Goal: Task Accomplishment & Management: Use online tool/utility

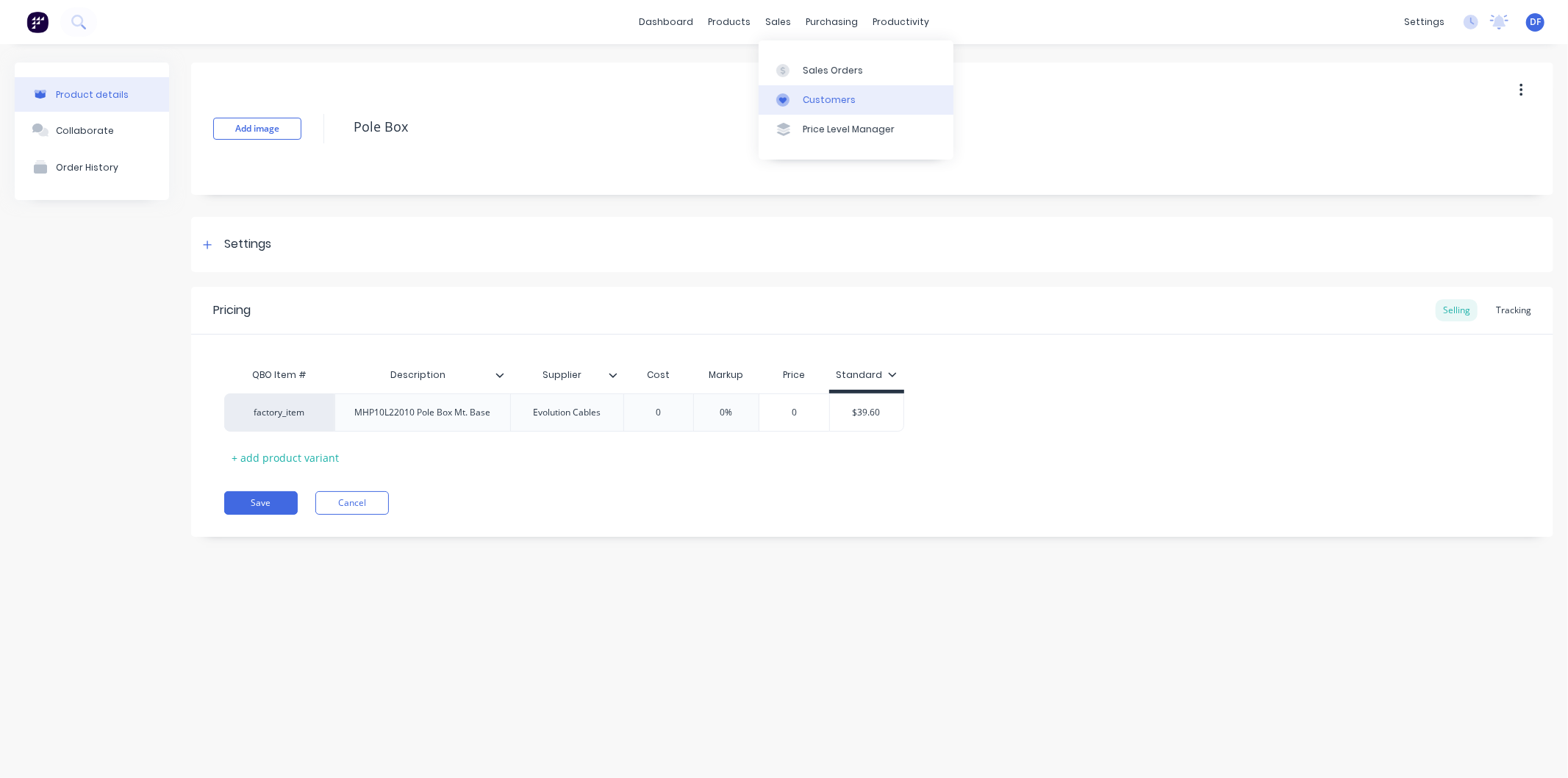
click at [819, 96] on div "Customers" at bounding box center [829, 100] width 53 height 13
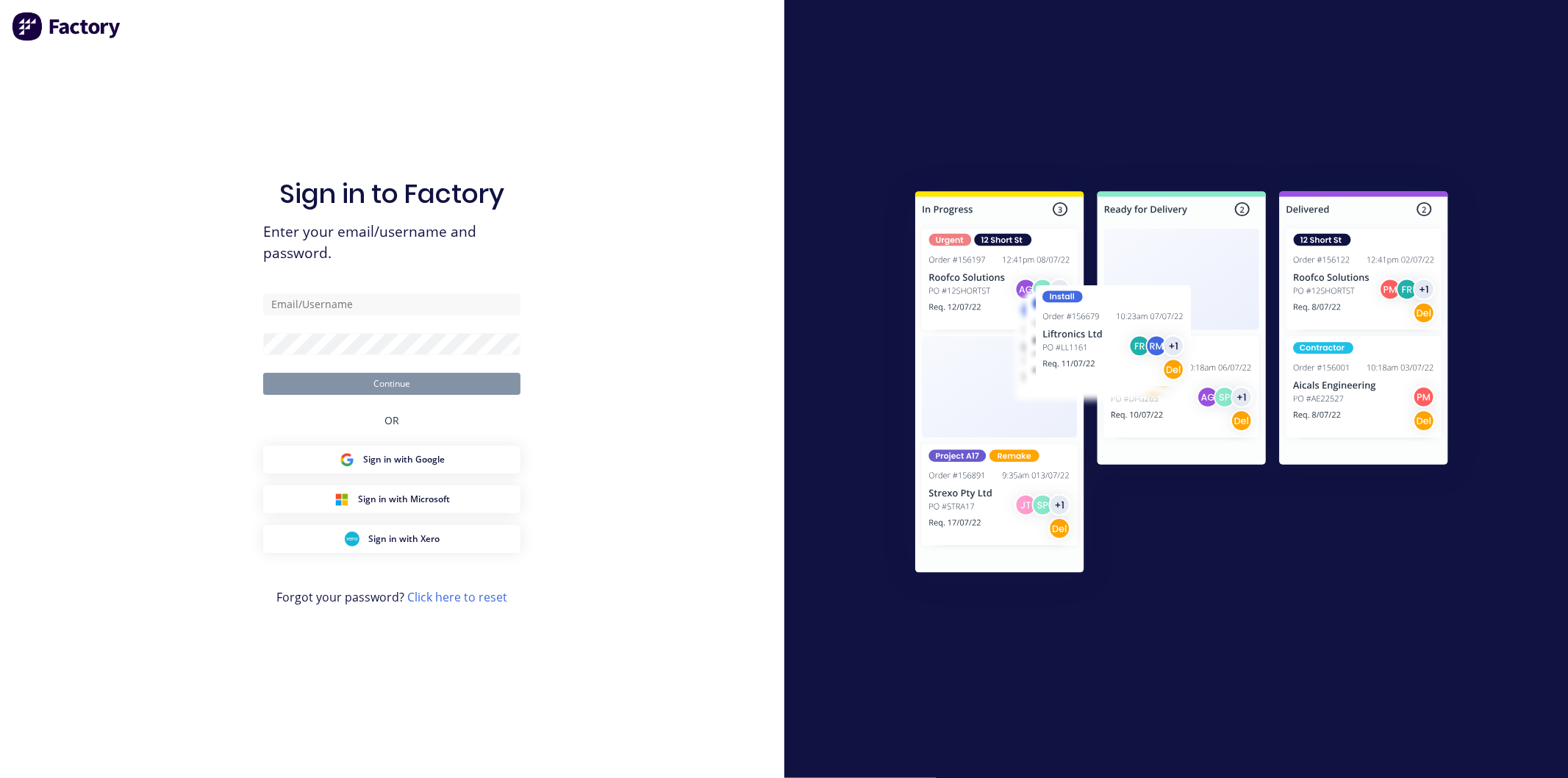
click at [358, 79] on div "Sign in to Factory Enter your email/username and password. Continue OR Sign in …" at bounding box center [391, 403] width 257 height 725
click at [328, 305] on input "text" at bounding box center [391, 304] width 257 height 22
type input "david@ezmachinery.com.au"
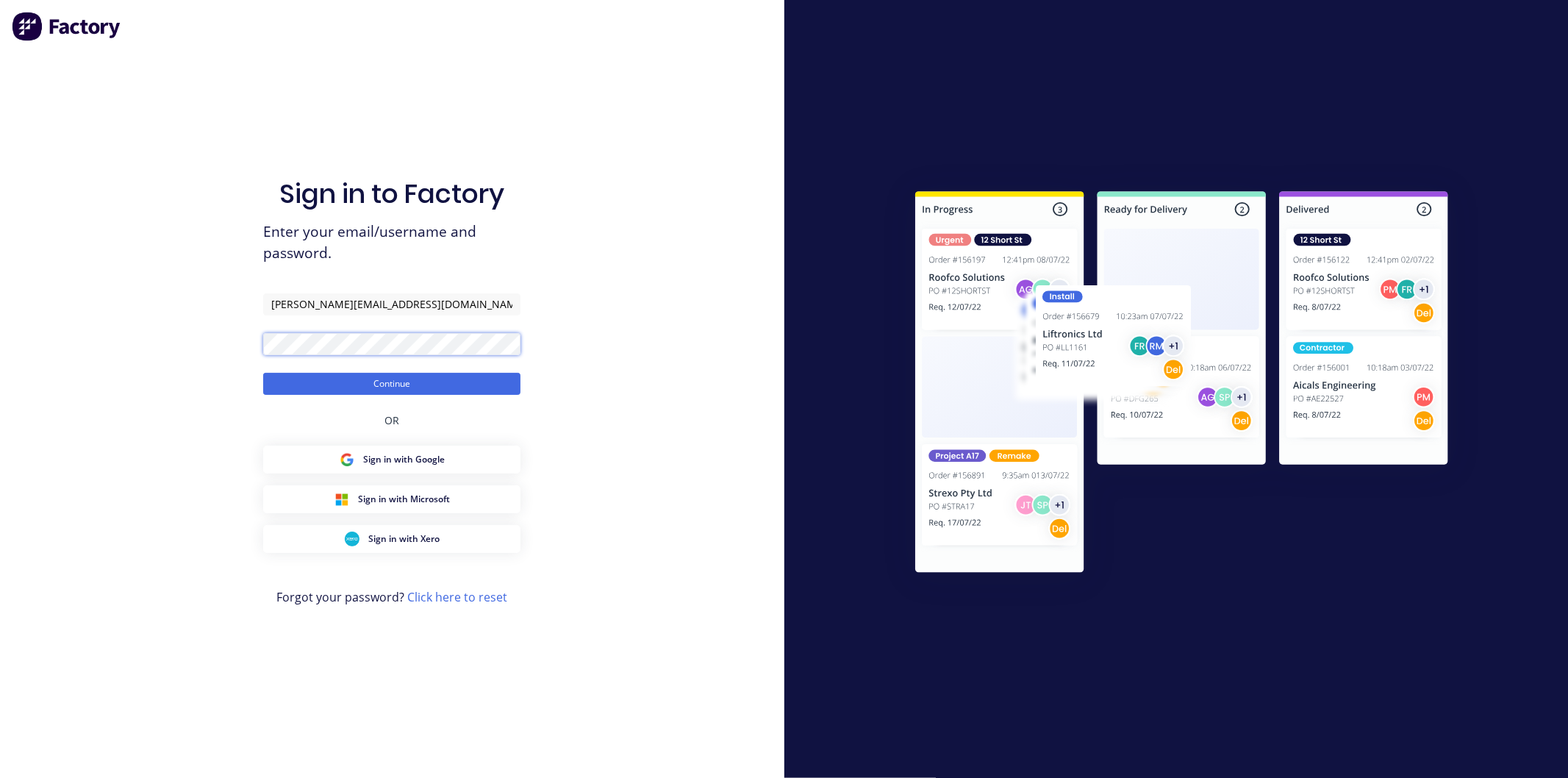
click at [263, 373] on button "Continue" at bounding box center [391, 383] width 257 height 22
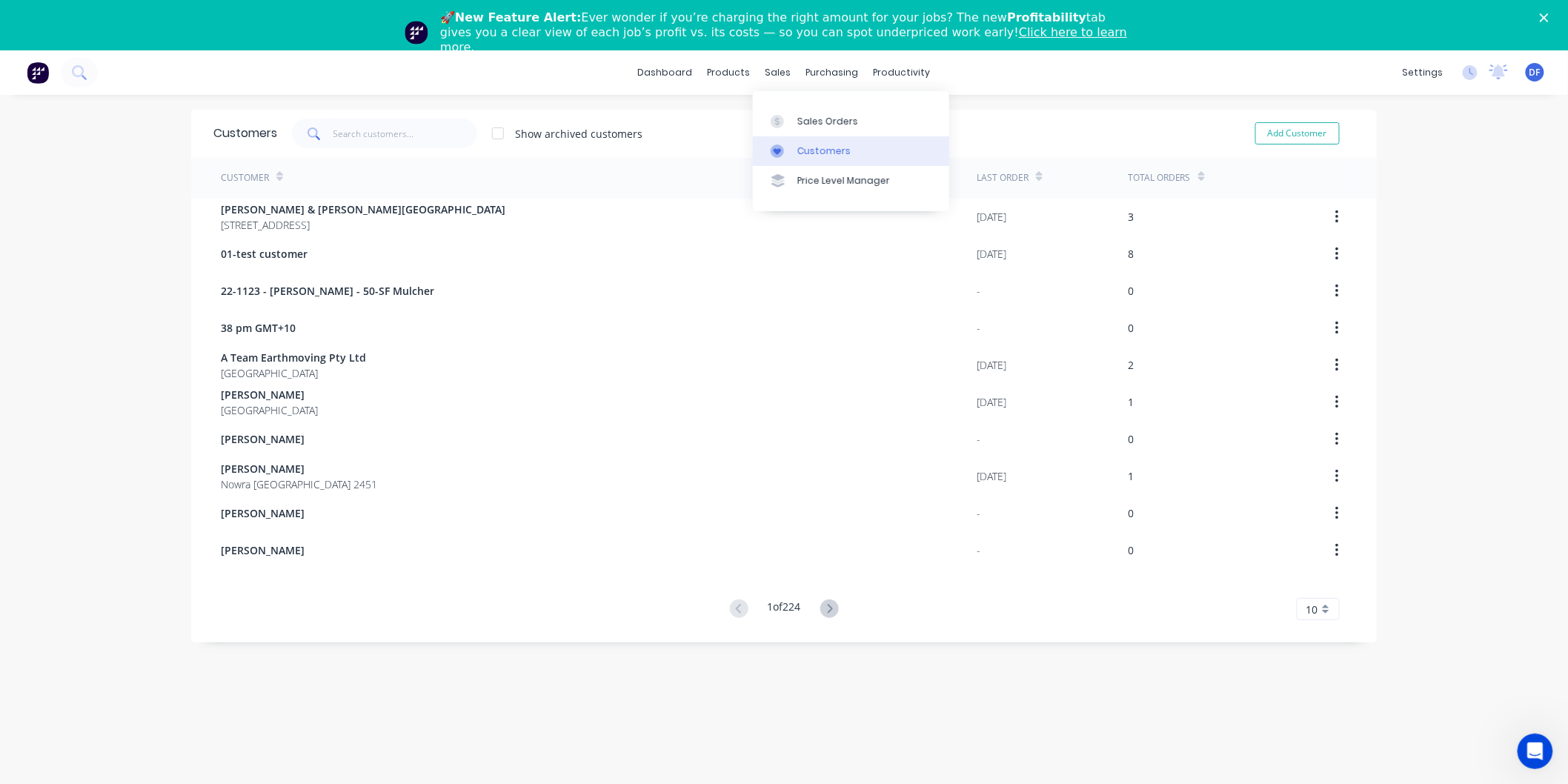
click at [798, 149] on div "Customers" at bounding box center [824, 151] width 53 height 13
click at [817, 149] on div "Customers" at bounding box center [824, 151] width 53 height 13
click at [339, 134] on input "text" at bounding box center [406, 133] width 144 height 30
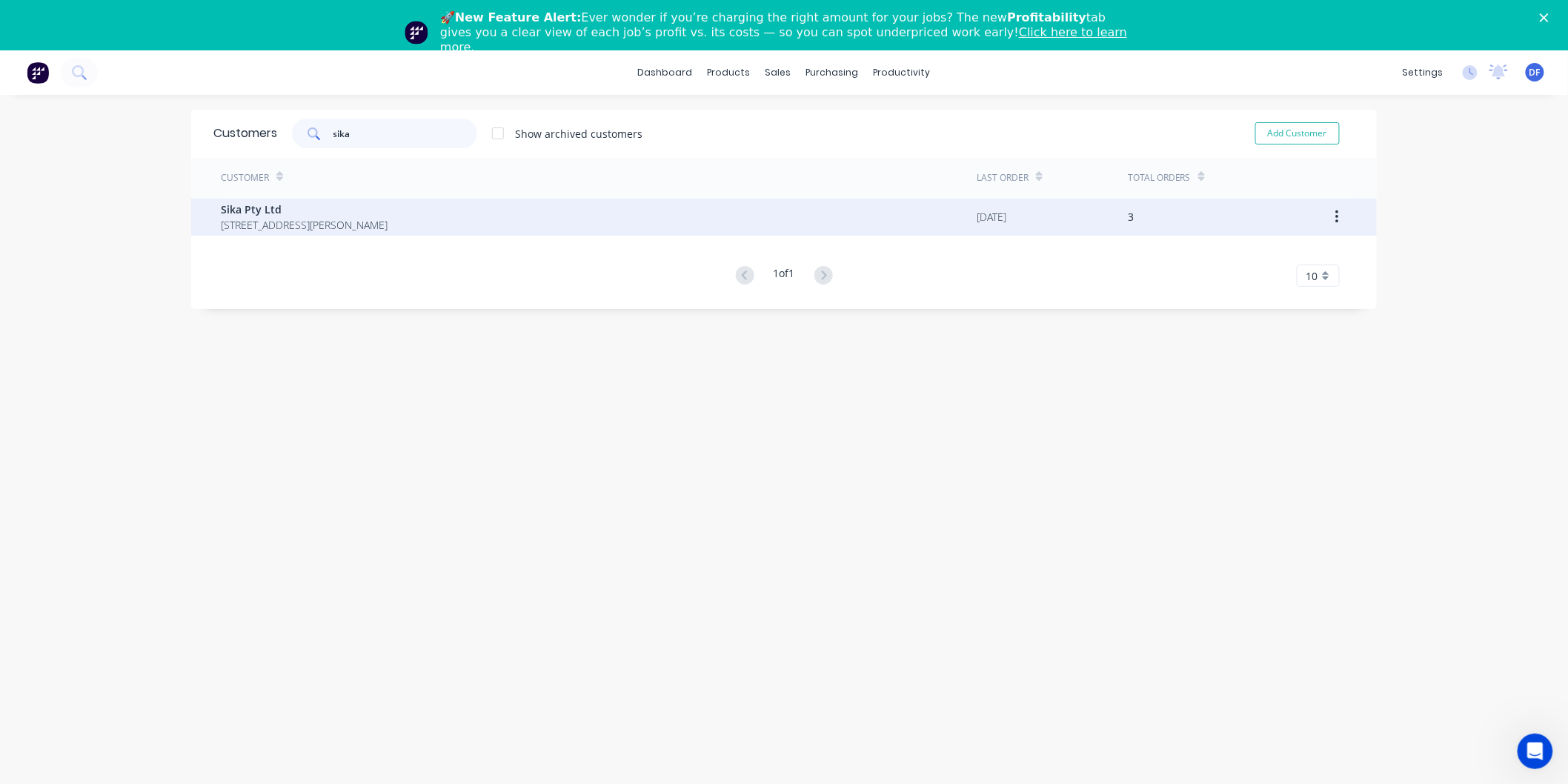
type input "sika"
click at [247, 219] on span "30 Parker Court Pinkenba Queensland Australia 4008" at bounding box center [305, 224] width 167 height 15
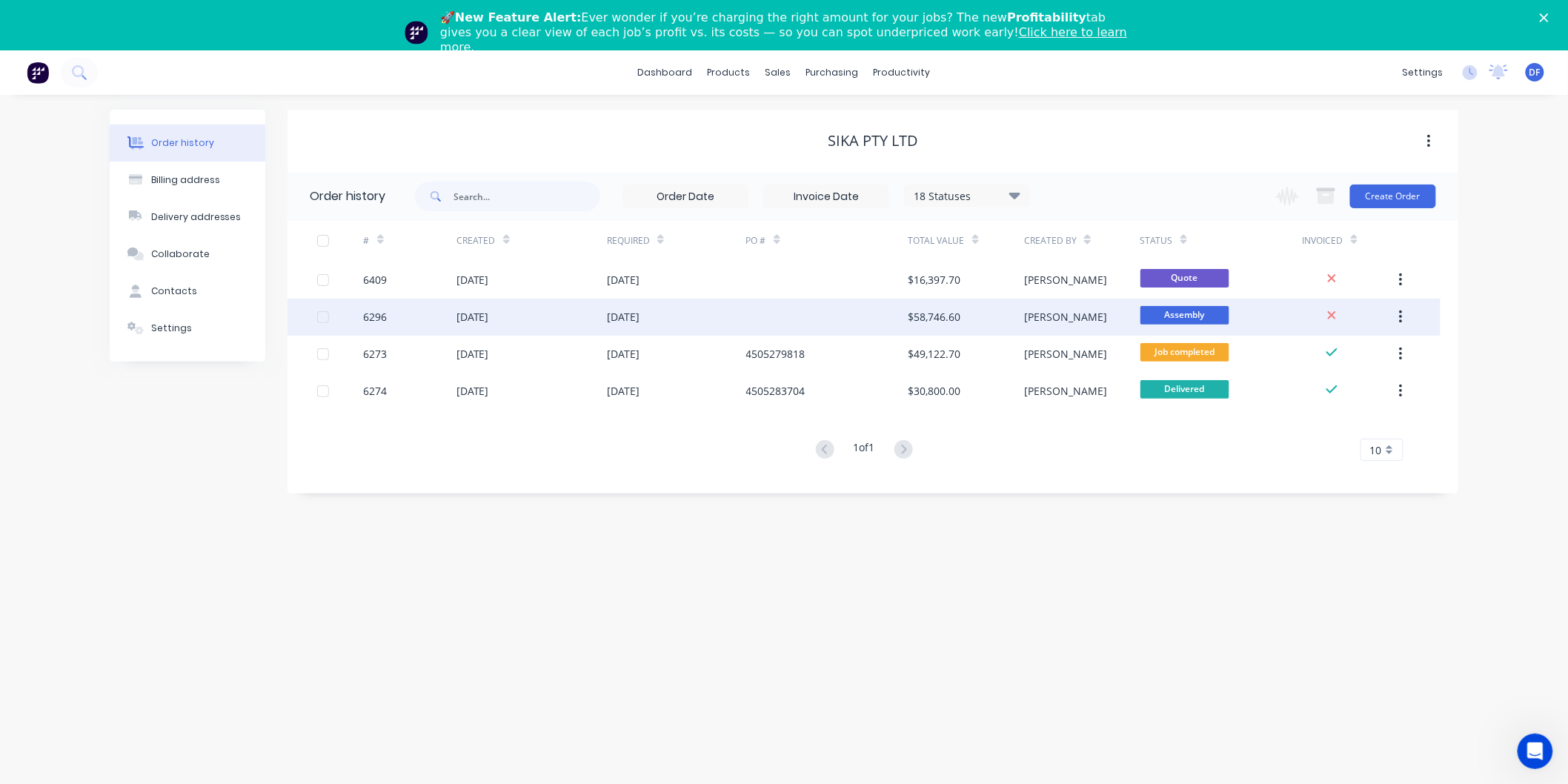
click at [634, 314] on div "[DATE]" at bounding box center [623, 316] width 32 height 15
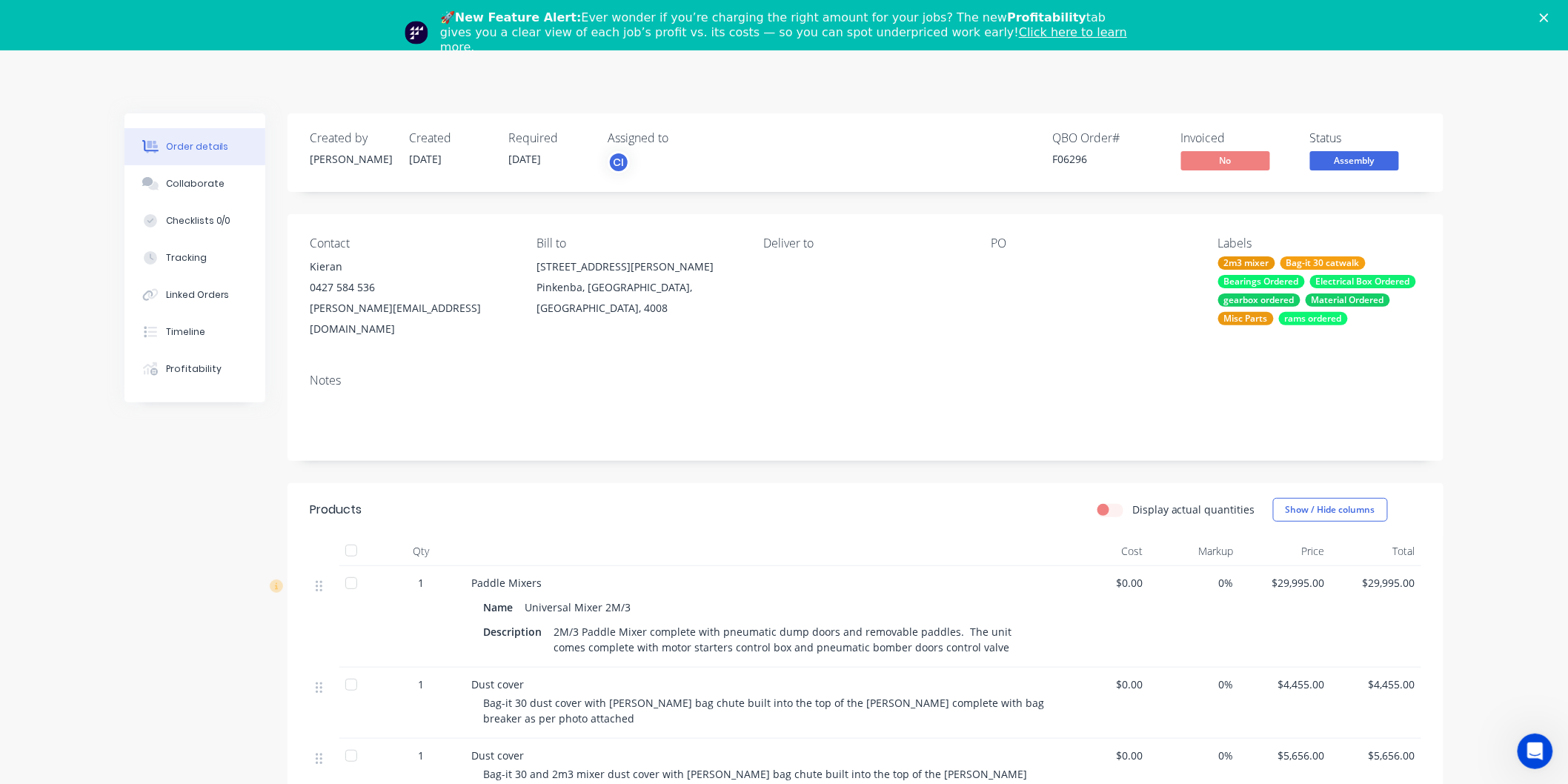
click at [1549, 13] on icon "Close" at bounding box center [1544, 17] width 9 height 9
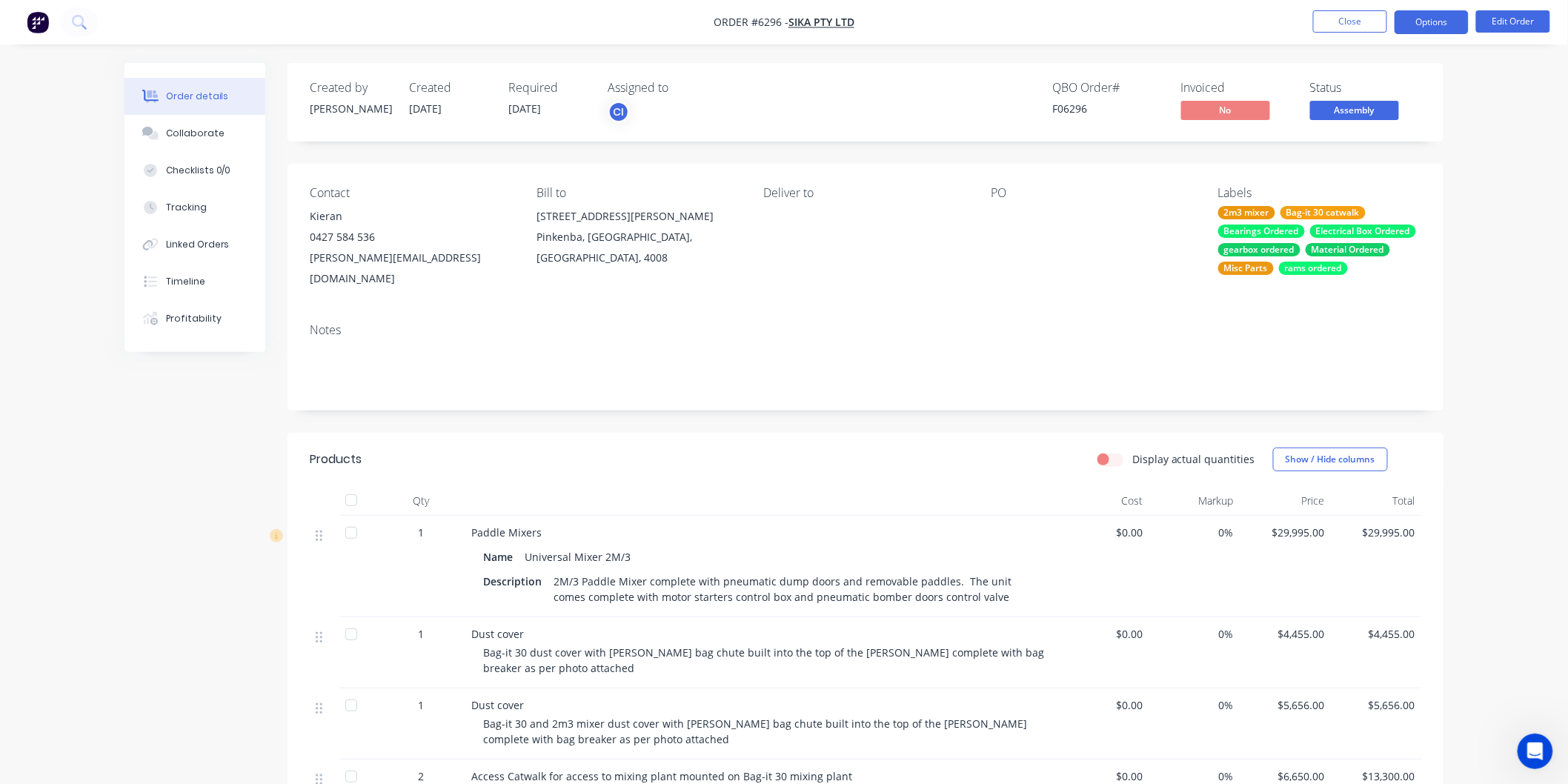
click at [1446, 19] on button "Options" at bounding box center [1431, 22] width 74 height 23
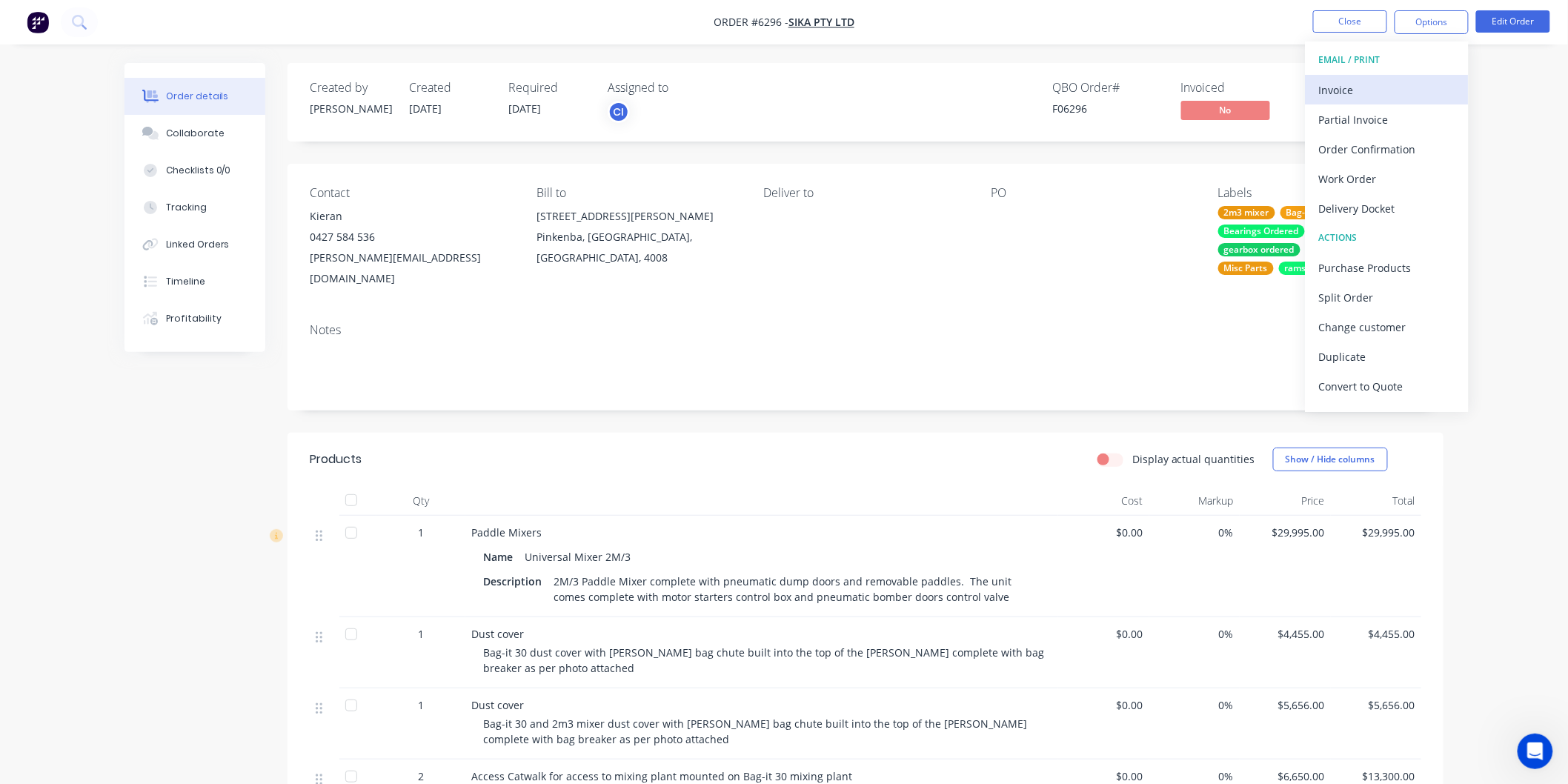
click at [1346, 83] on div "Invoice" at bounding box center [1387, 90] width 136 height 22
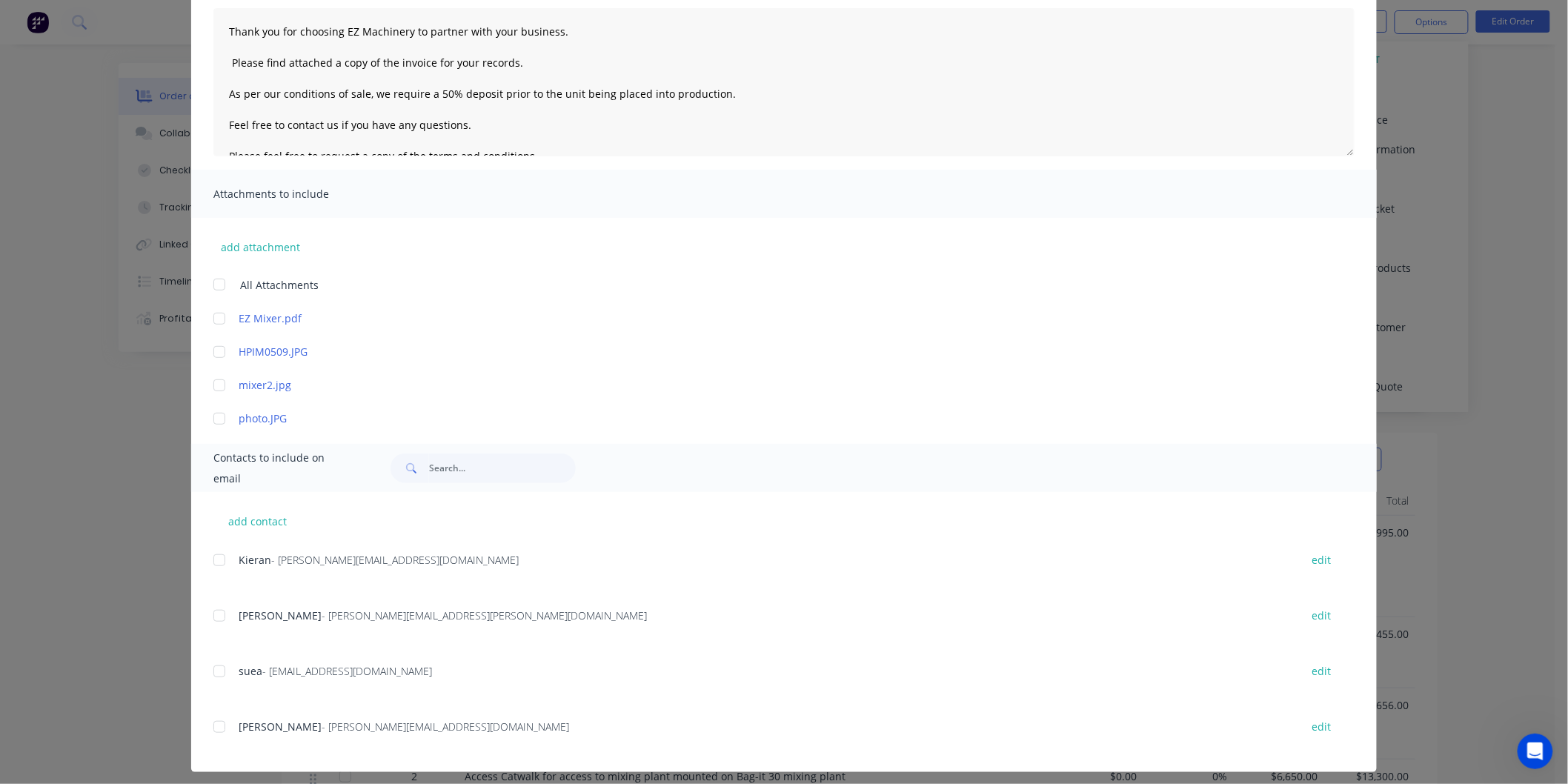
scroll to position [164, 0]
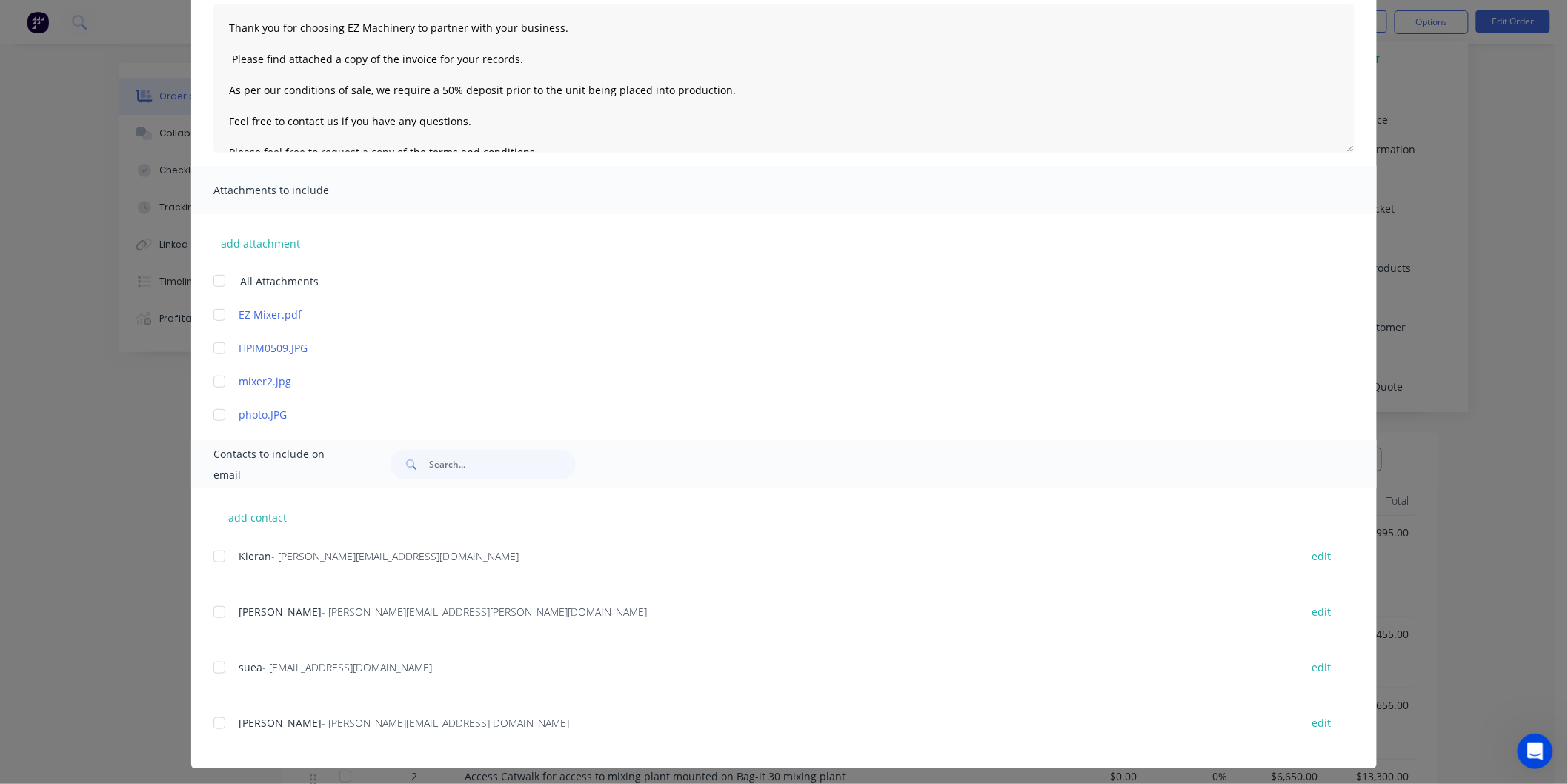
click at [212, 667] on div at bounding box center [219, 667] width 30 height 30
click at [215, 612] on div at bounding box center [219, 611] width 30 height 30
click at [209, 552] on div at bounding box center [219, 556] width 30 height 30
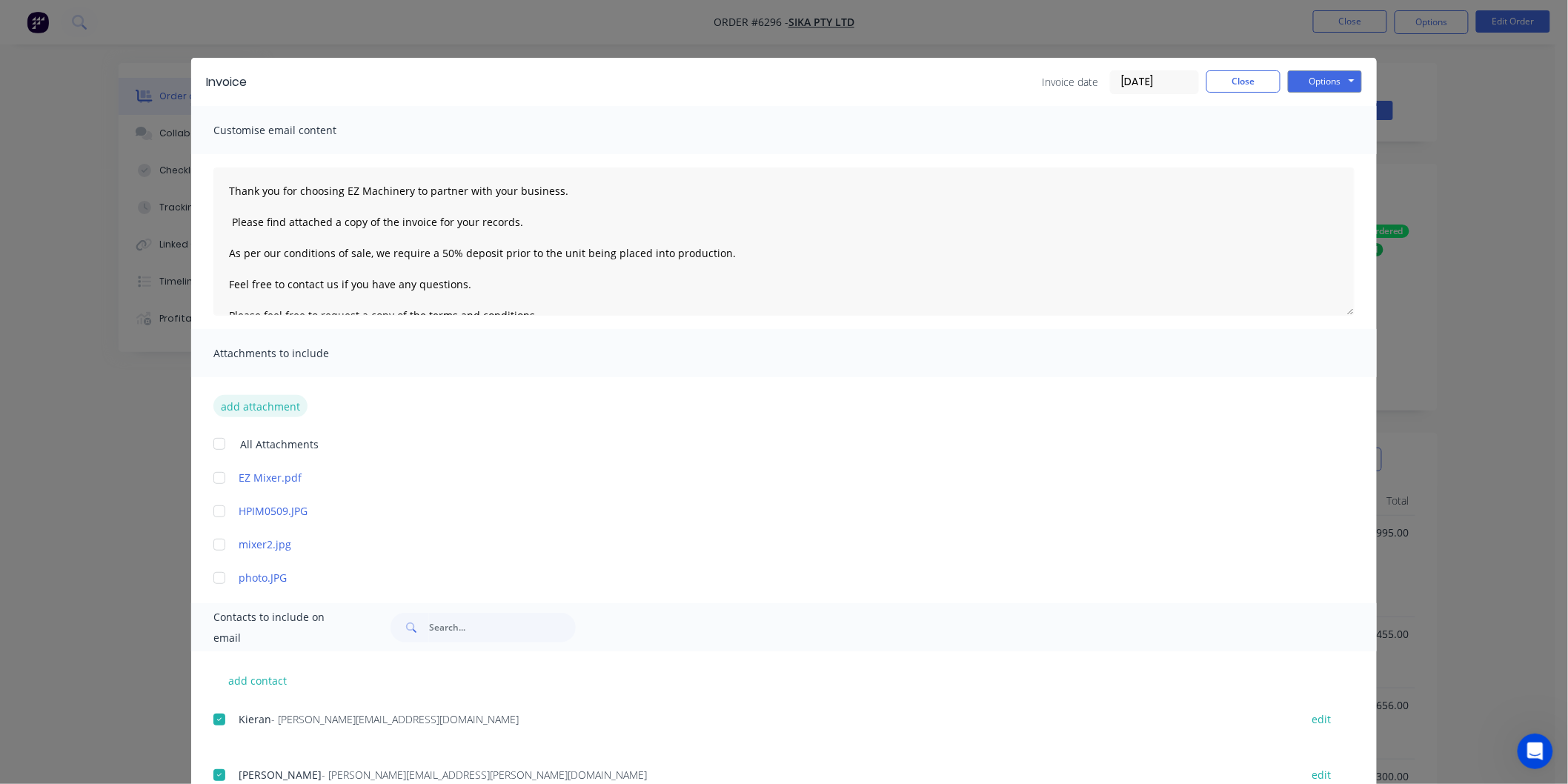
scroll to position [0, 0]
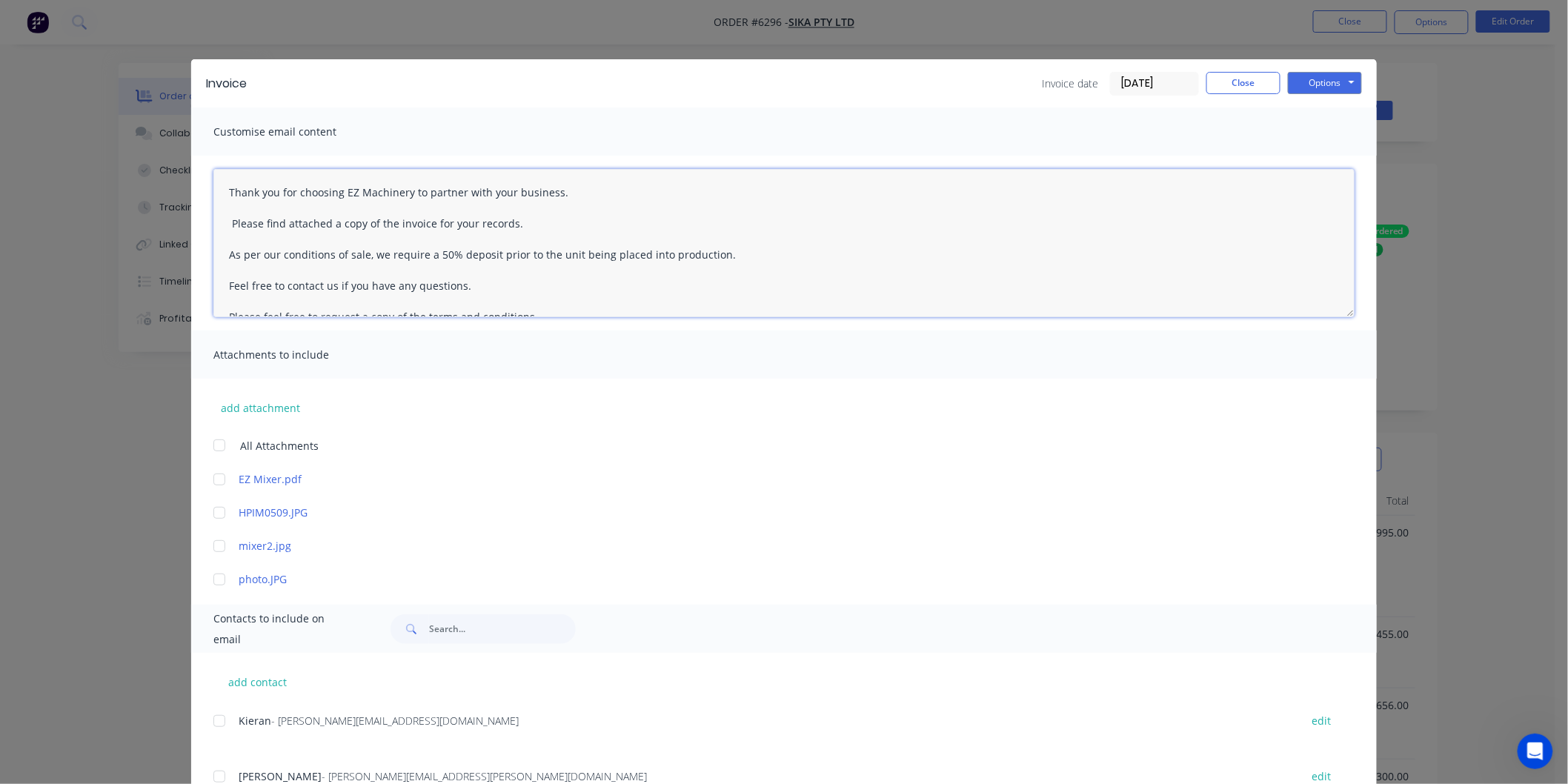
click at [218, 188] on textarea "Thank you for choosing EZ Machinery to partner with your business. Please find …" at bounding box center [784, 243] width 1141 height 148
click at [222, 186] on textarea "Thank you for choosing EZ Machinery to partner with your business. Please find …" at bounding box center [784, 243] width 1141 height 148
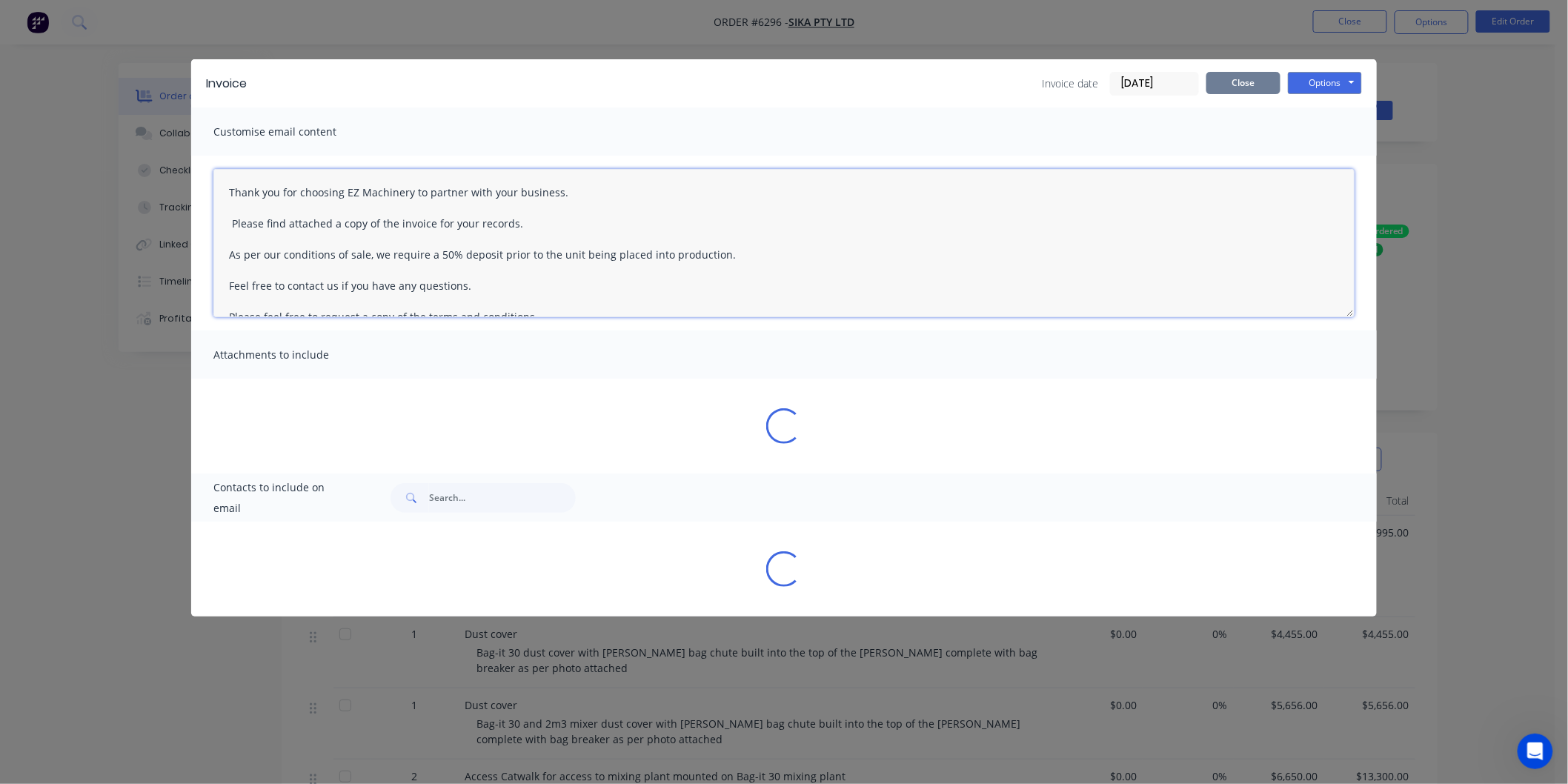
type textarea "Thank you for choosing EZ Machinery to partner with your business. Please find …"
click at [1226, 79] on button "Close" at bounding box center [1243, 83] width 74 height 22
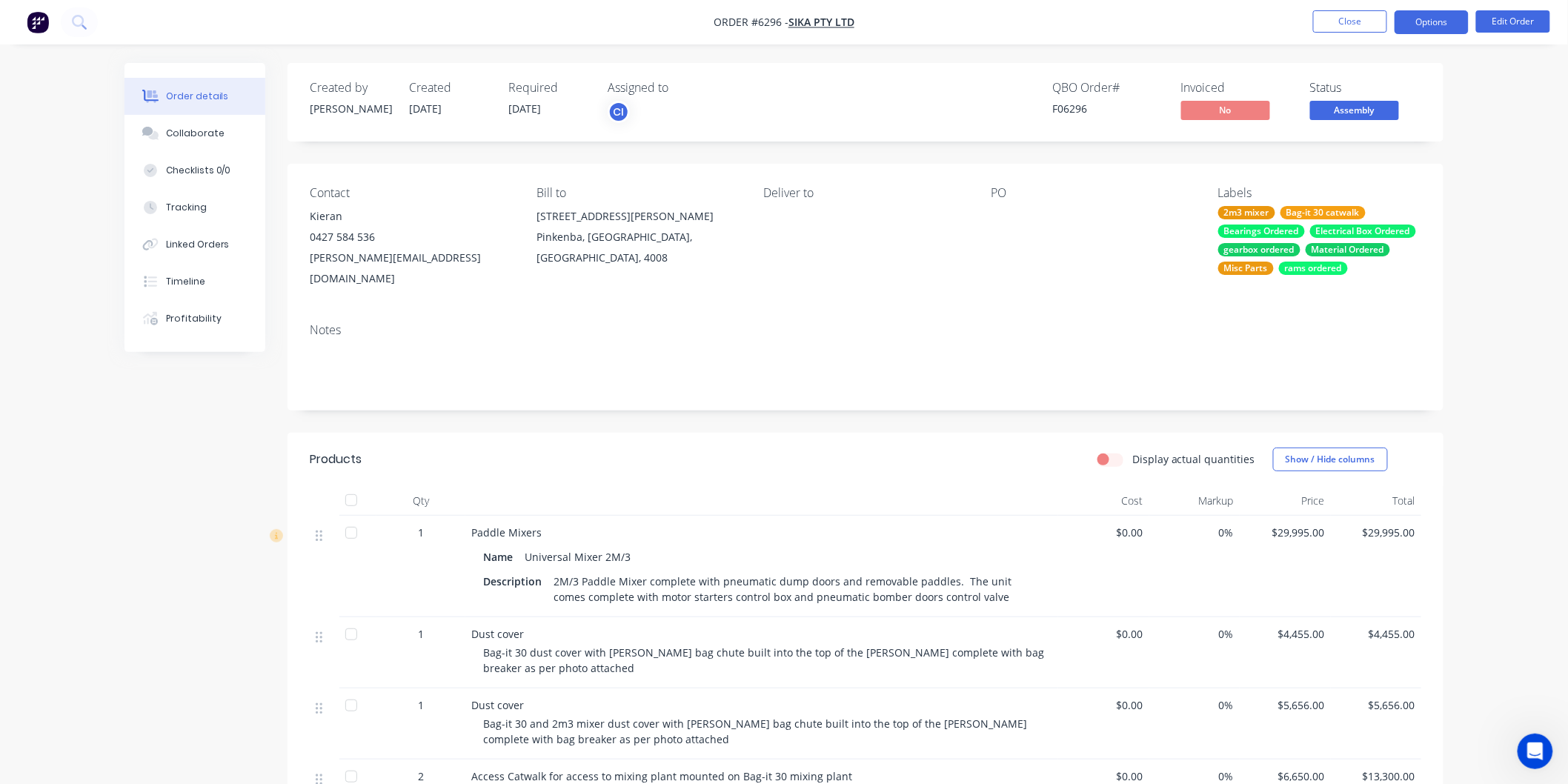
click at [1429, 15] on button "Options" at bounding box center [1431, 22] width 74 height 23
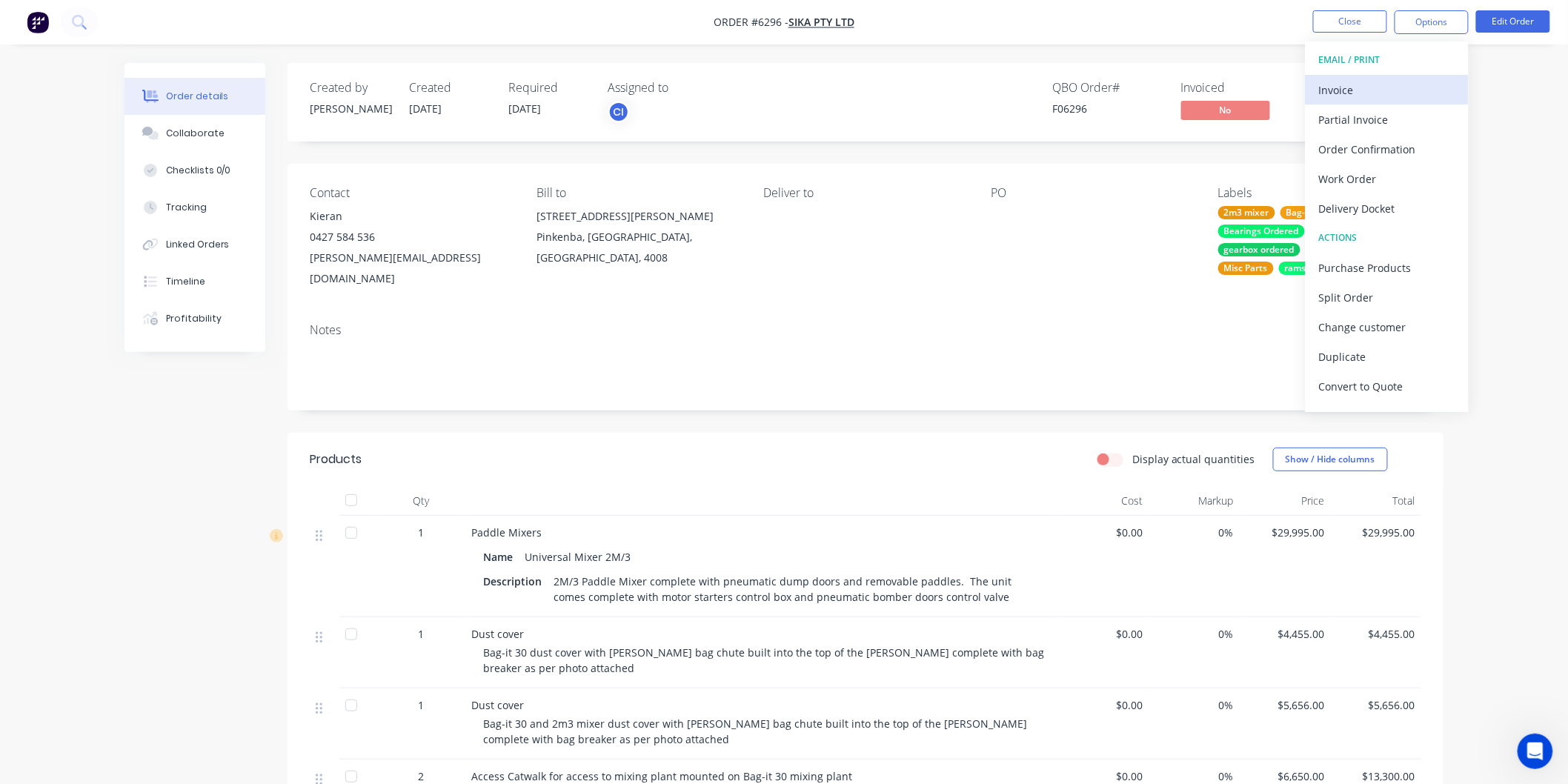
click at [1343, 84] on div "Invoice" at bounding box center [1387, 90] width 136 height 22
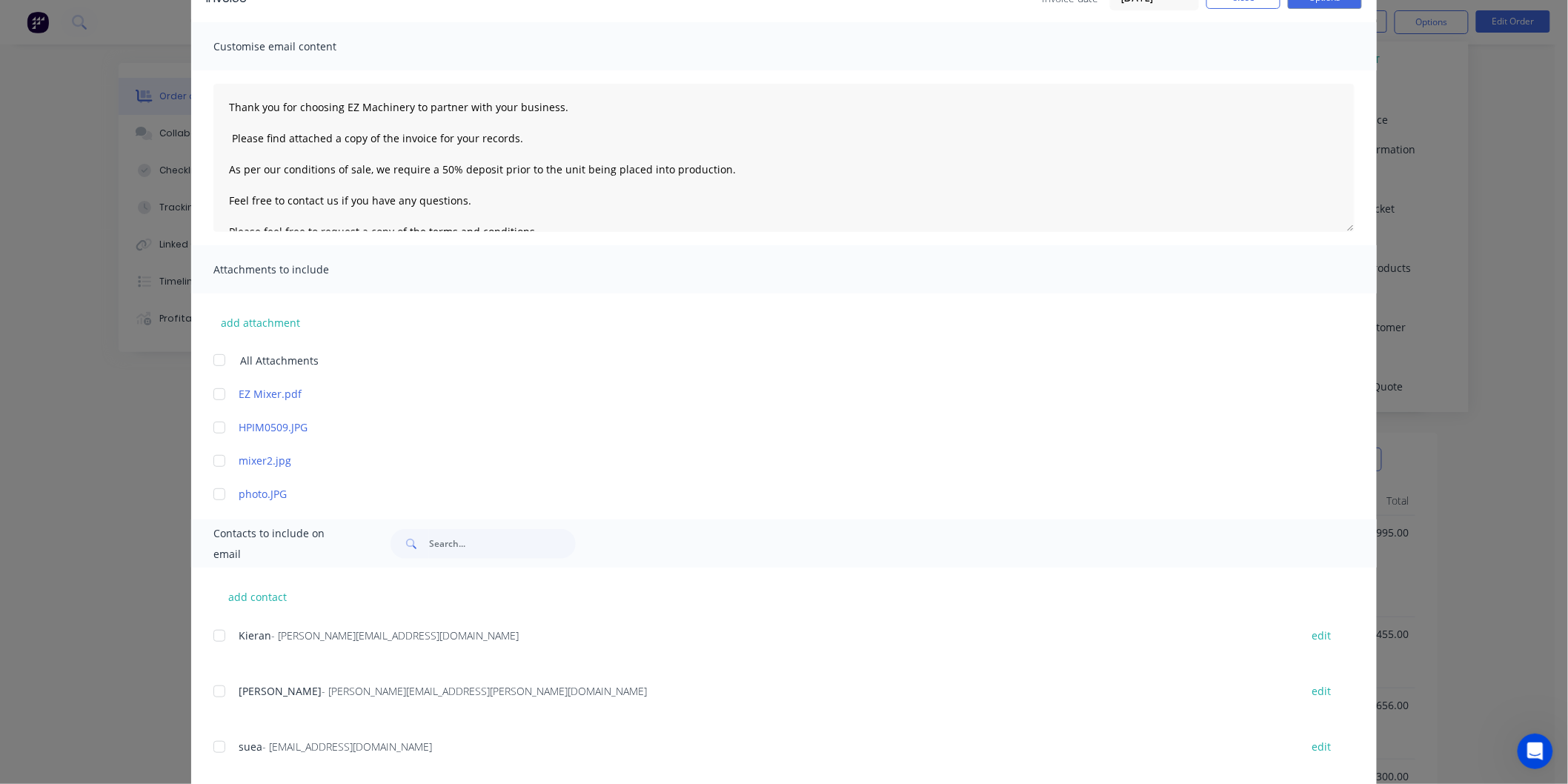
scroll to position [164, 0]
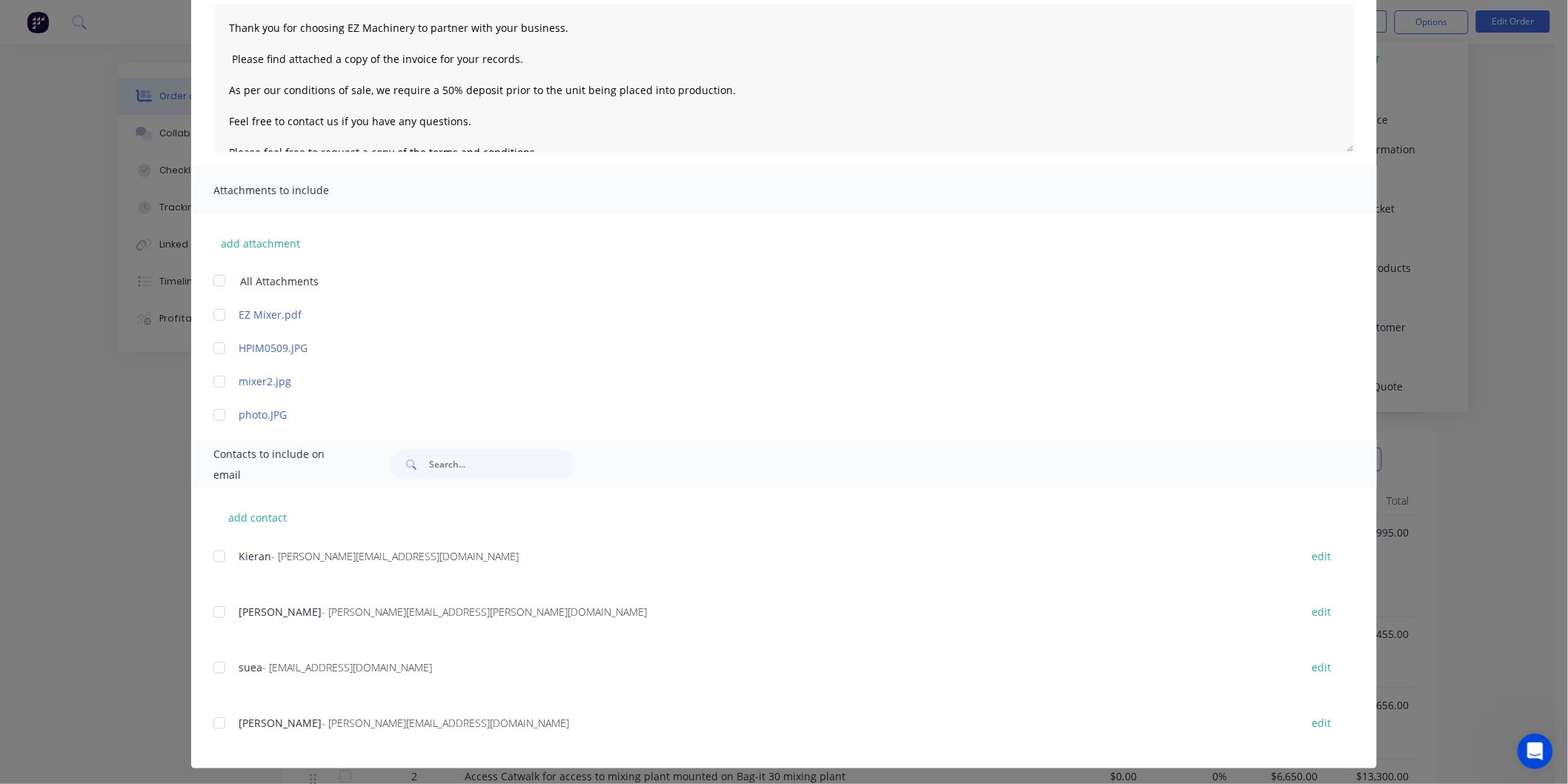
click at [207, 667] on div at bounding box center [219, 667] width 30 height 30
click at [215, 602] on div at bounding box center [219, 611] width 30 height 30
click at [215, 556] on div at bounding box center [219, 556] width 30 height 30
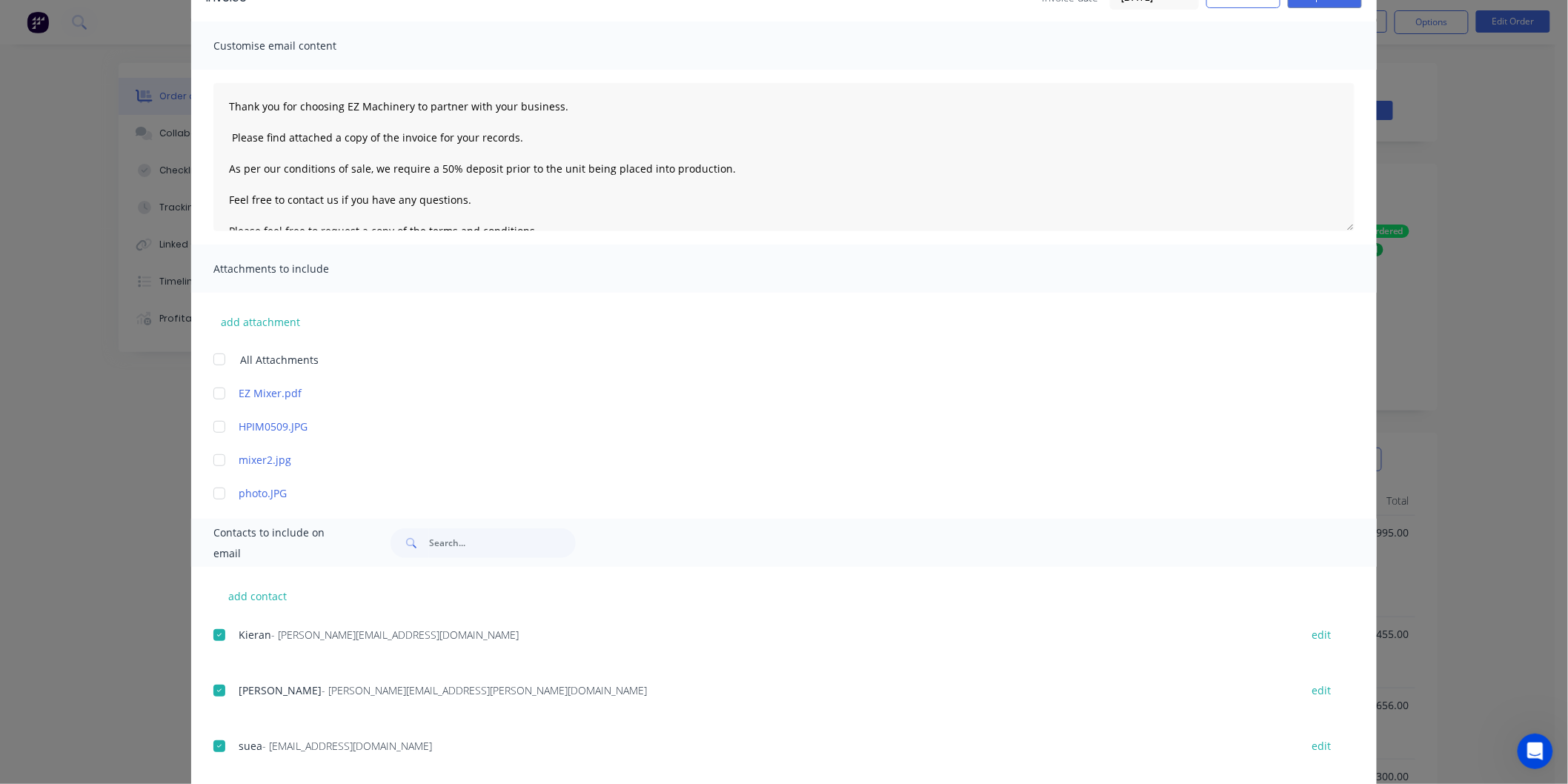
scroll to position [0, 0]
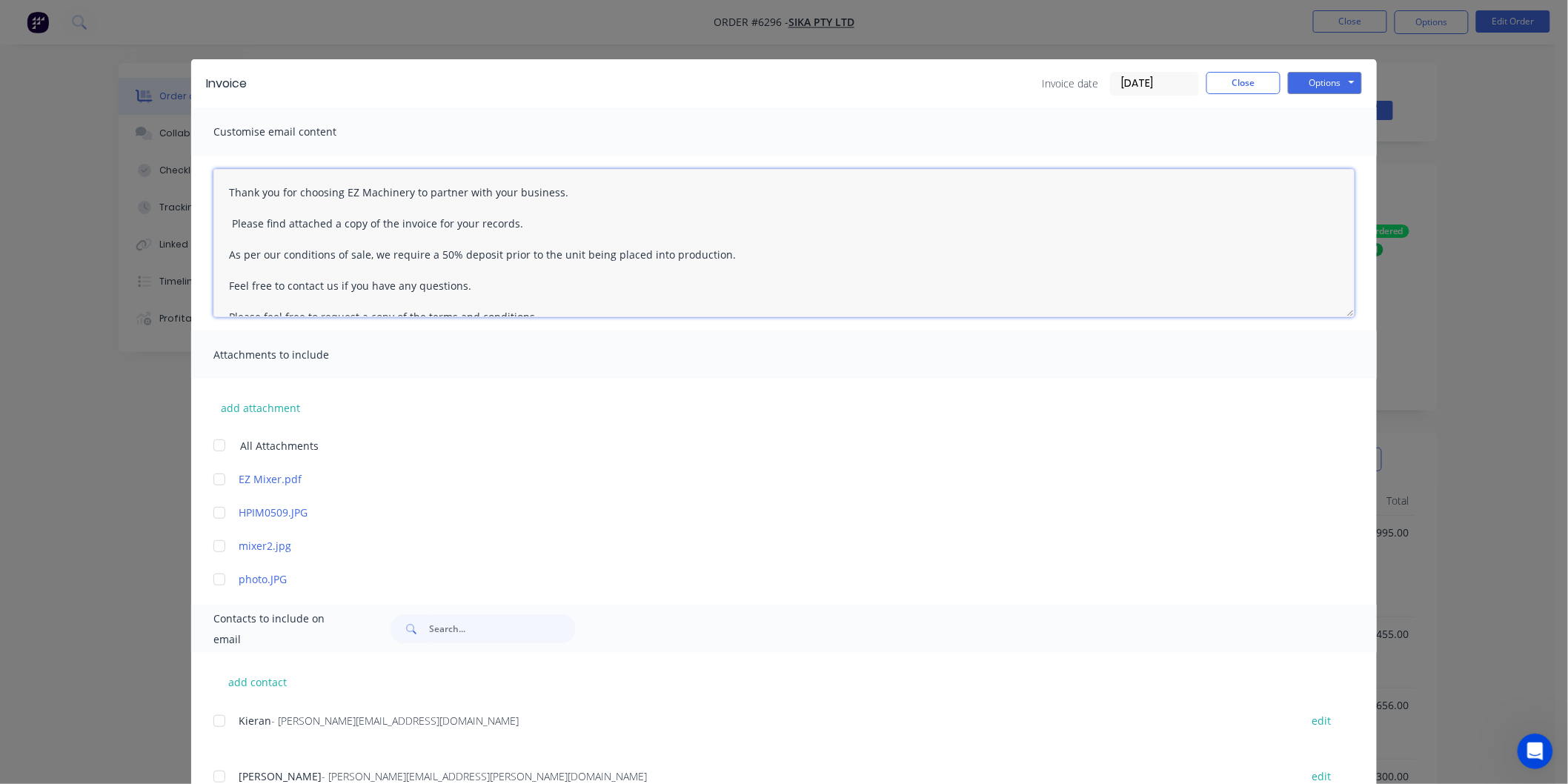
click at [219, 182] on textarea "Thank you for choosing EZ Machinery to partner with your business. Please find …" at bounding box center [784, 243] width 1141 height 148
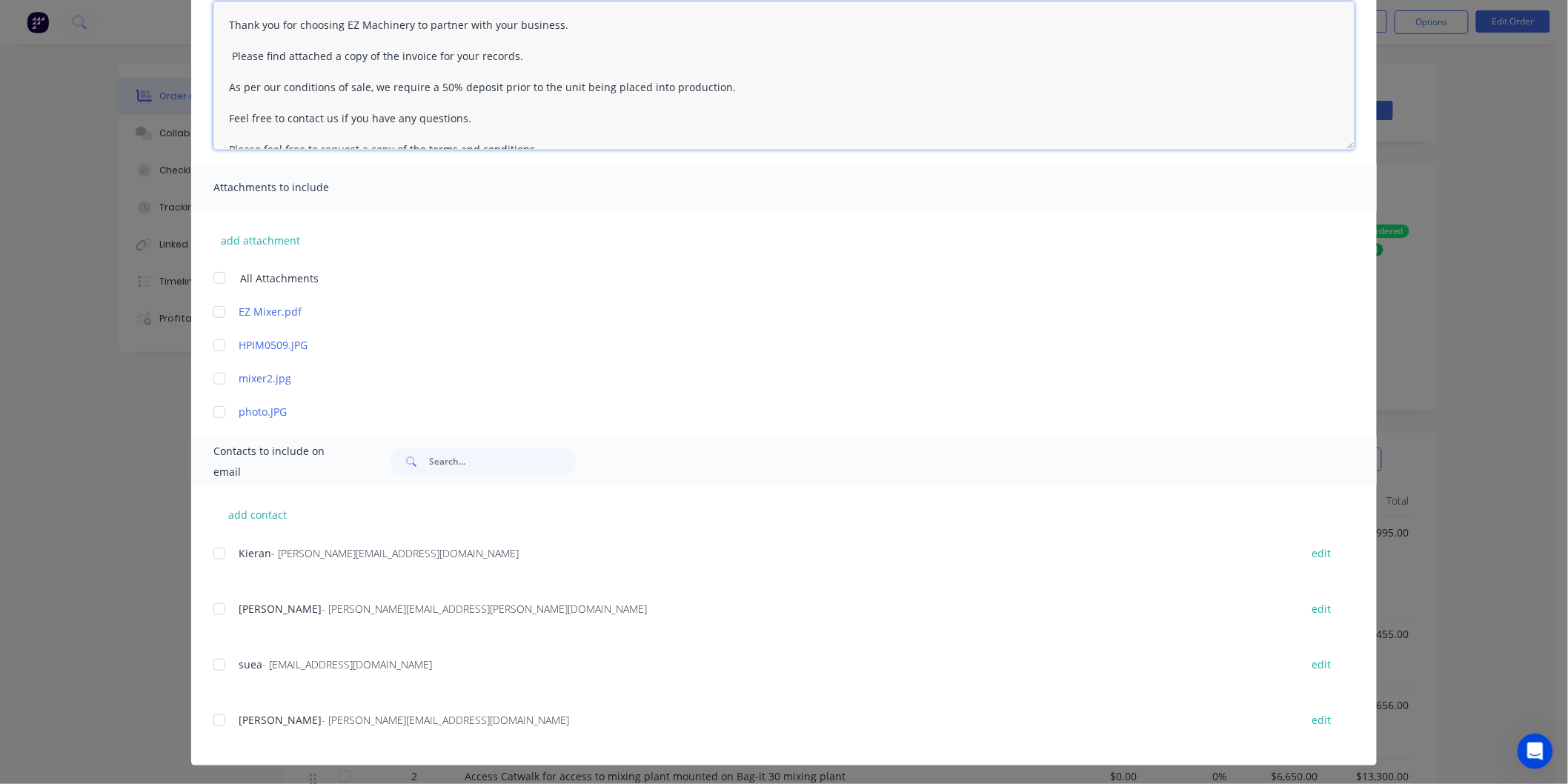
scroll to position [168, 0]
click at [210, 665] on div at bounding box center [219, 663] width 30 height 30
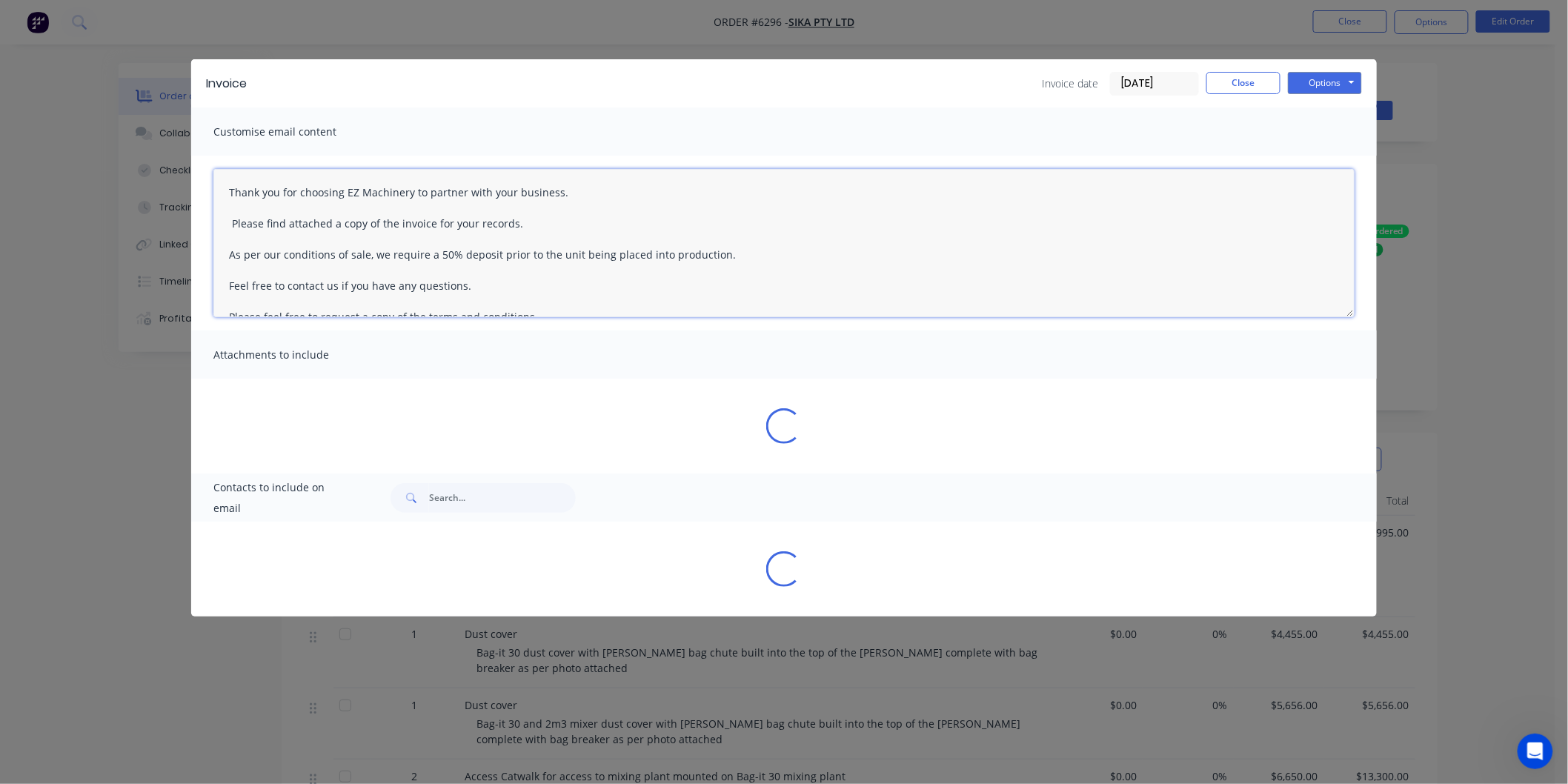
type textarea "Thank you for choosing EZ Machinery to partner with your business. Please find …"
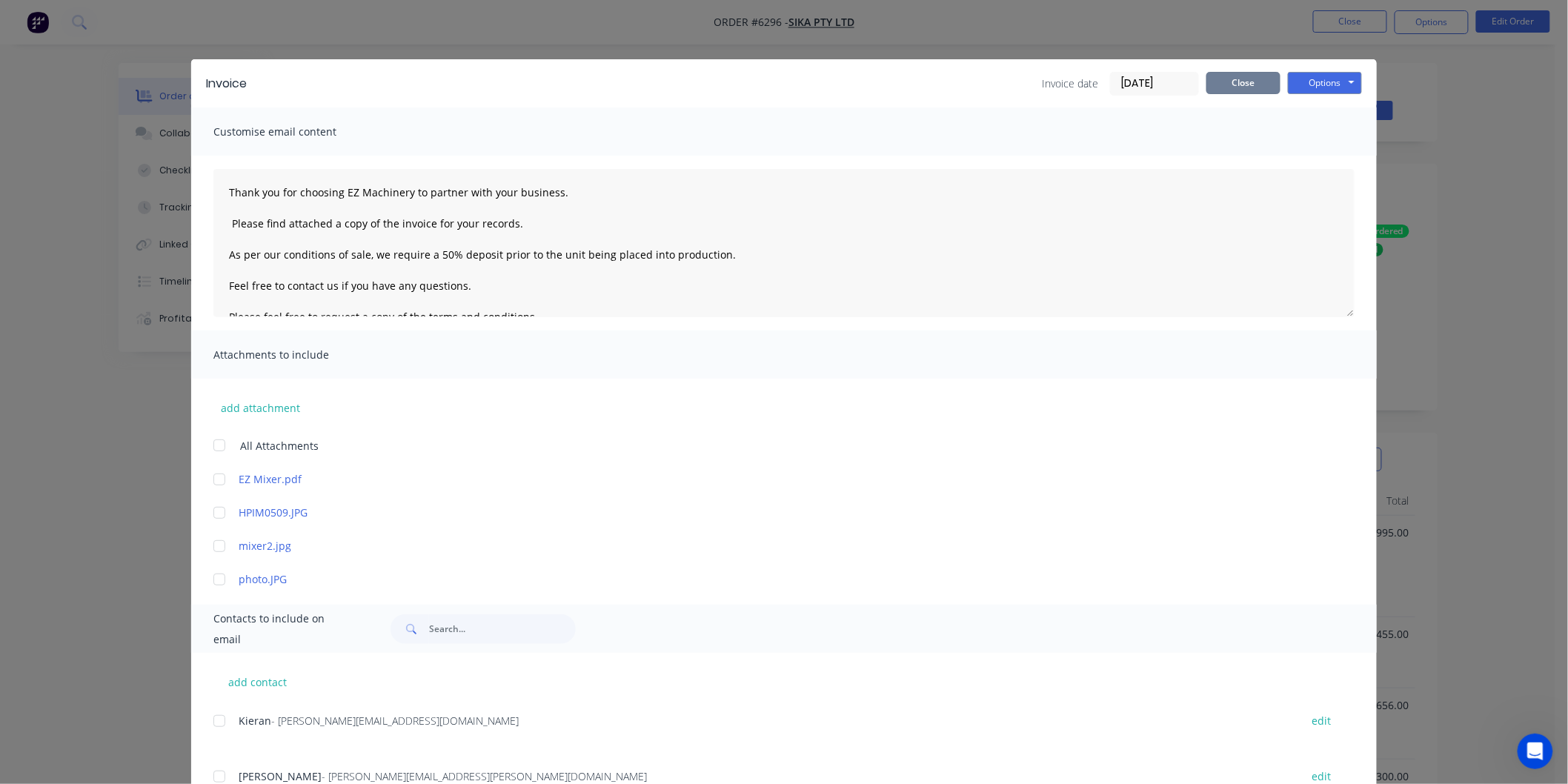
click at [1237, 82] on button "Close" at bounding box center [1243, 83] width 74 height 22
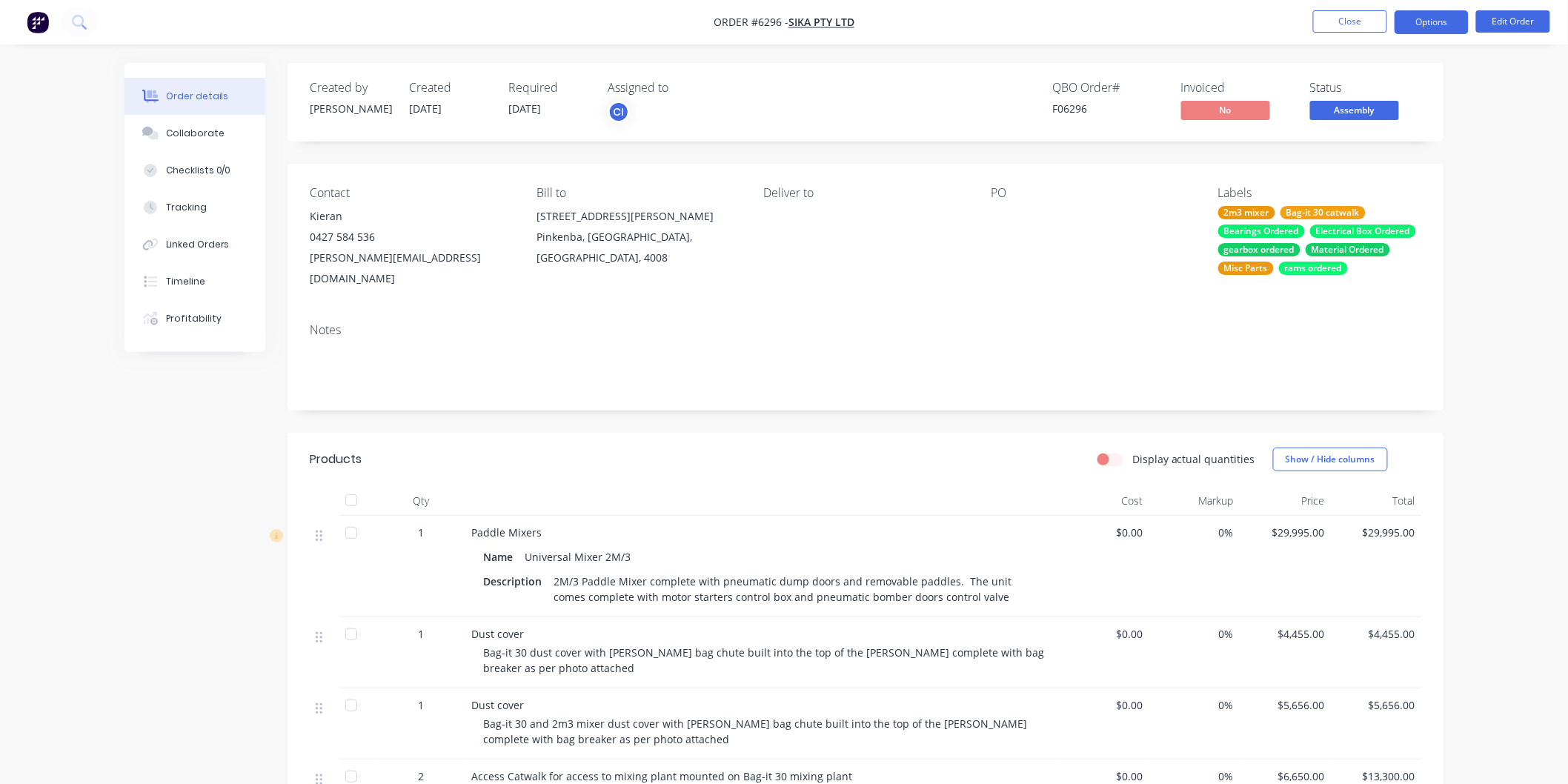
click at [1416, 20] on button "Options" at bounding box center [1431, 22] width 74 height 23
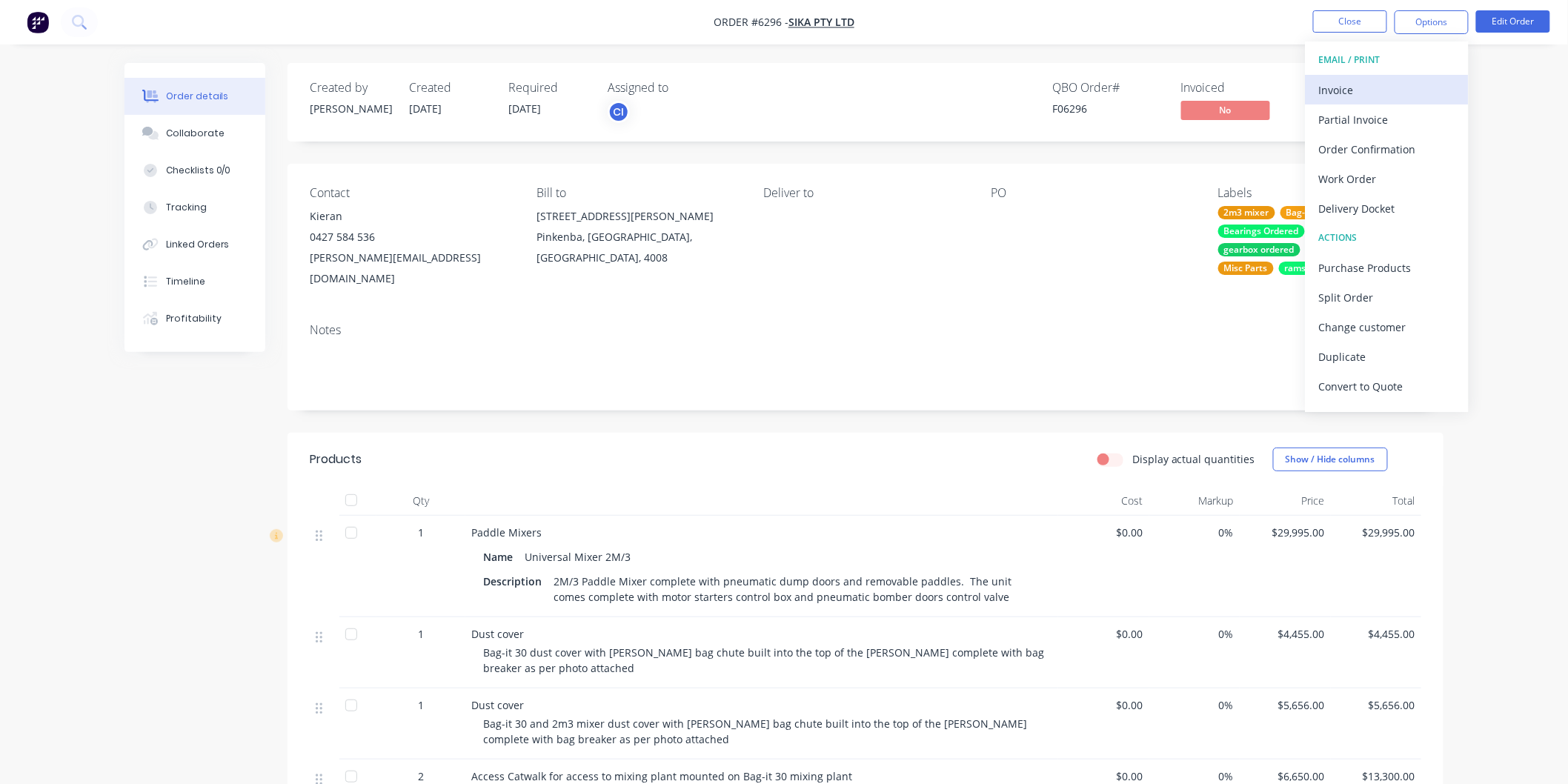
click at [1352, 86] on div "Invoice" at bounding box center [1387, 90] width 136 height 22
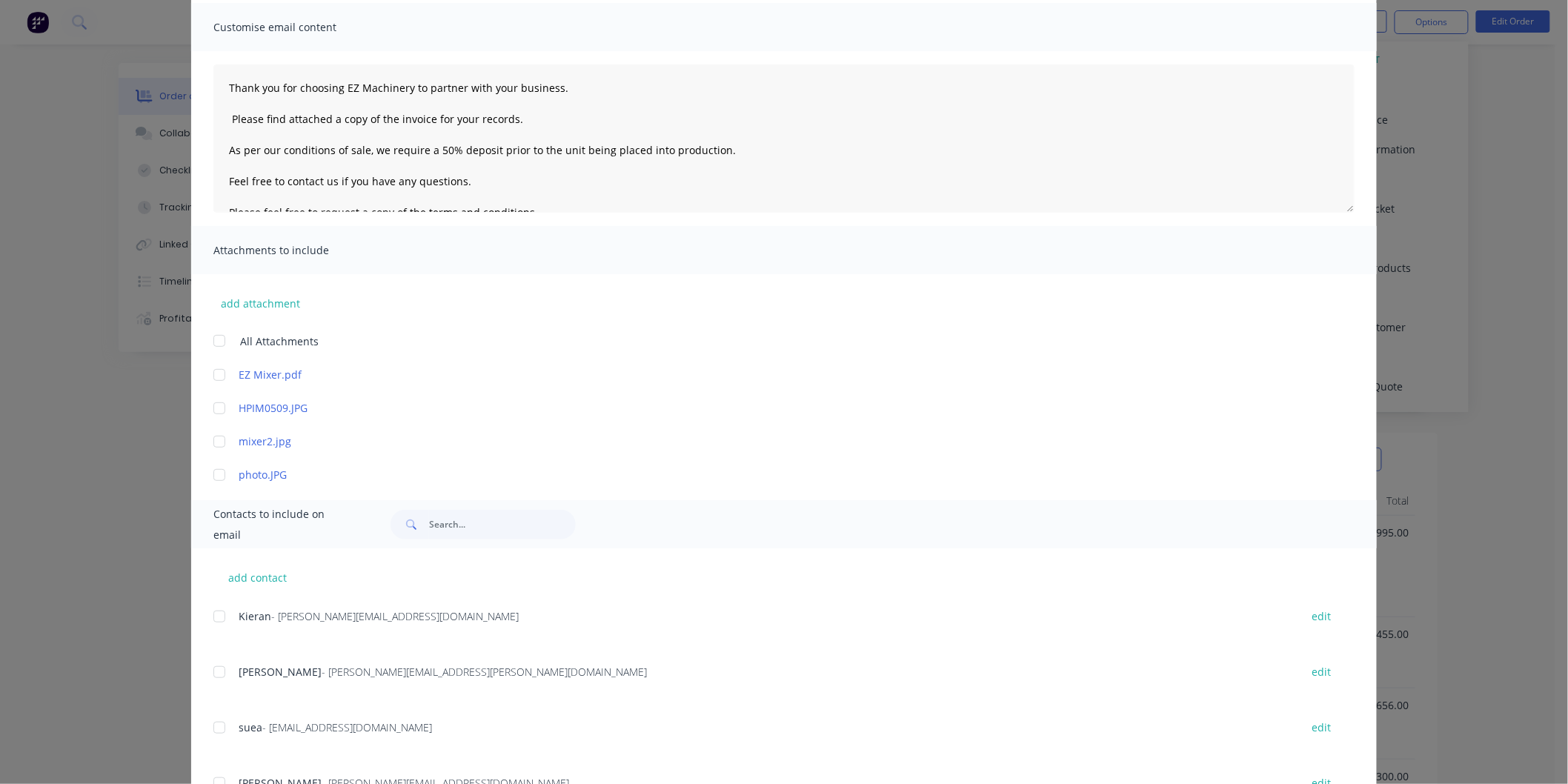
scroll to position [168, 0]
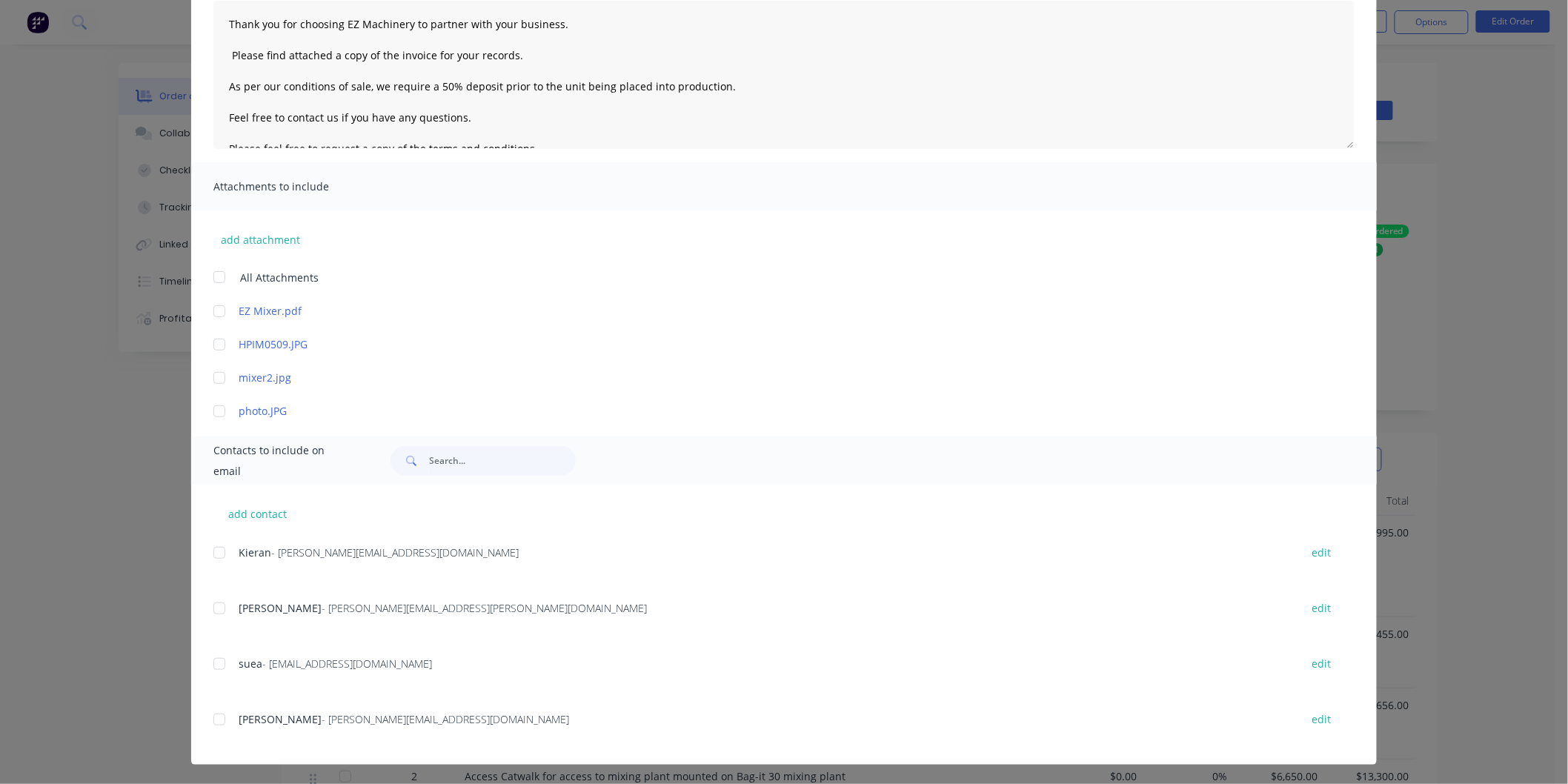
click at [211, 660] on div at bounding box center [219, 663] width 30 height 30
click at [211, 607] on div at bounding box center [219, 608] width 30 height 30
click at [212, 548] on div at bounding box center [219, 552] width 30 height 30
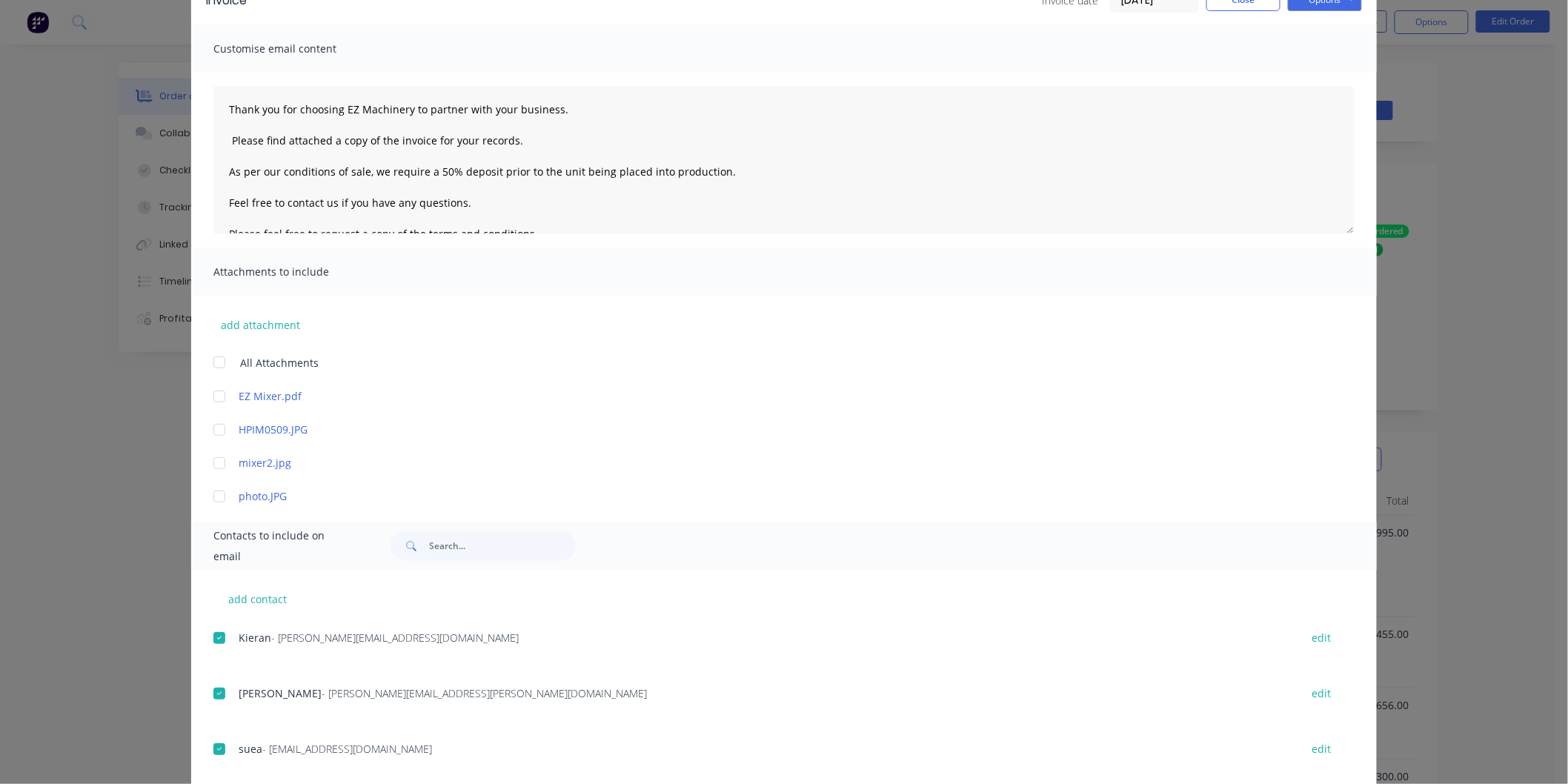
scroll to position [0, 0]
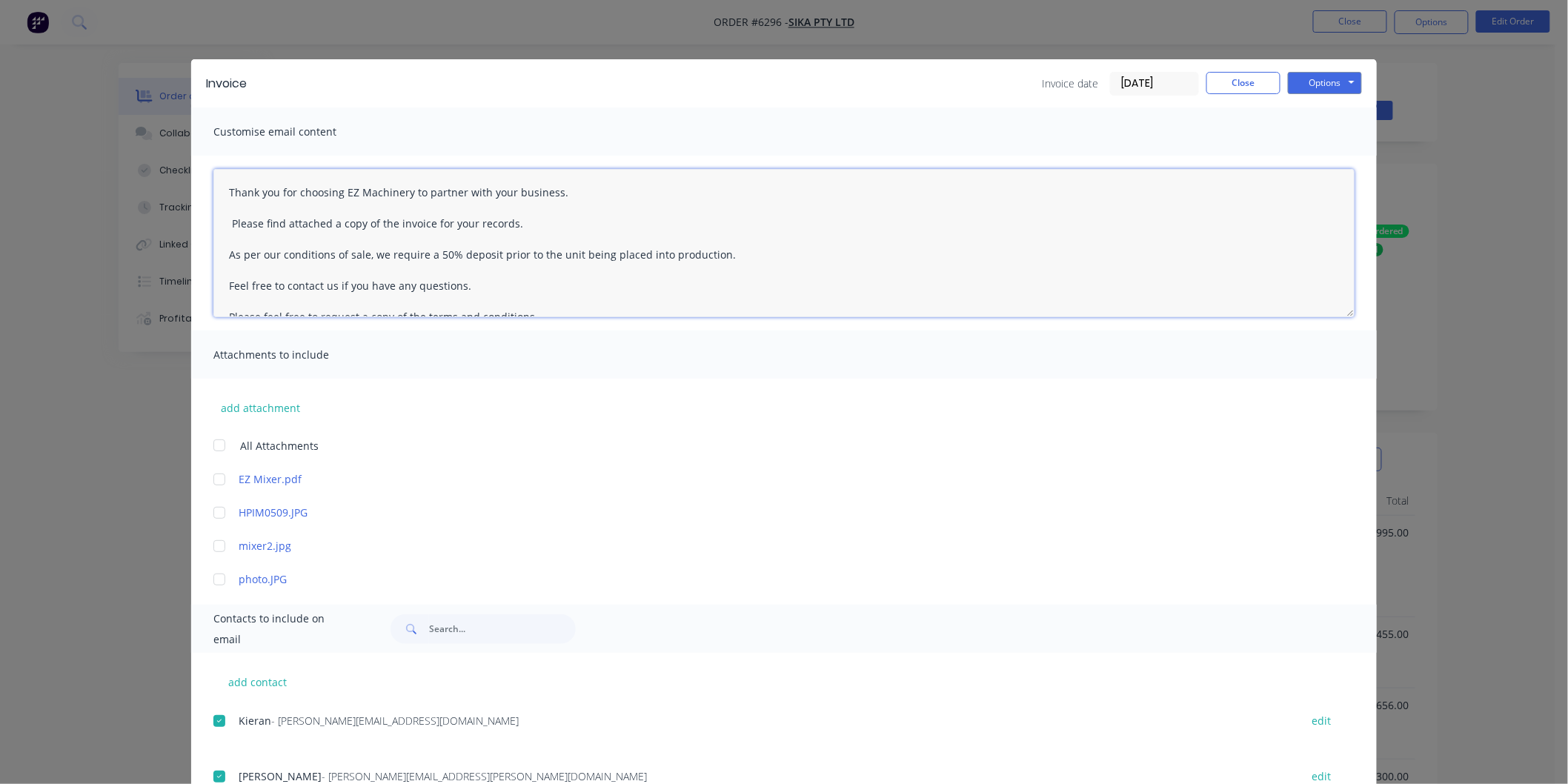
click at [220, 186] on textarea "Thank you for choosing EZ Machinery to partner with your business. Please find …" at bounding box center [784, 243] width 1141 height 148
click at [737, 282] on textarea "[PERSON_NAME], Thank you for choosing EZ Machinery to partner with your busines…" at bounding box center [784, 243] width 1141 height 148
drag, startPoint x: 737, startPoint y: 282, endPoint x: 218, endPoint y: 283, distance: 519.0
click at [218, 283] on textarea "[PERSON_NAME], Thank you for choosing EZ Machinery to partner with your busines…" at bounding box center [784, 243] width 1141 height 148
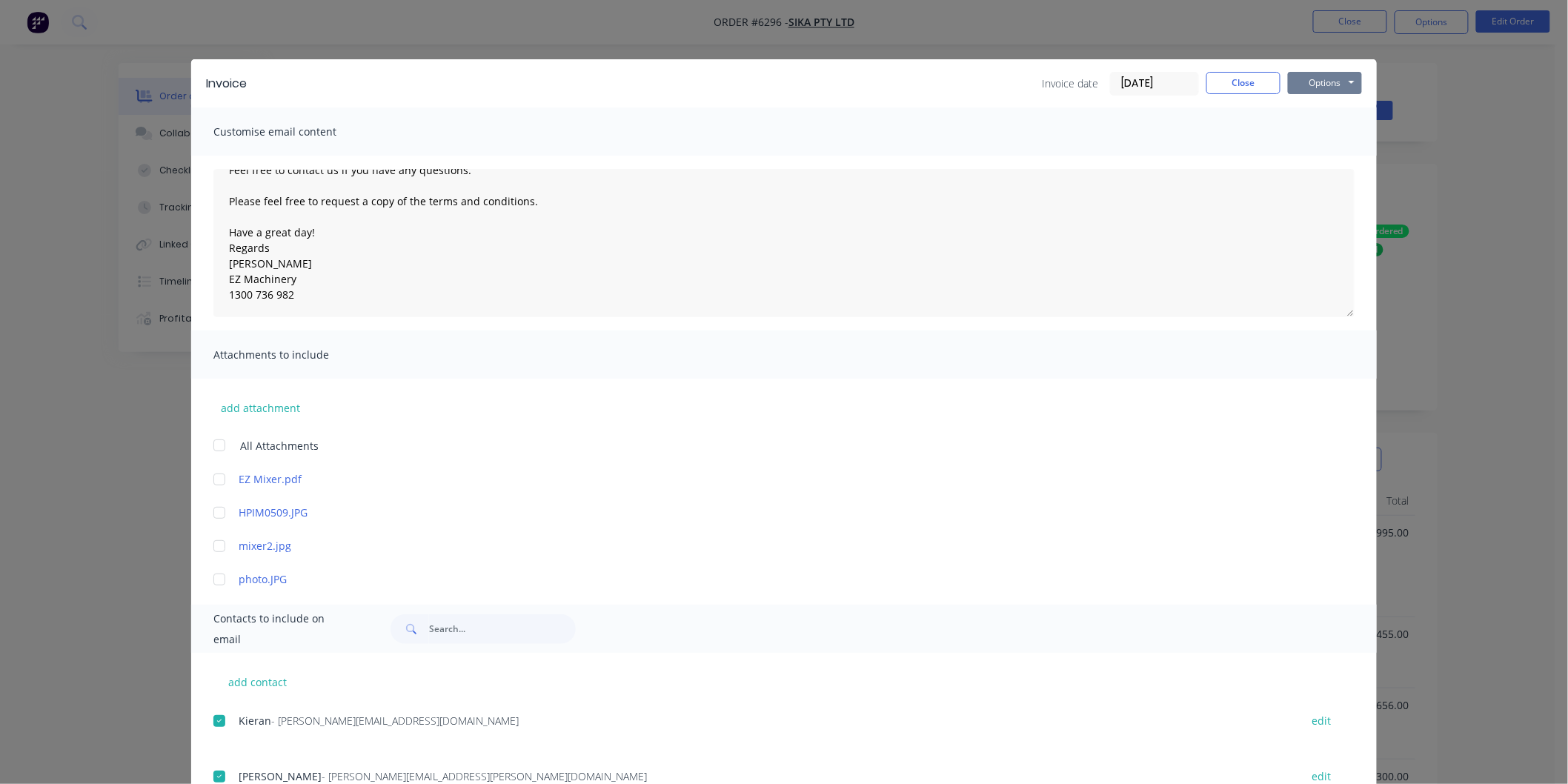
click at [1306, 79] on button "Options" at bounding box center [1324, 83] width 74 height 22
click at [1316, 154] on button "Email" at bounding box center [1335, 158] width 95 height 24
type textarea "Thank you for choosing EZ Machinery to partner with your business. Please find …"
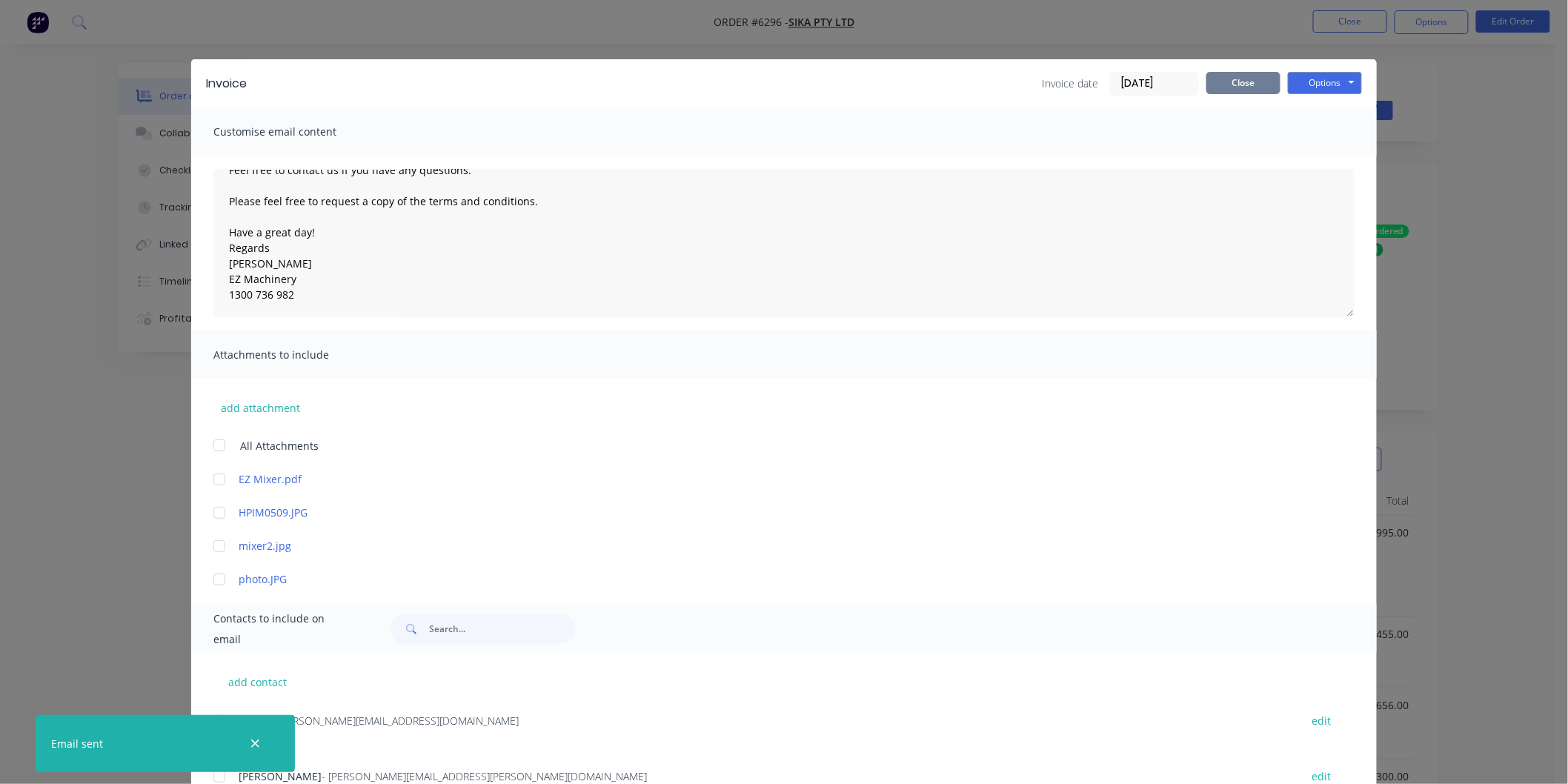
click at [1245, 83] on button "Close" at bounding box center [1243, 83] width 74 height 22
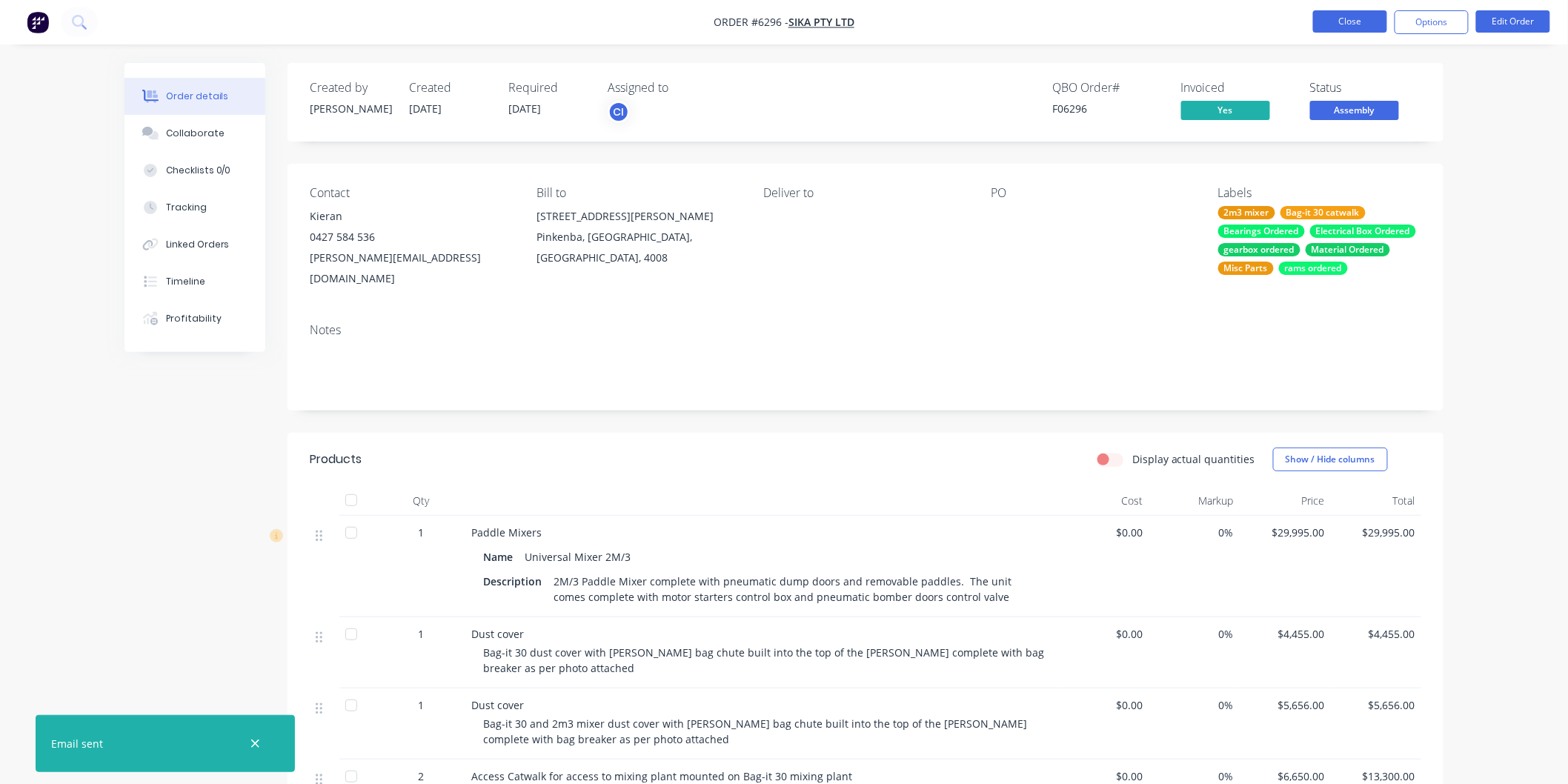
click at [1358, 17] on button "Close" at bounding box center [1350, 21] width 74 height 22
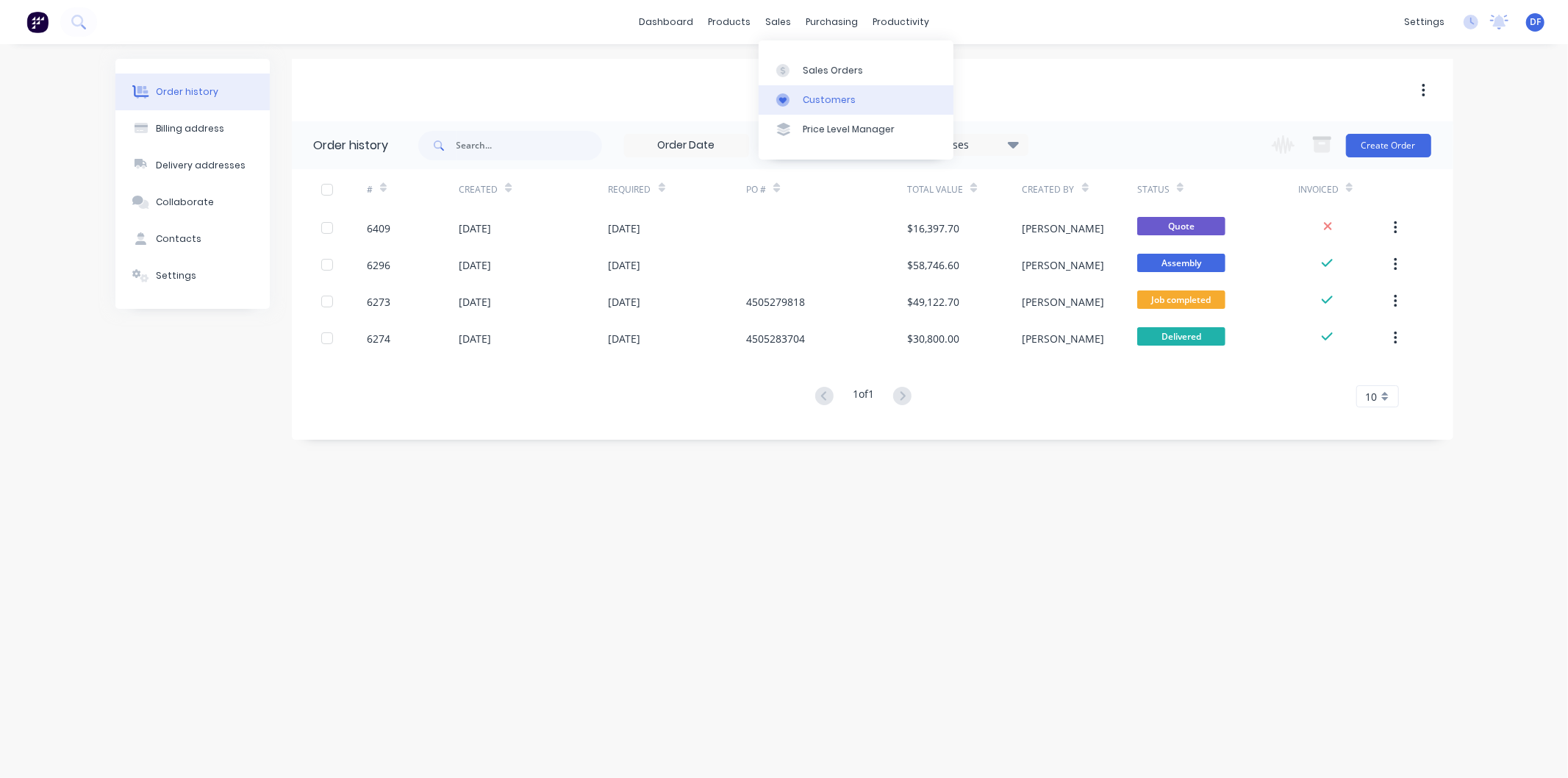
click at [812, 99] on div "Customers" at bounding box center [829, 100] width 53 height 13
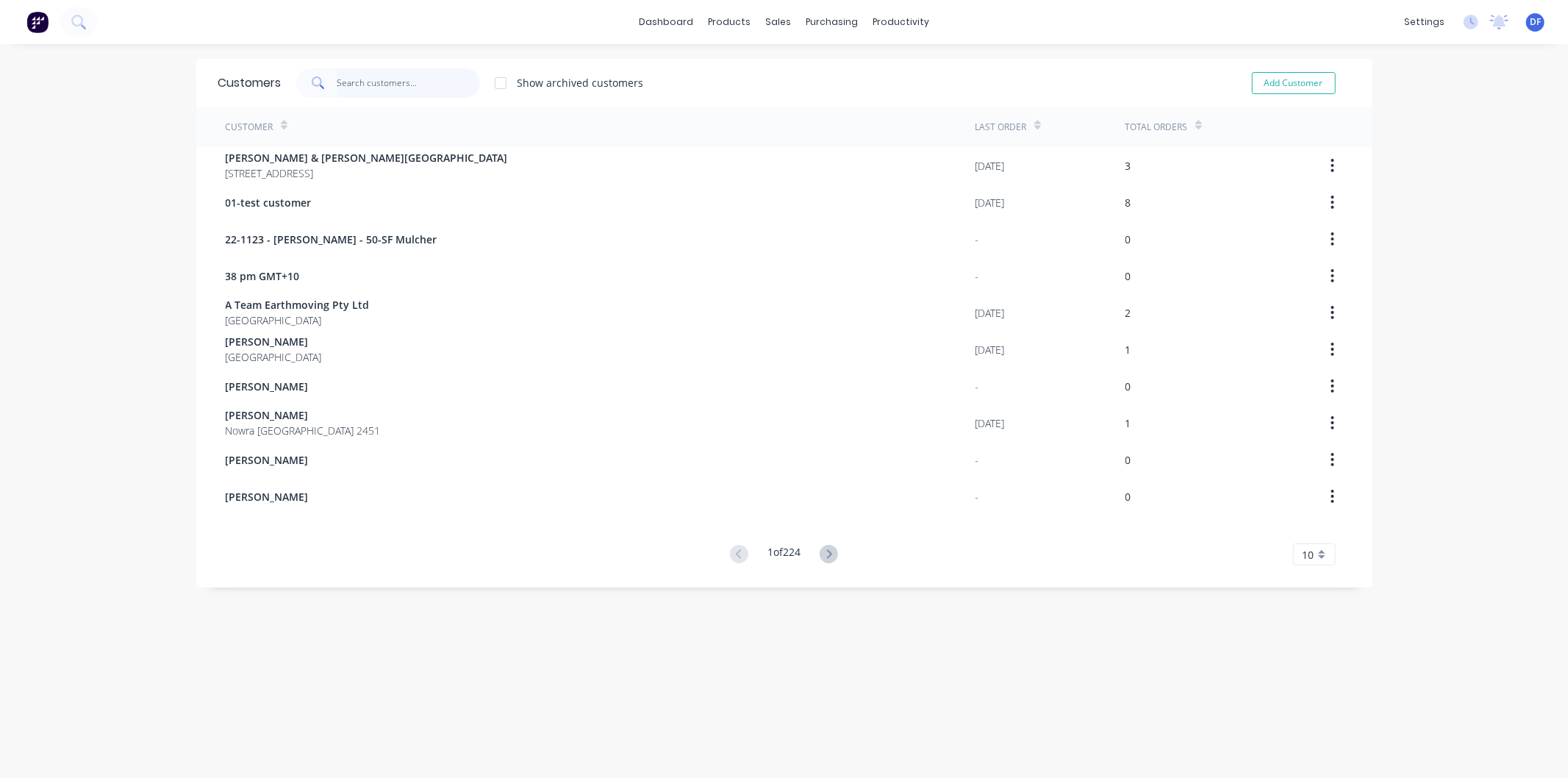
click at [400, 79] on input "text" at bounding box center [408, 83] width 143 height 30
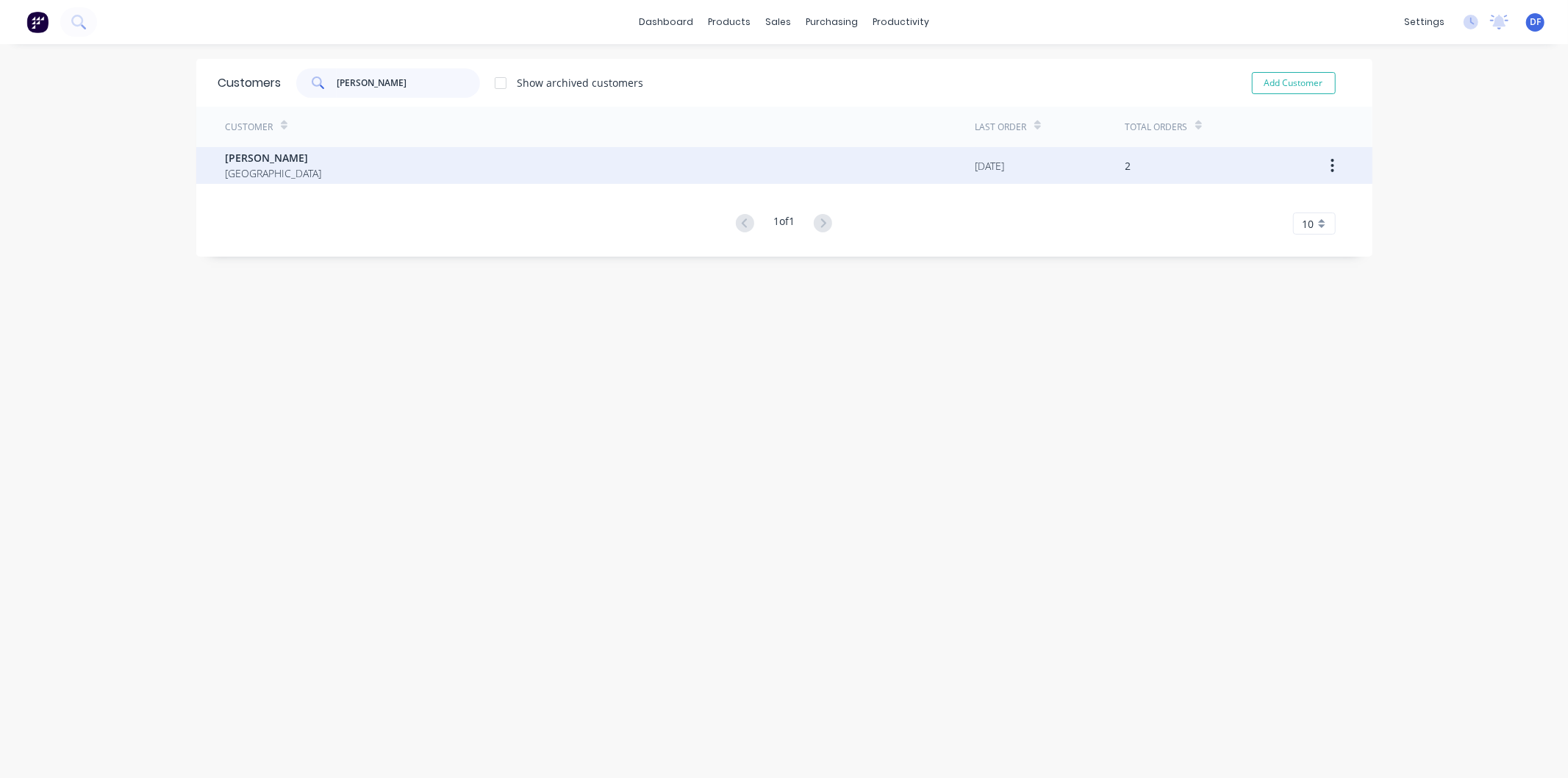
type input "[PERSON_NAME]"
click at [251, 160] on span "[PERSON_NAME]" at bounding box center [274, 158] width 96 height 15
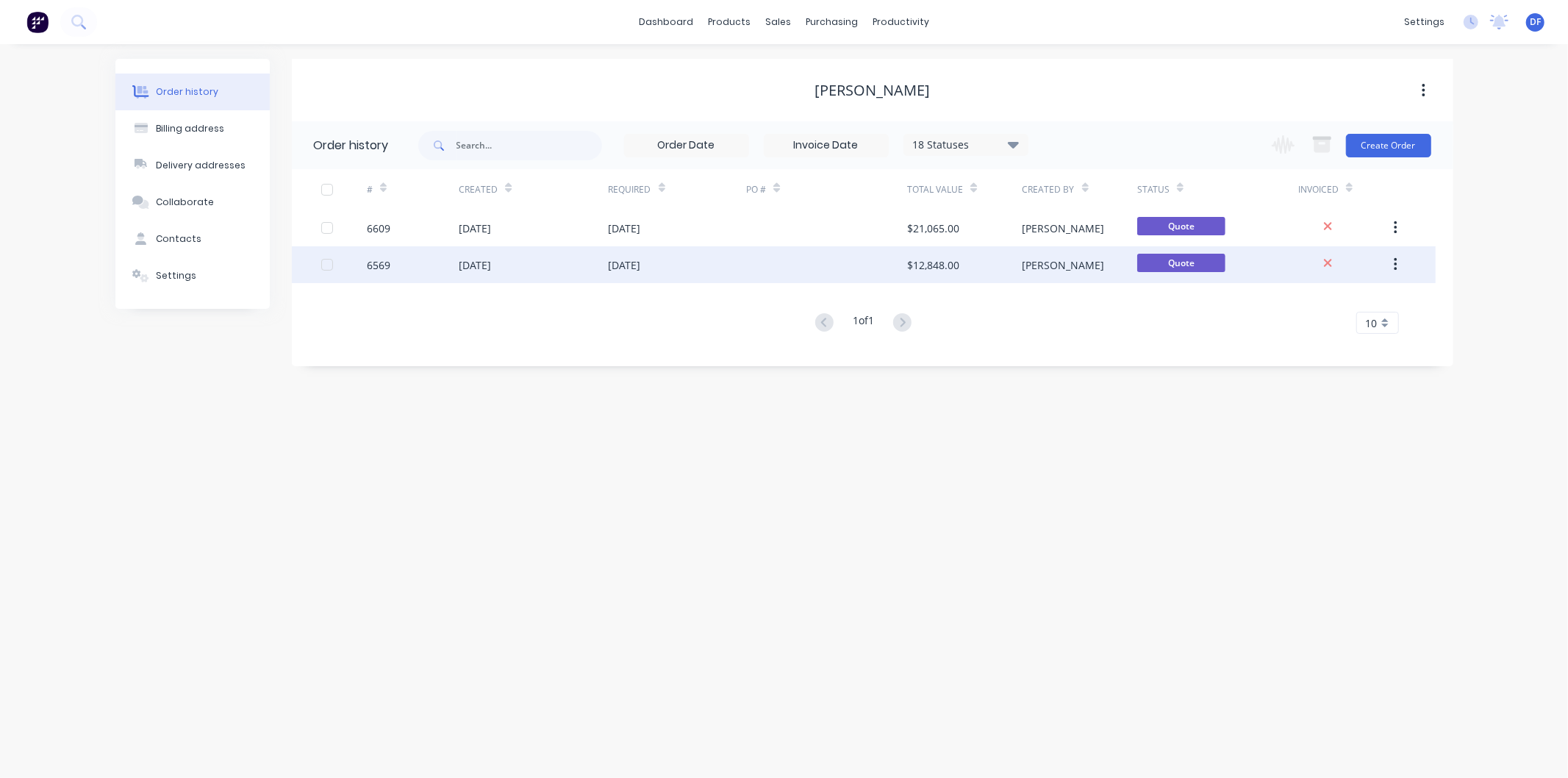
click at [641, 262] on div "[DATE]" at bounding box center [624, 264] width 32 height 15
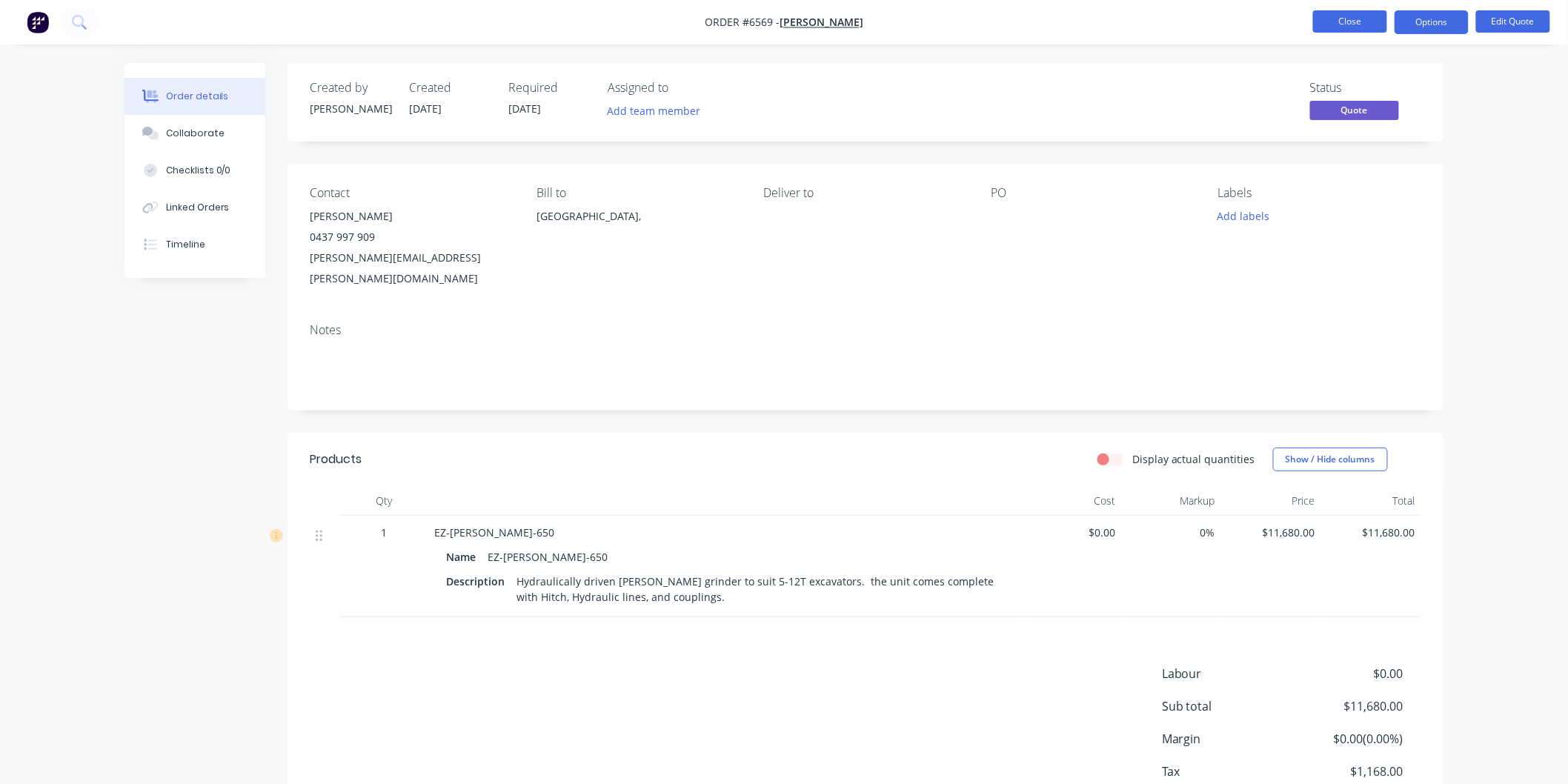
click at [1348, 19] on button "Close" at bounding box center [1350, 21] width 74 height 22
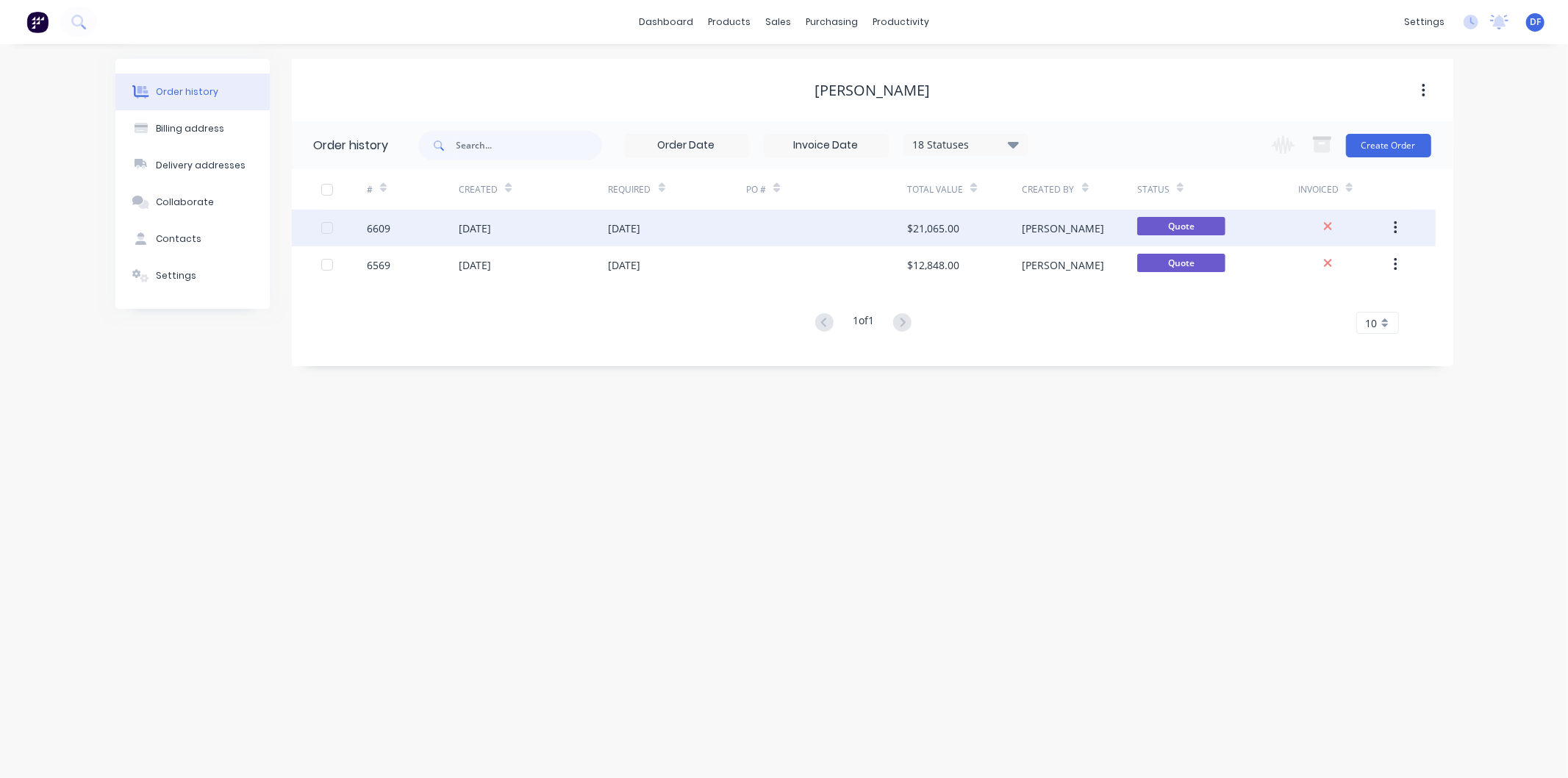
click at [641, 222] on div "[DATE]" at bounding box center [624, 227] width 32 height 15
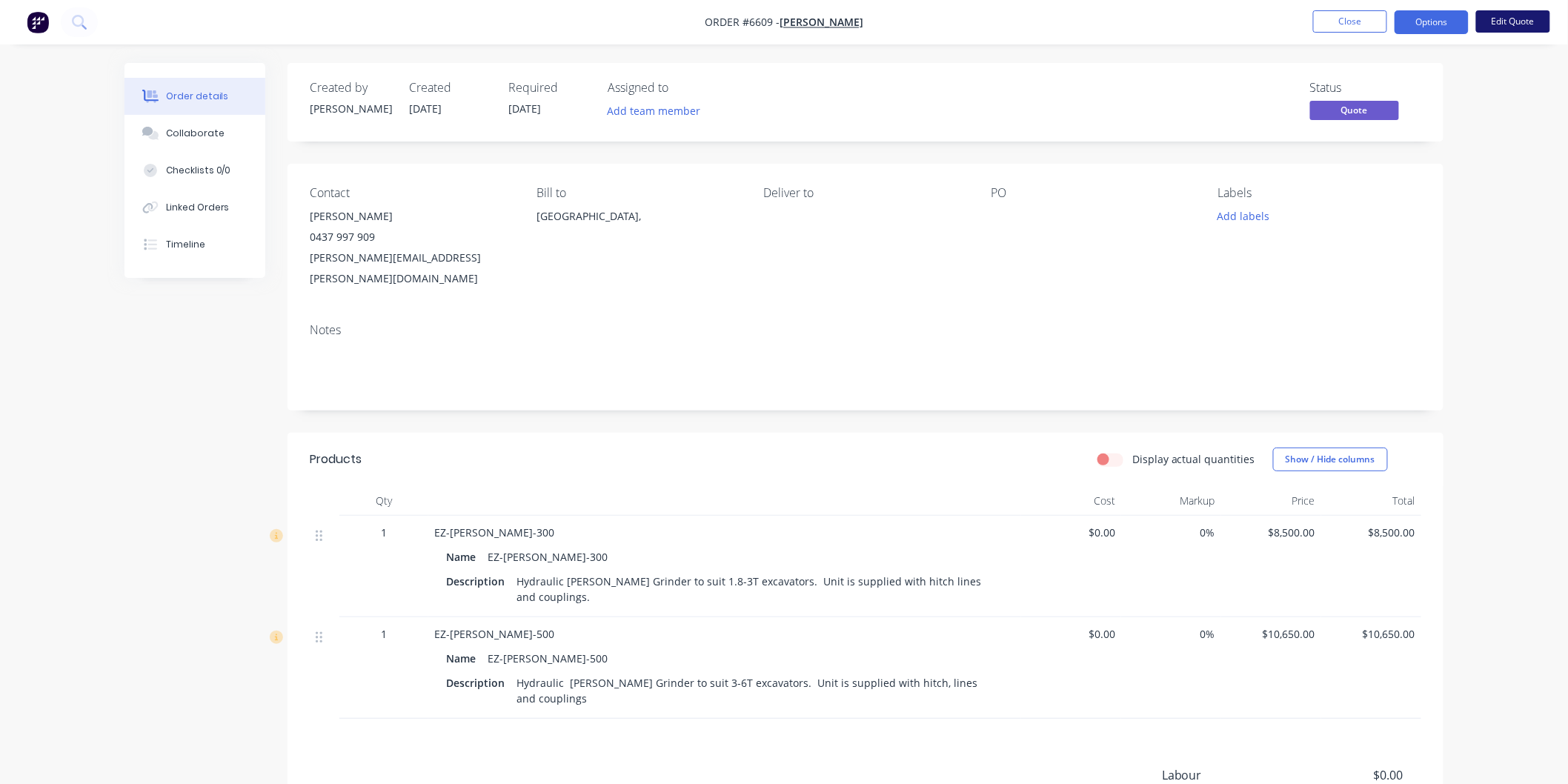
click at [1509, 20] on button "Edit Quote" at bounding box center [1513, 21] width 74 height 22
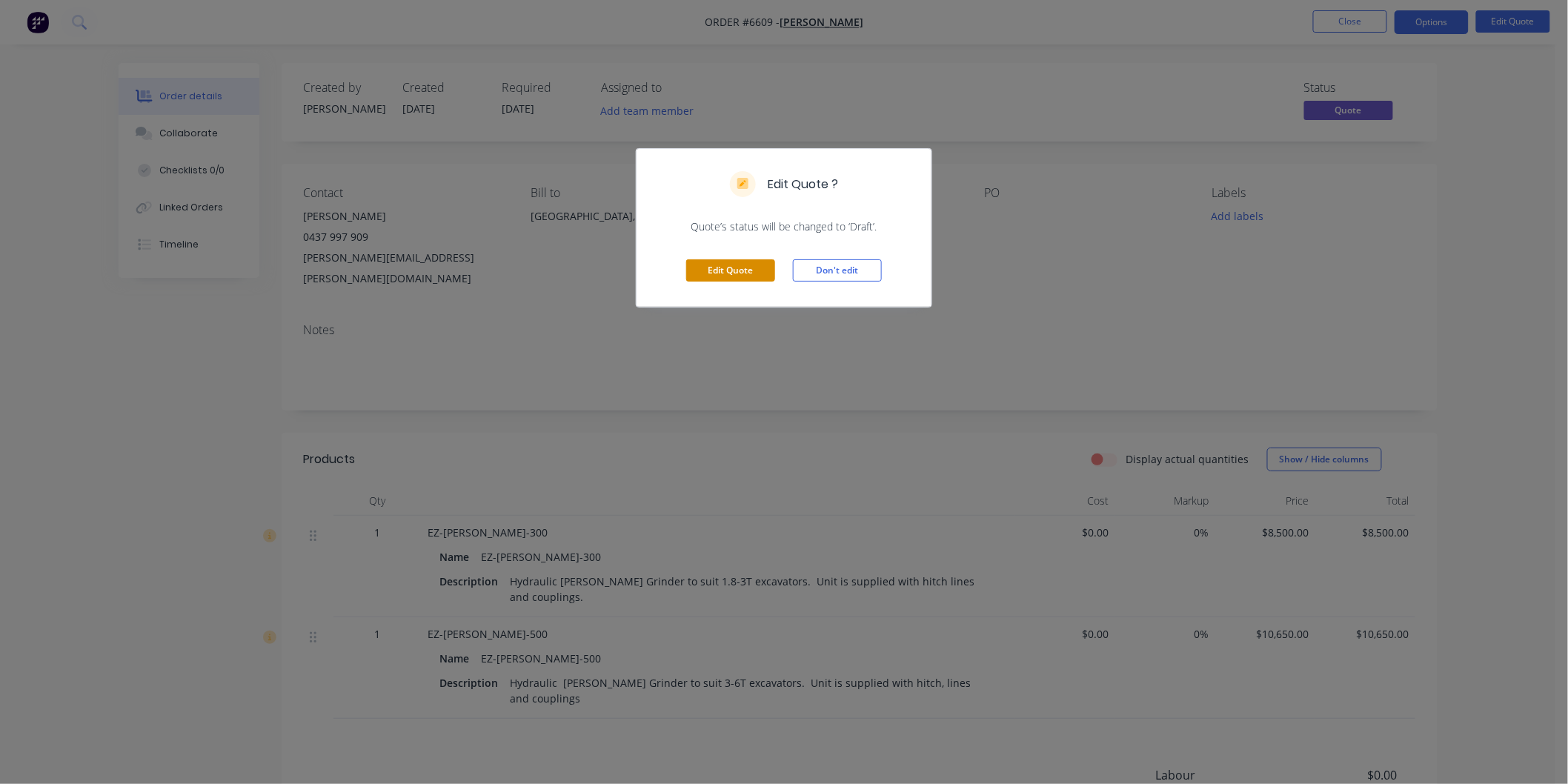
click at [737, 270] on button "Edit Quote" at bounding box center [731, 270] width 89 height 22
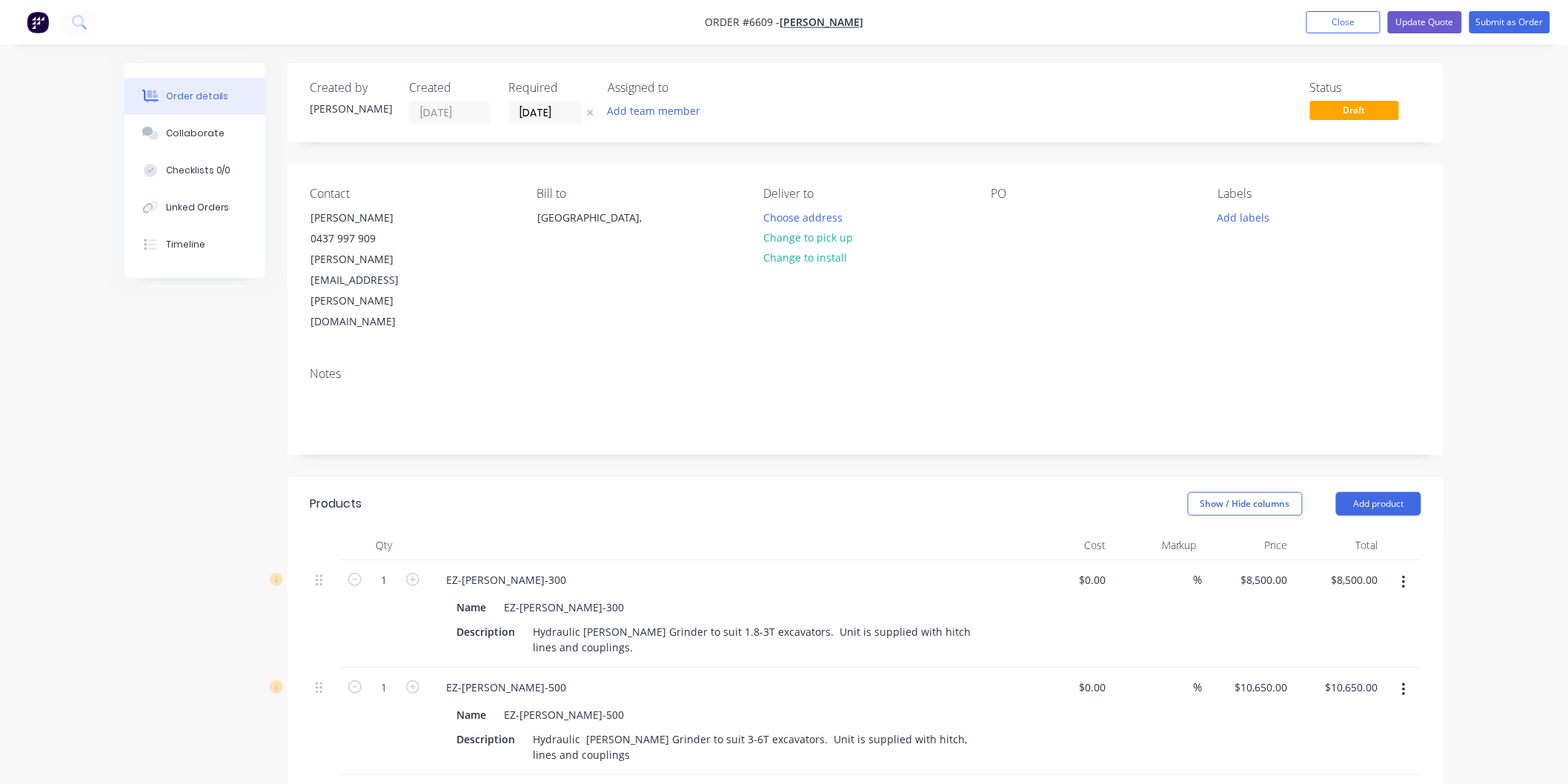
click at [1404, 681] on icon "button" at bounding box center [1404, 689] width 4 height 16
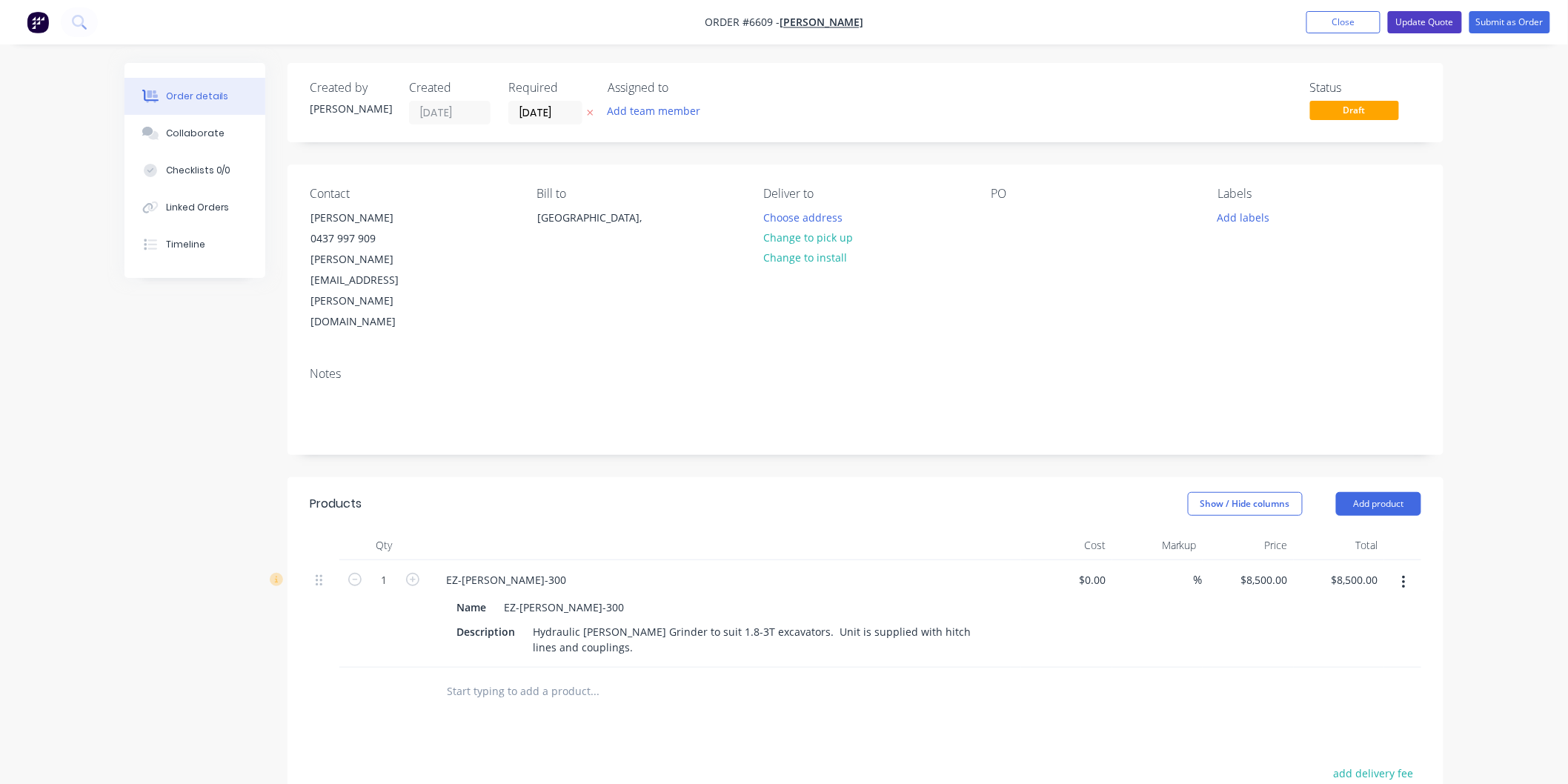
click at [1425, 19] on button "Update Quote" at bounding box center [1425, 22] width 74 height 22
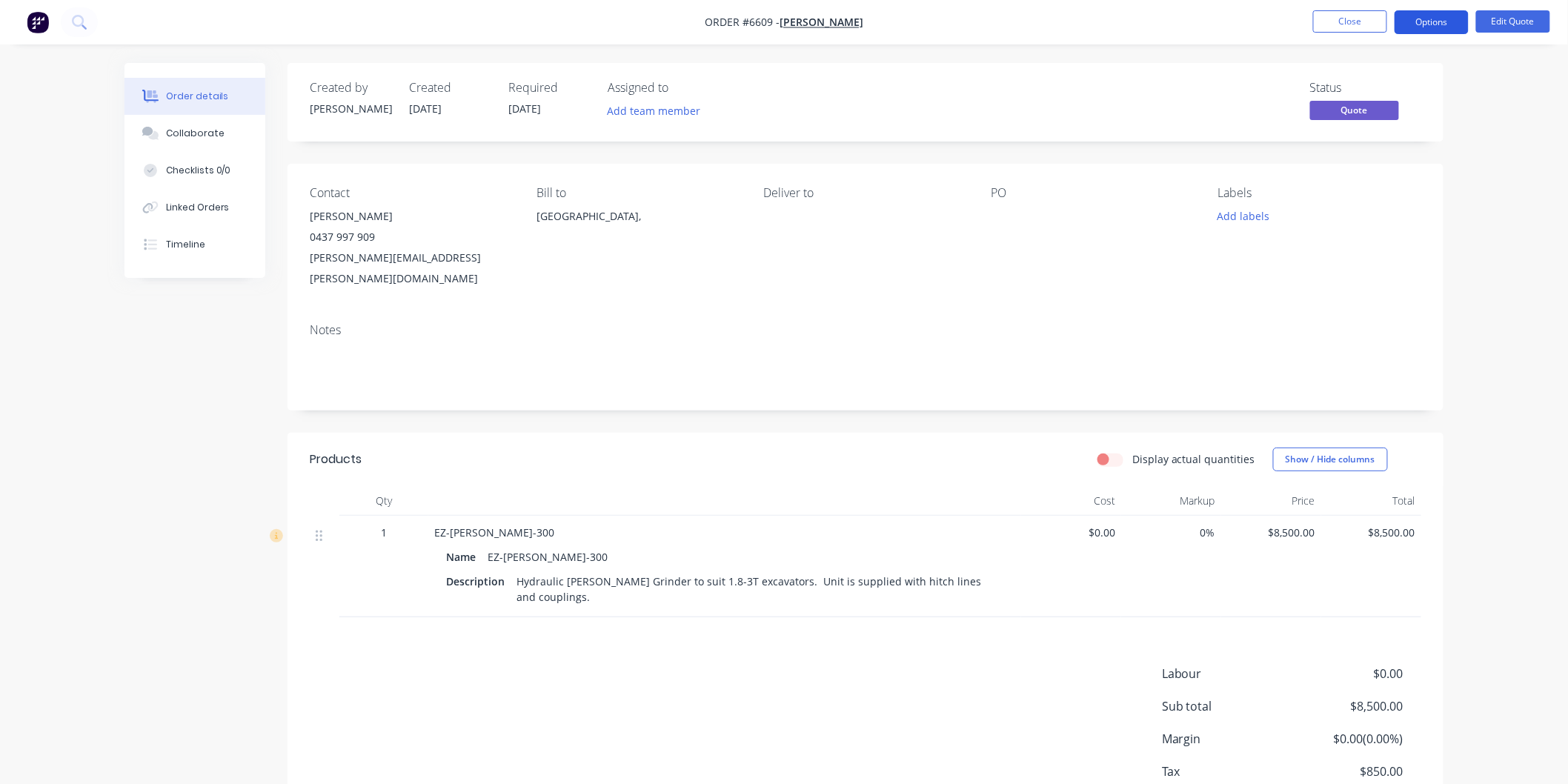
click at [1429, 19] on button "Options" at bounding box center [1431, 22] width 74 height 23
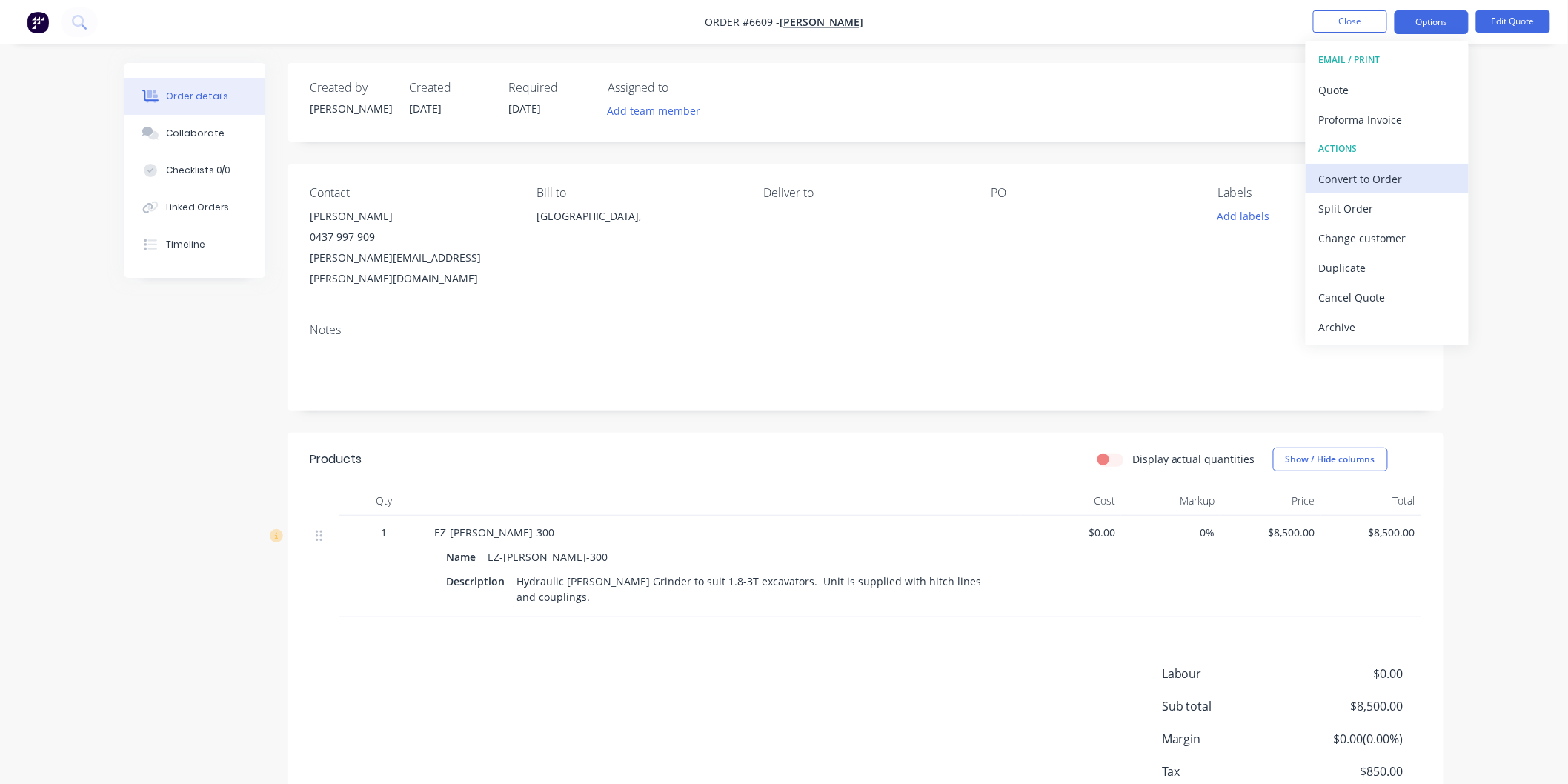
click at [1358, 174] on div "Convert to Order" at bounding box center [1387, 179] width 136 height 22
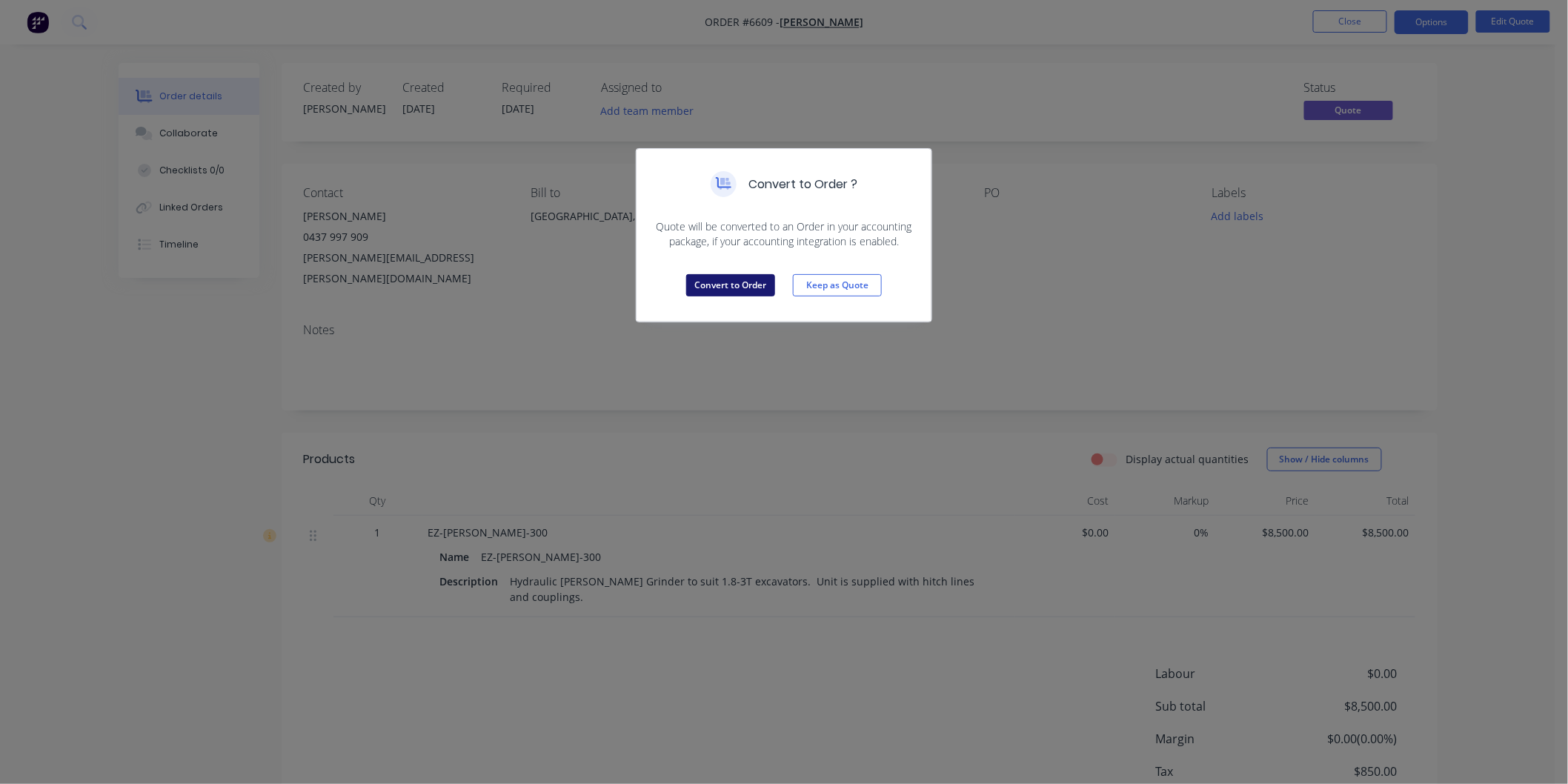
click at [716, 292] on button "Convert to Order" at bounding box center [731, 284] width 89 height 22
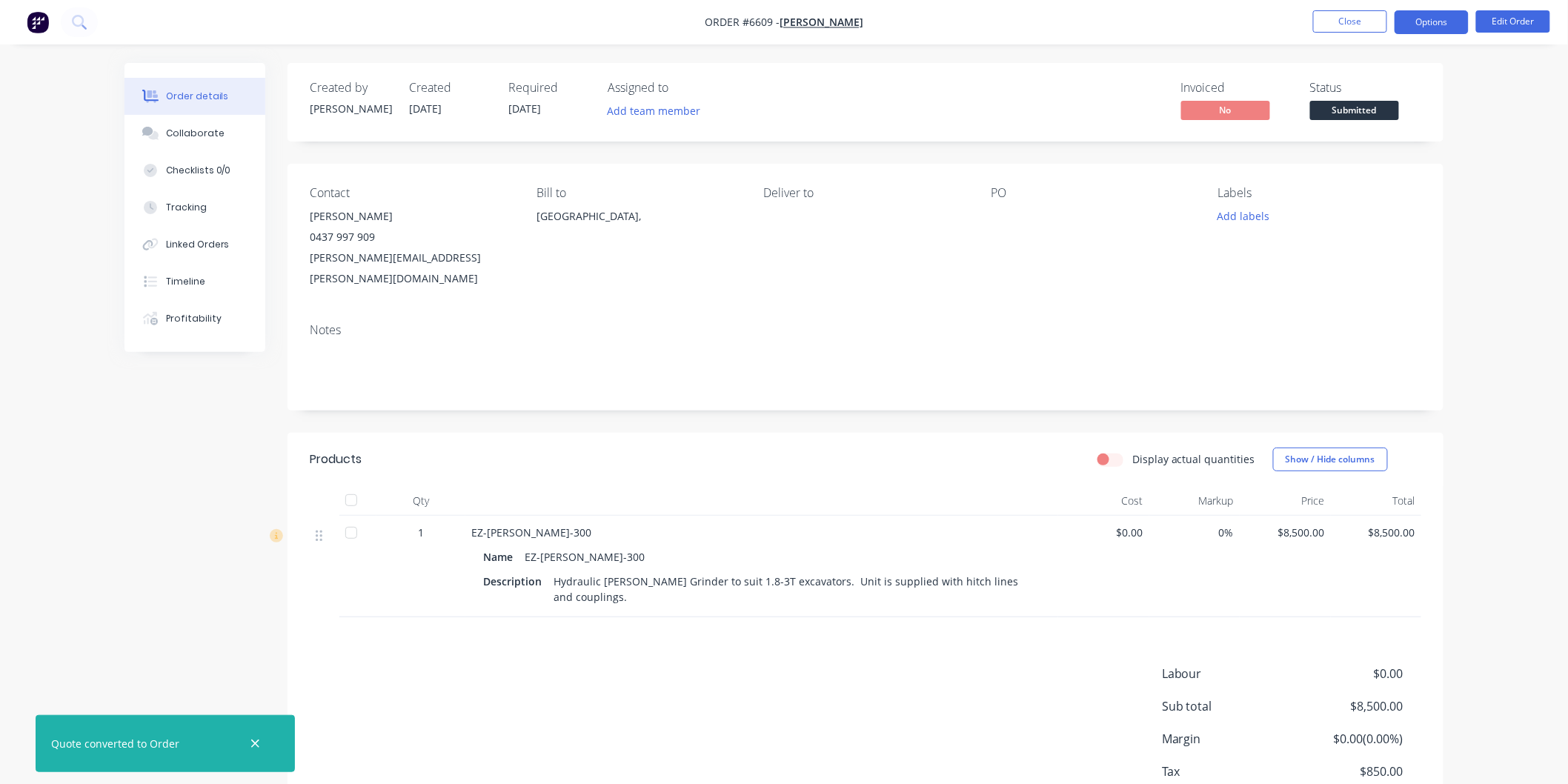
click at [1424, 17] on button "Options" at bounding box center [1431, 22] width 74 height 23
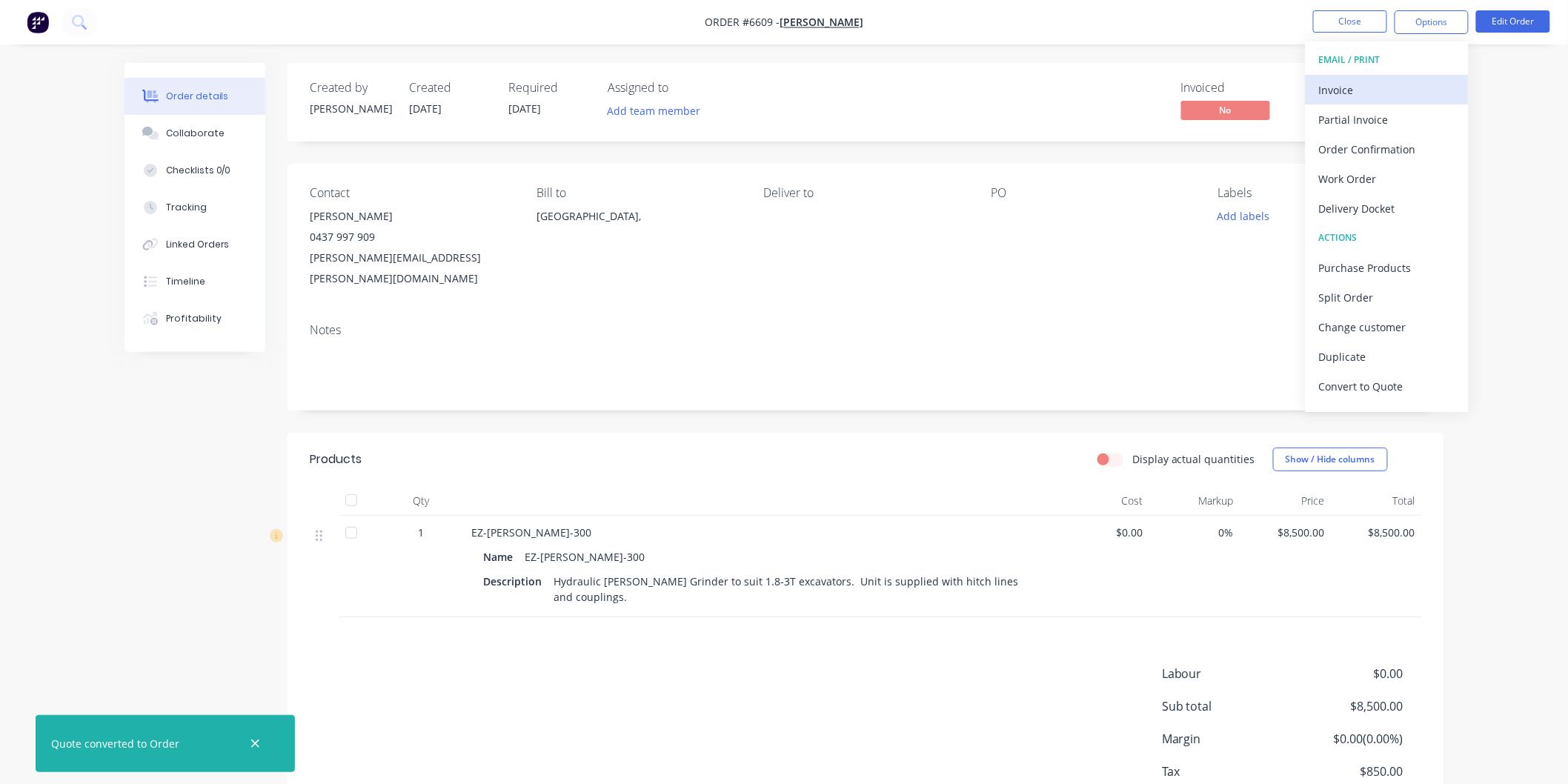
click at [1339, 83] on div "Invoice" at bounding box center [1387, 90] width 136 height 22
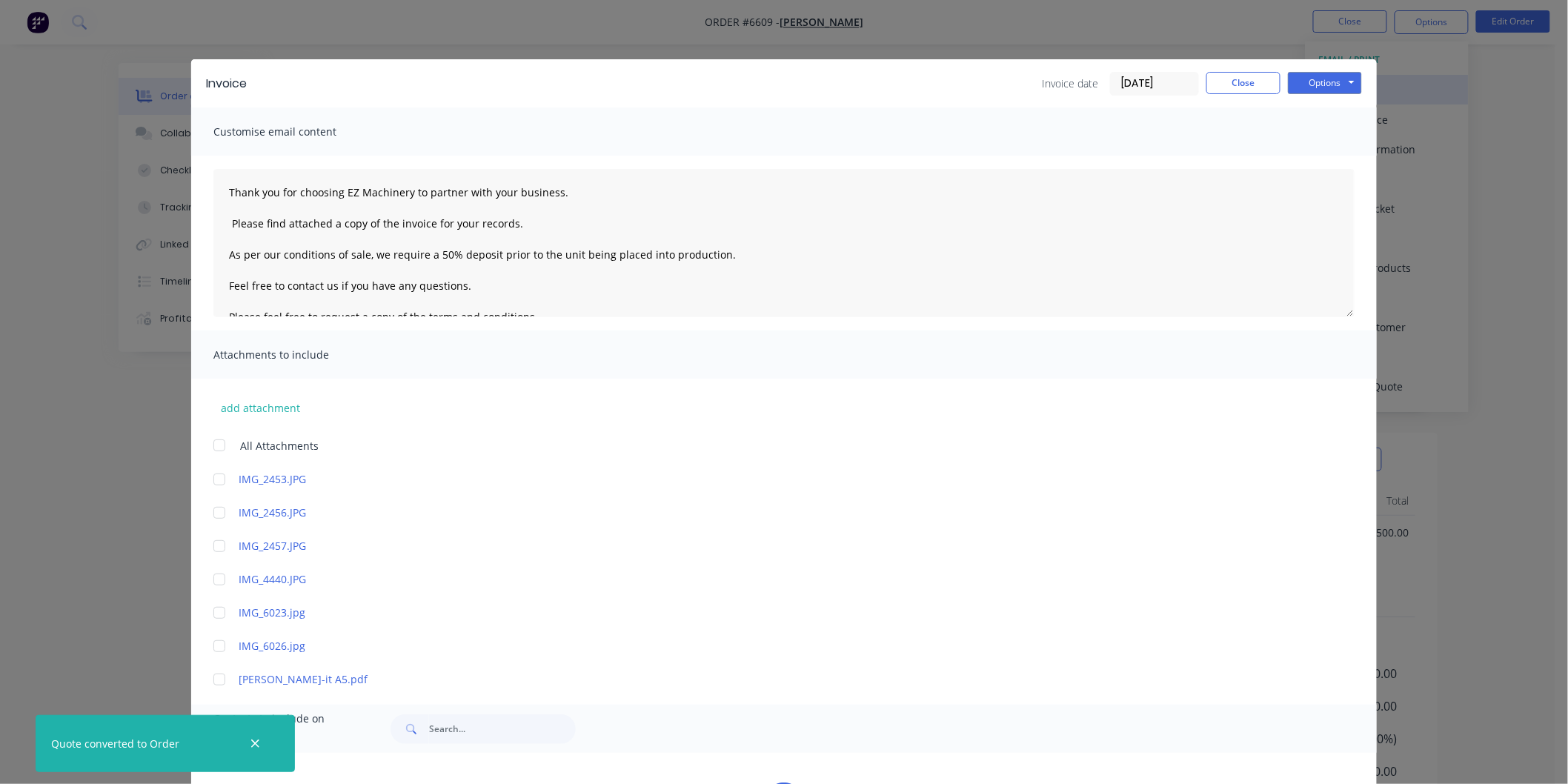
type textarea "Thank you for choosing EZ Machinery to partner with your business. Please find …"
click at [1247, 79] on button "Close" at bounding box center [1243, 83] width 74 height 22
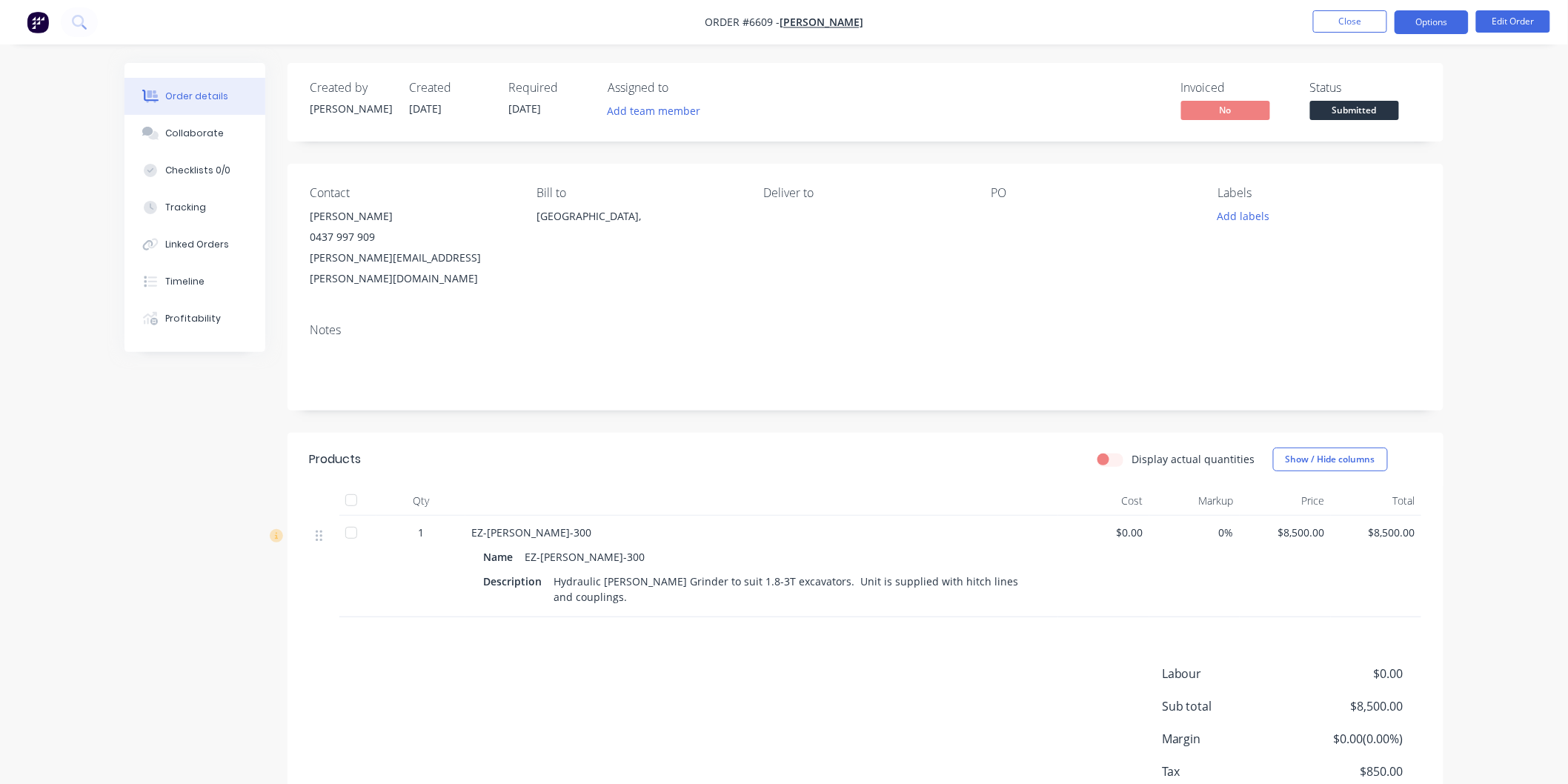
click at [1426, 18] on button "Options" at bounding box center [1431, 22] width 74 height 23
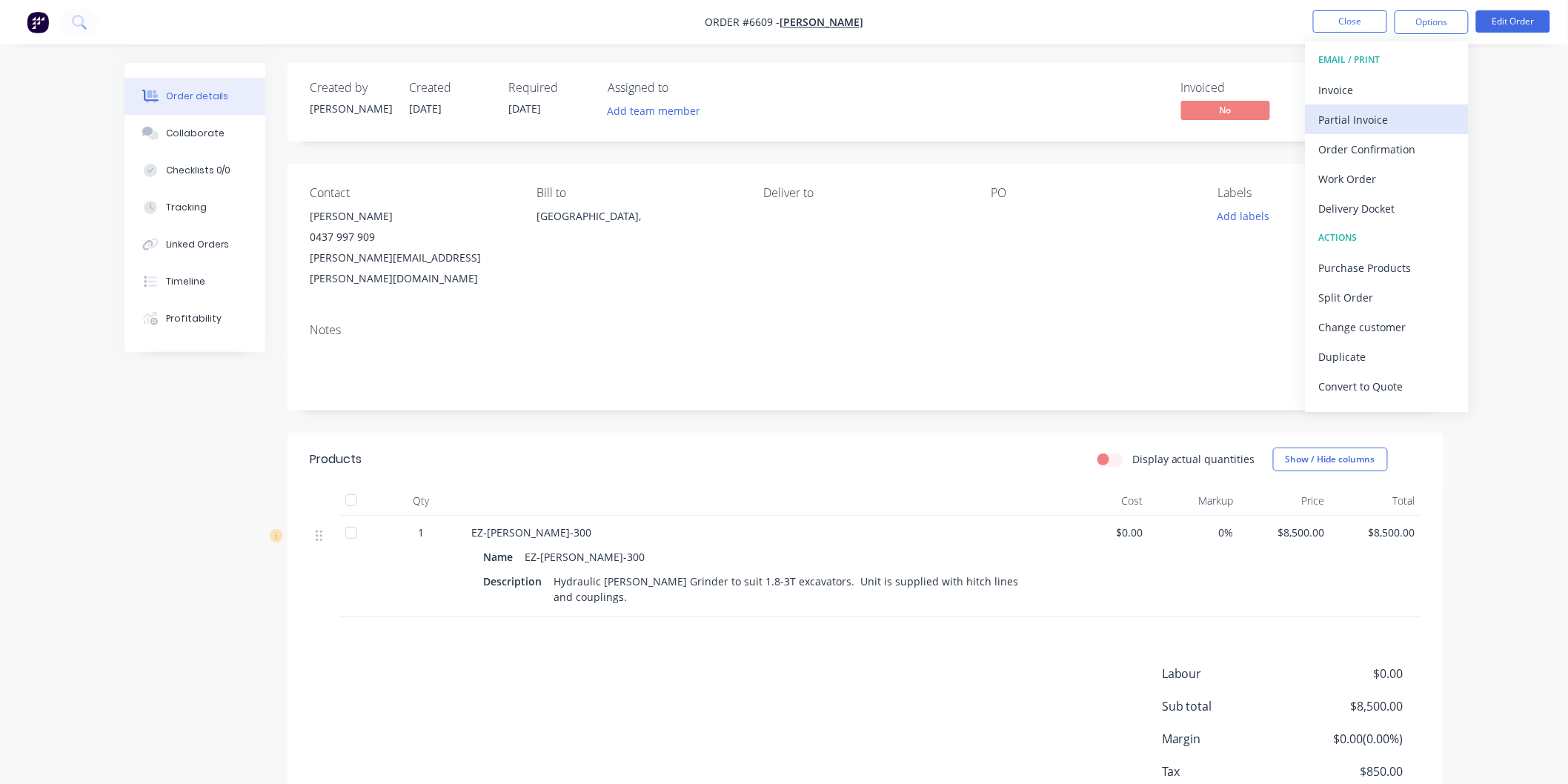
click at [1374, 116] on div "Partial Invoice" at bounding box center [1387, 119] width 136 height 22
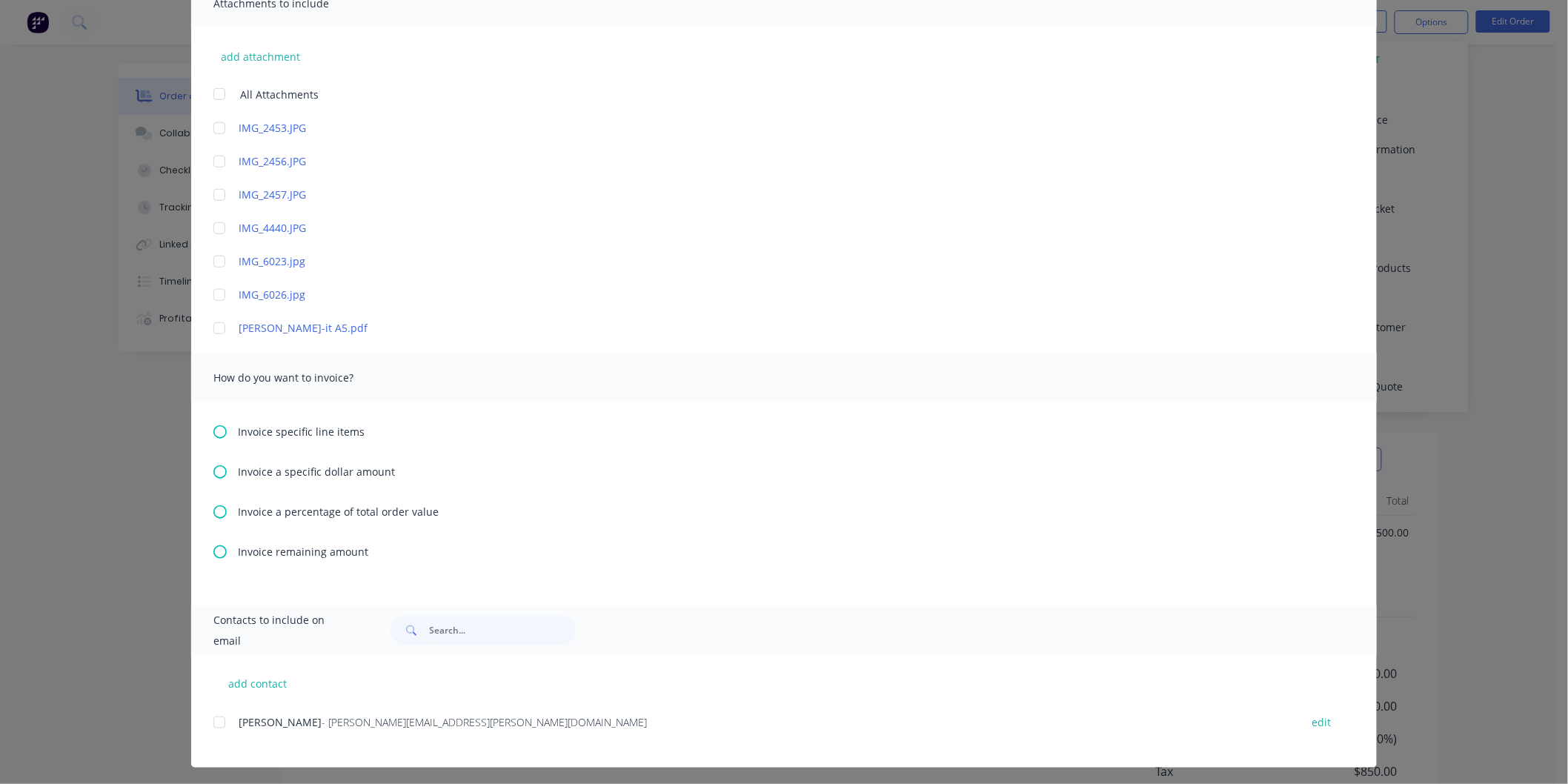
scroll to position [354, 0]
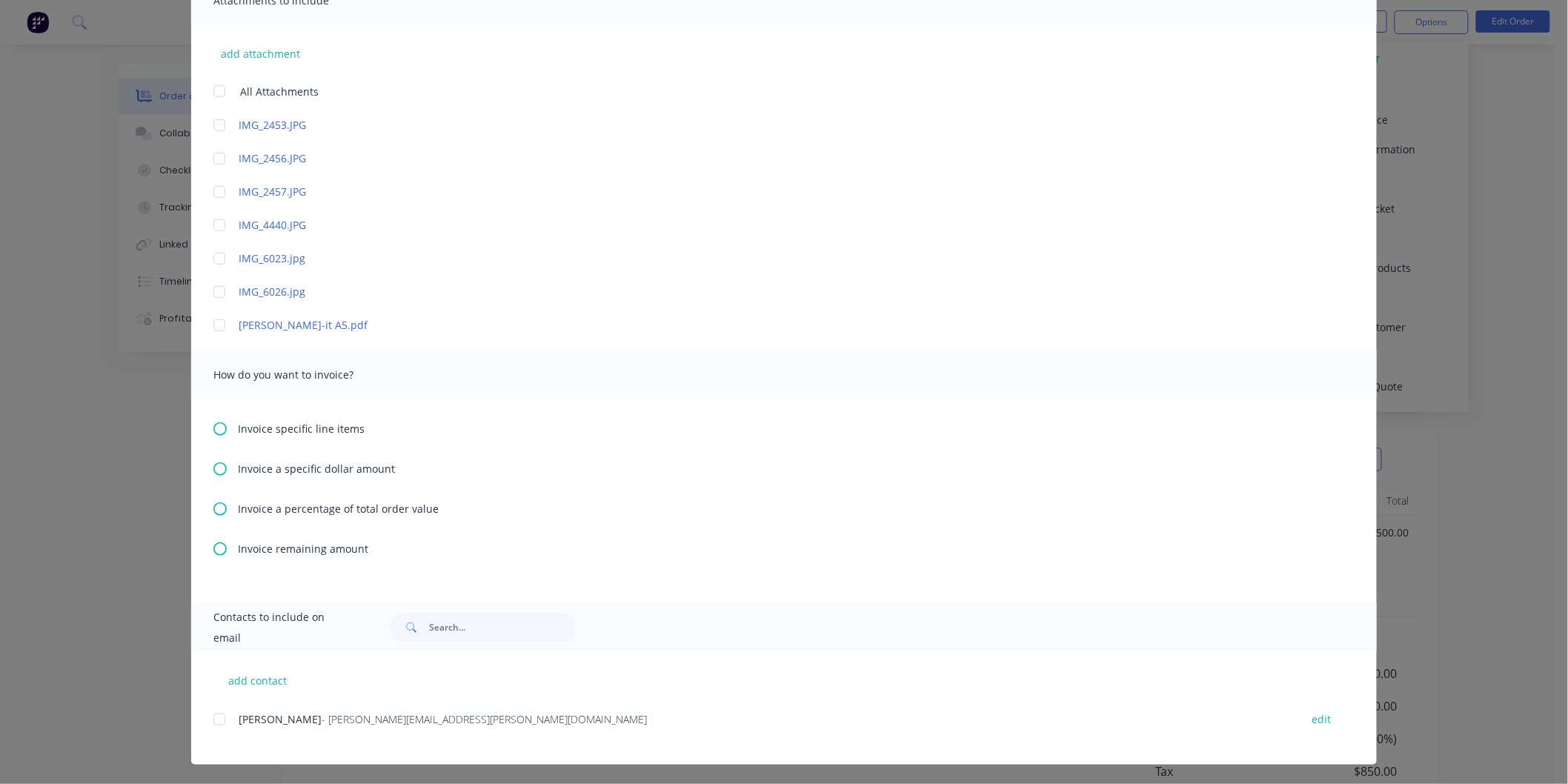
click at [284, 502] on span "Invoice a percentage of total order value" at bounding box center [339, 508] width 201 height 15
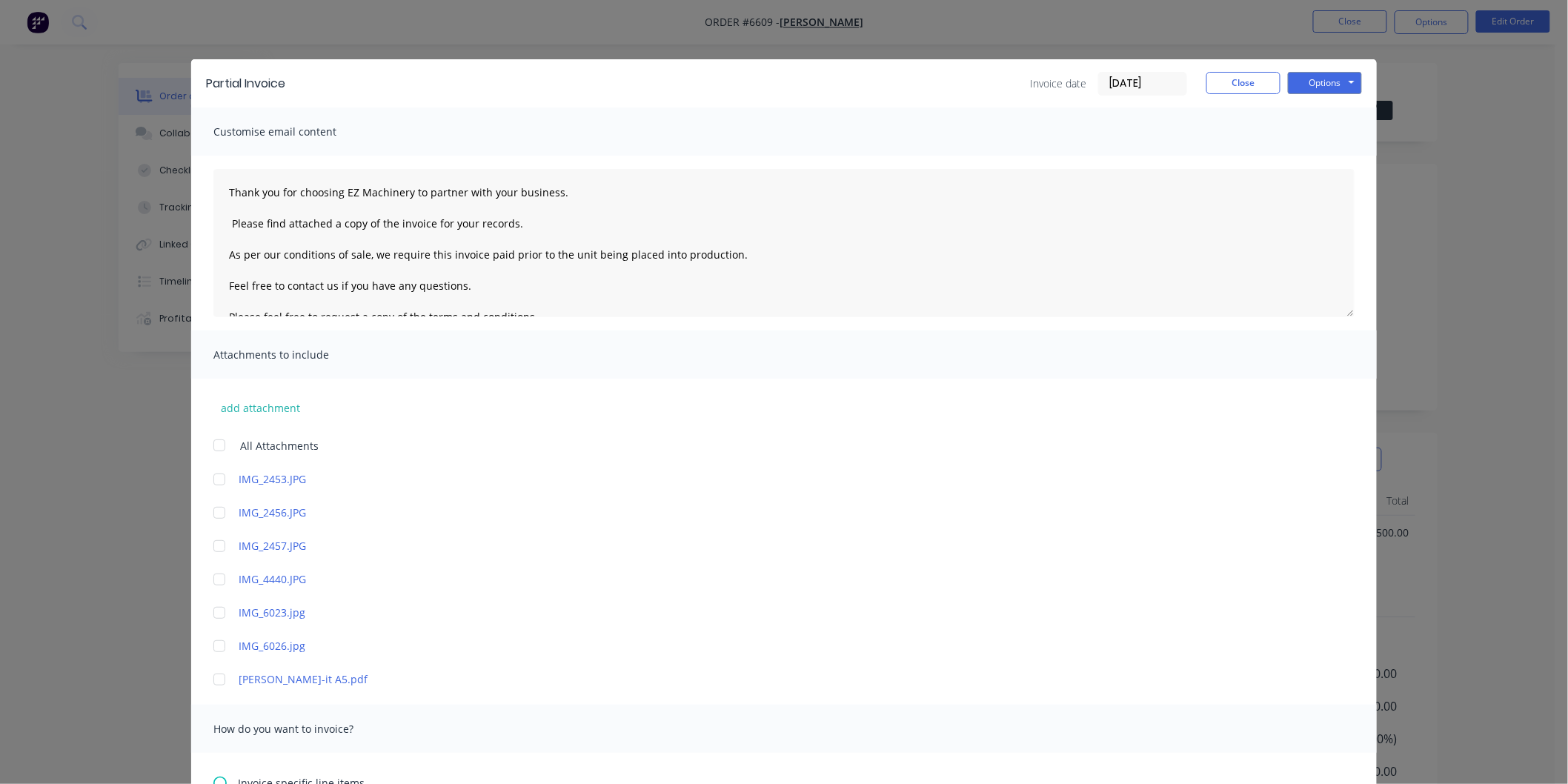
scroll to position [247, 0]
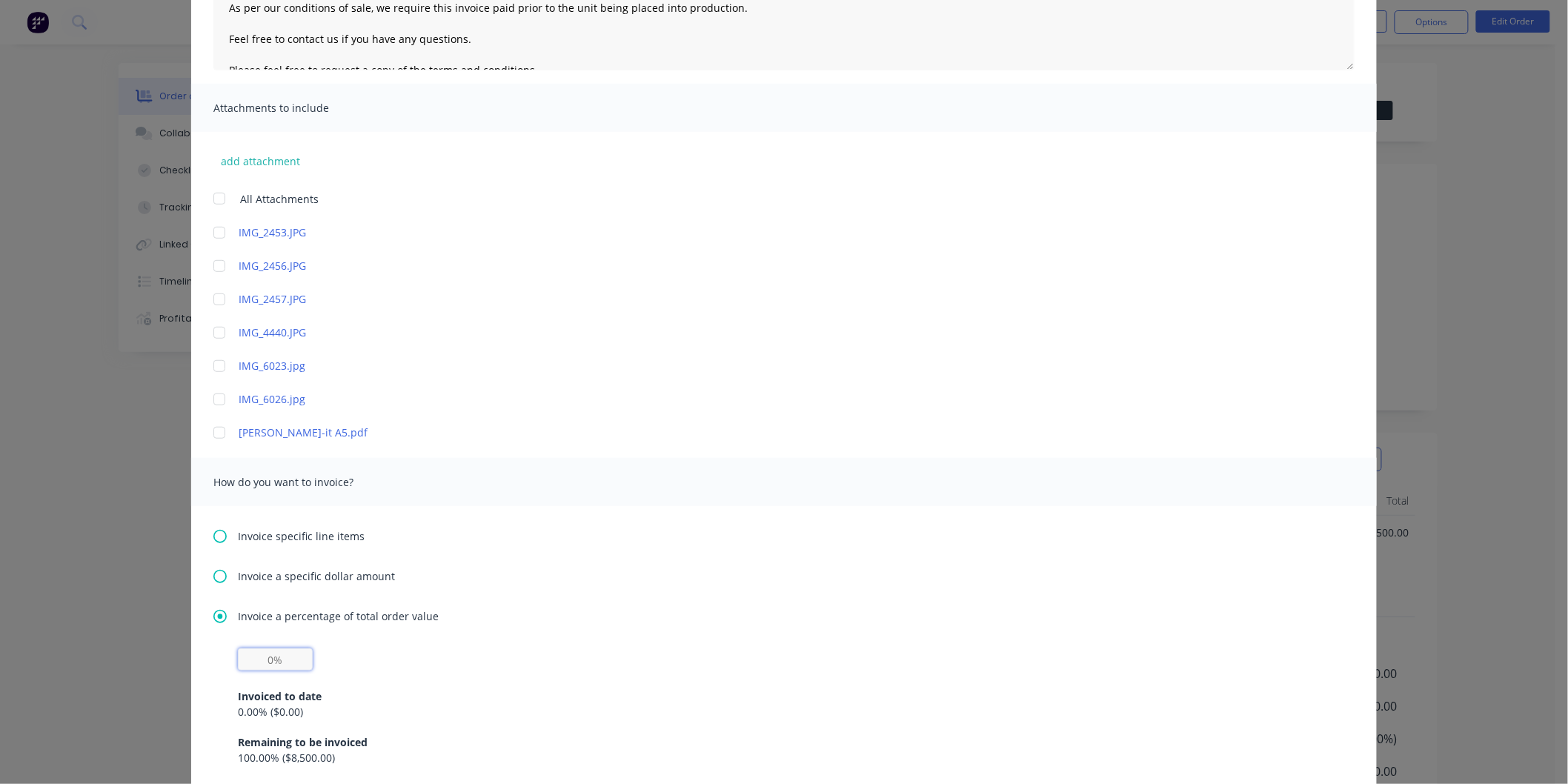
click at [264, 656] on input "text" at bounding box center [276, 658] width 75 height 22
type textarea "Thank you for choosing EZ Machinery to partner with your business. Please find …"
type input "5%"
type textarea "Thank you for choosing EZ Machinery to partner with your business. Please find …"
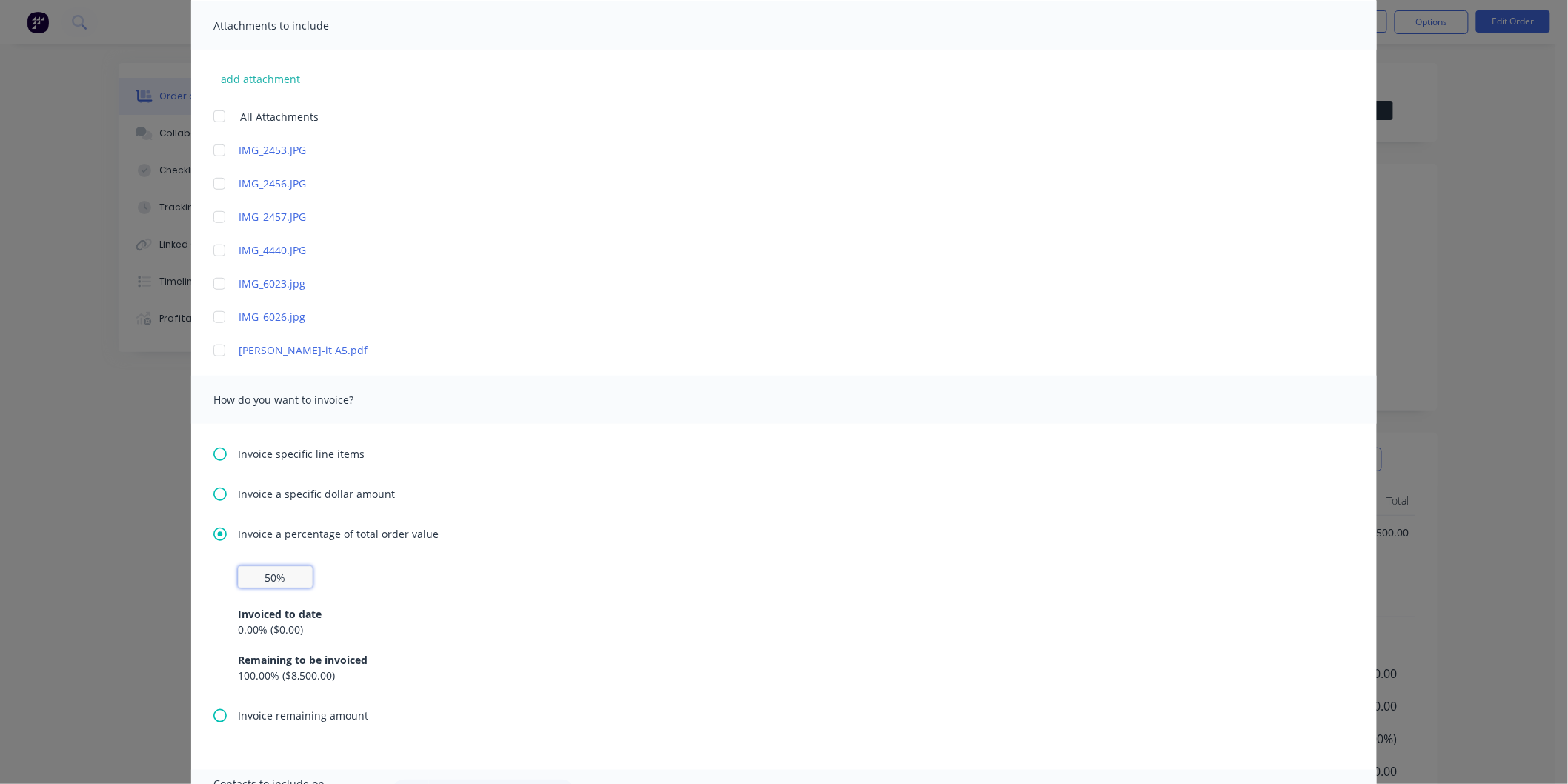
type input "50%"
click at [396, 608] on div "Invoiced to date" at bounding box center [784, 613] width 1092 height 15
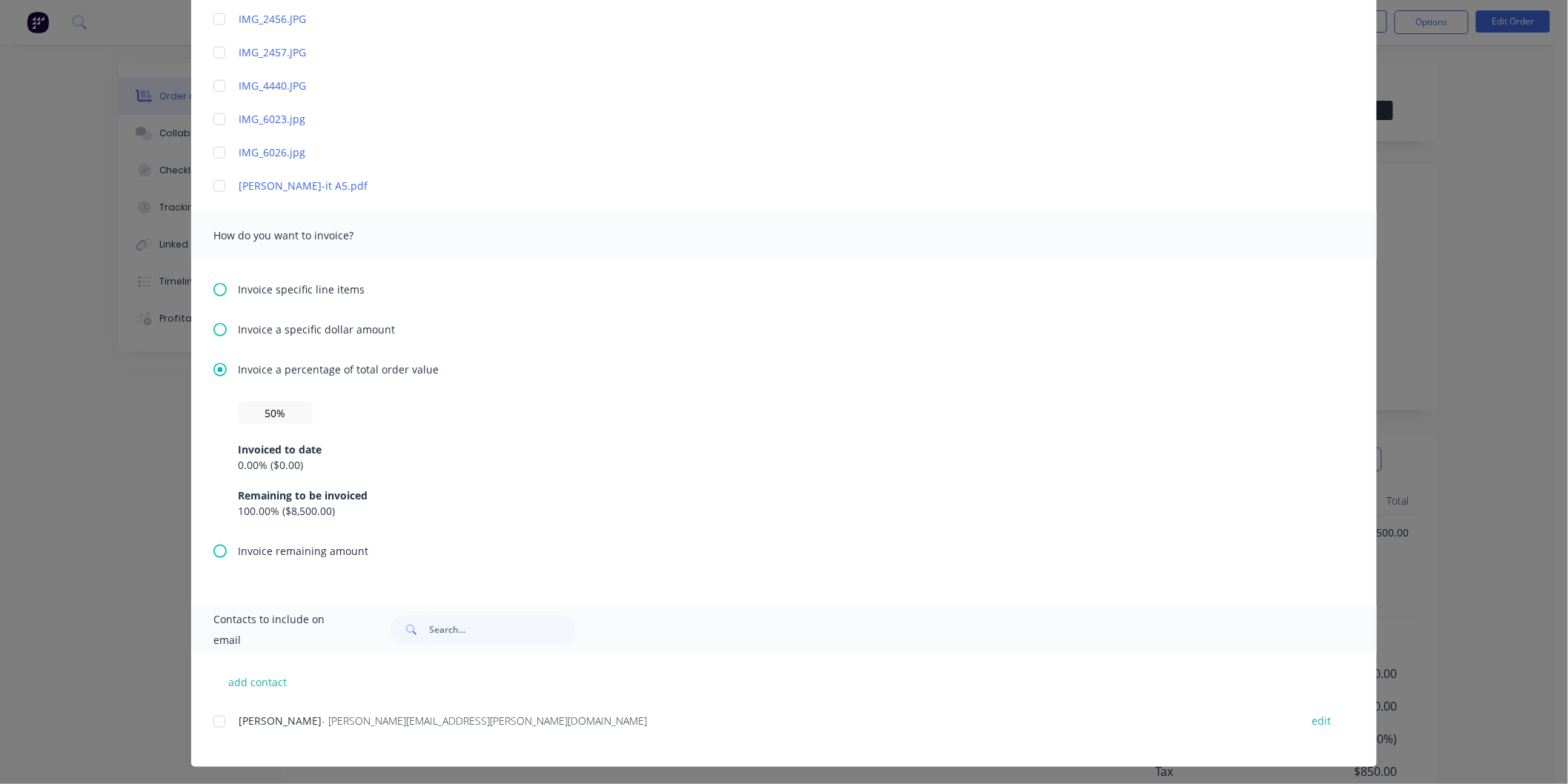
scroll to position [496, 0]
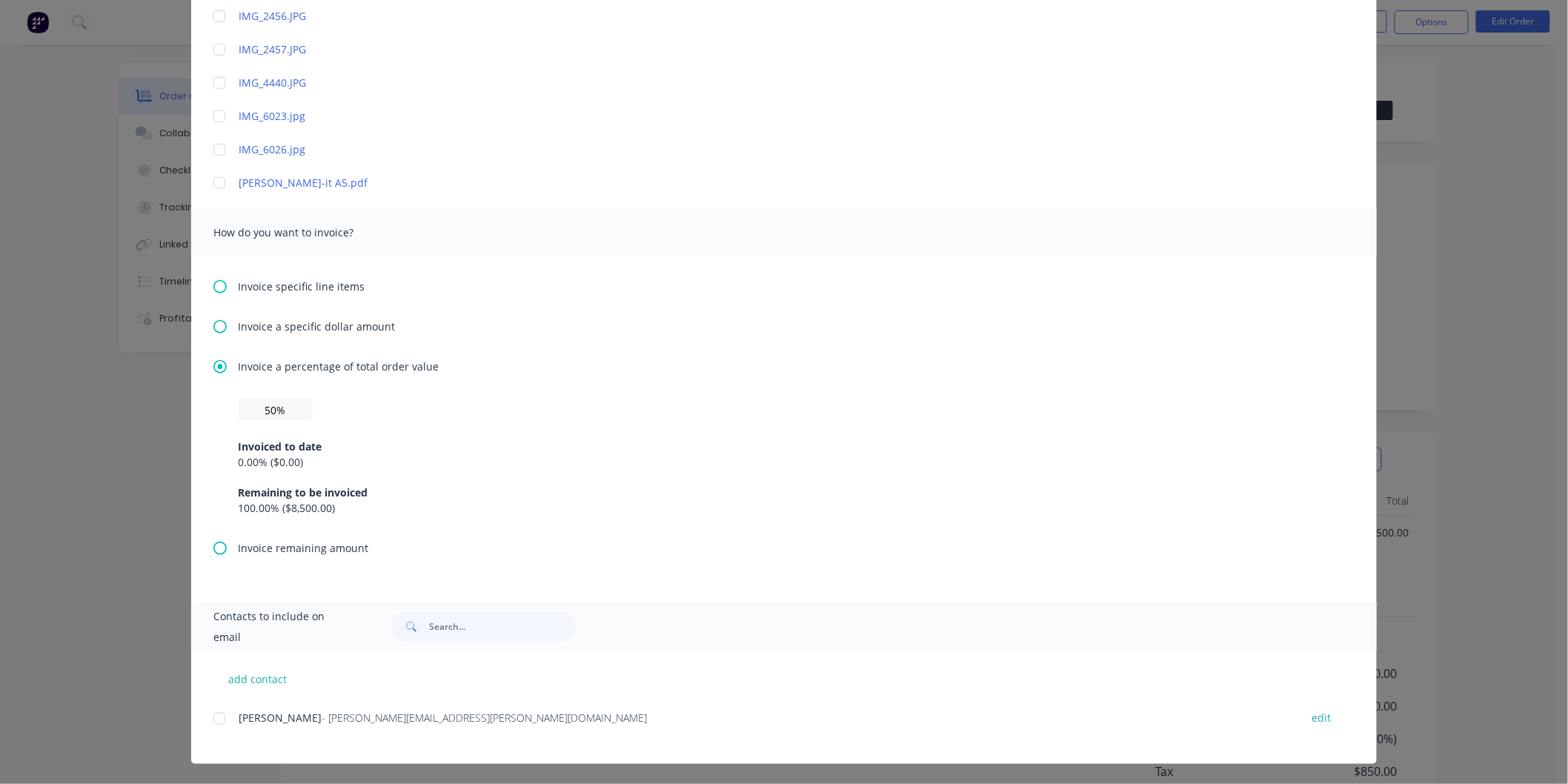
click at [212, 717] on div at bounding box center [219, 718] width 30 height 30
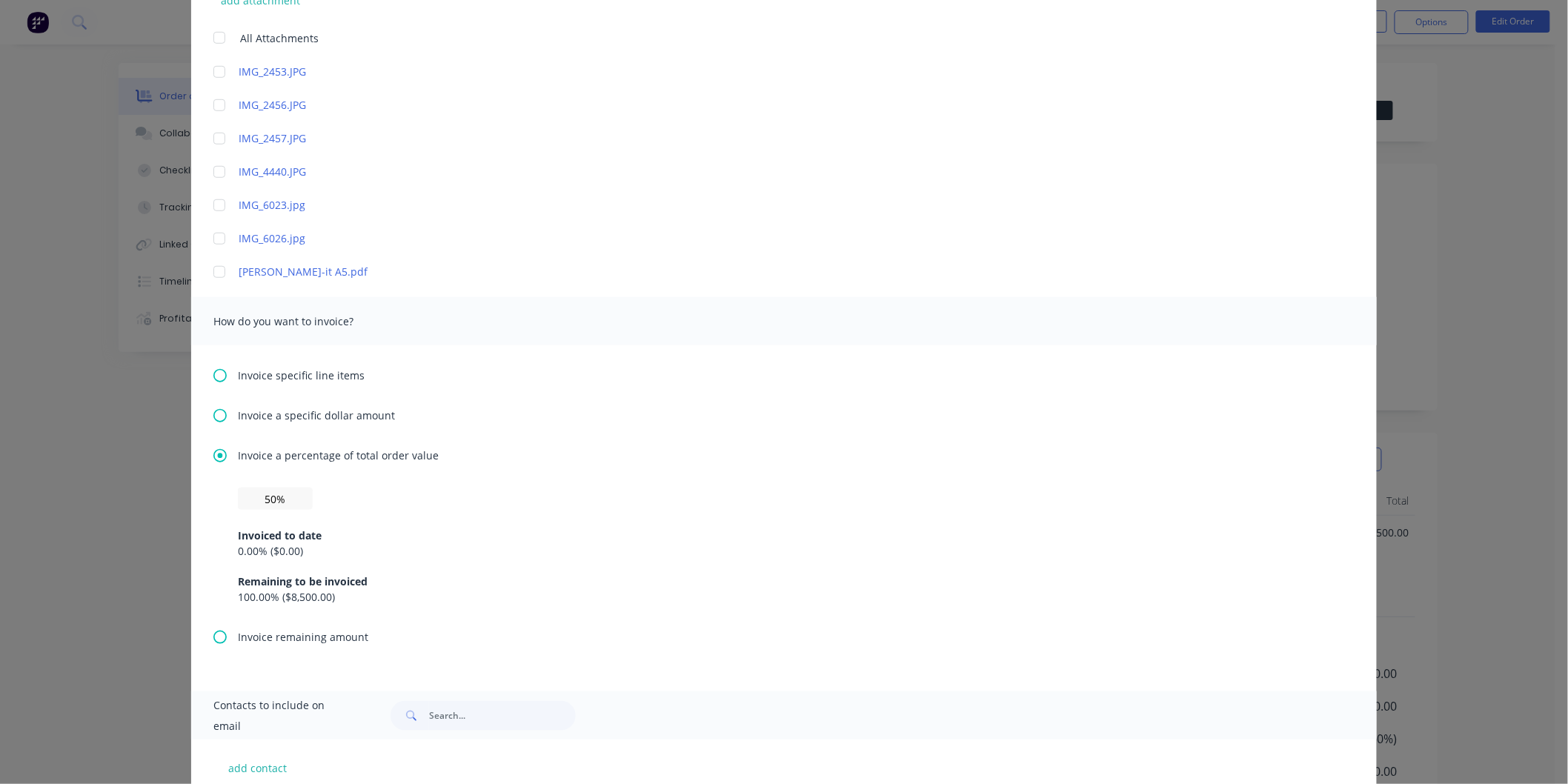
scroll to position [249, 0]
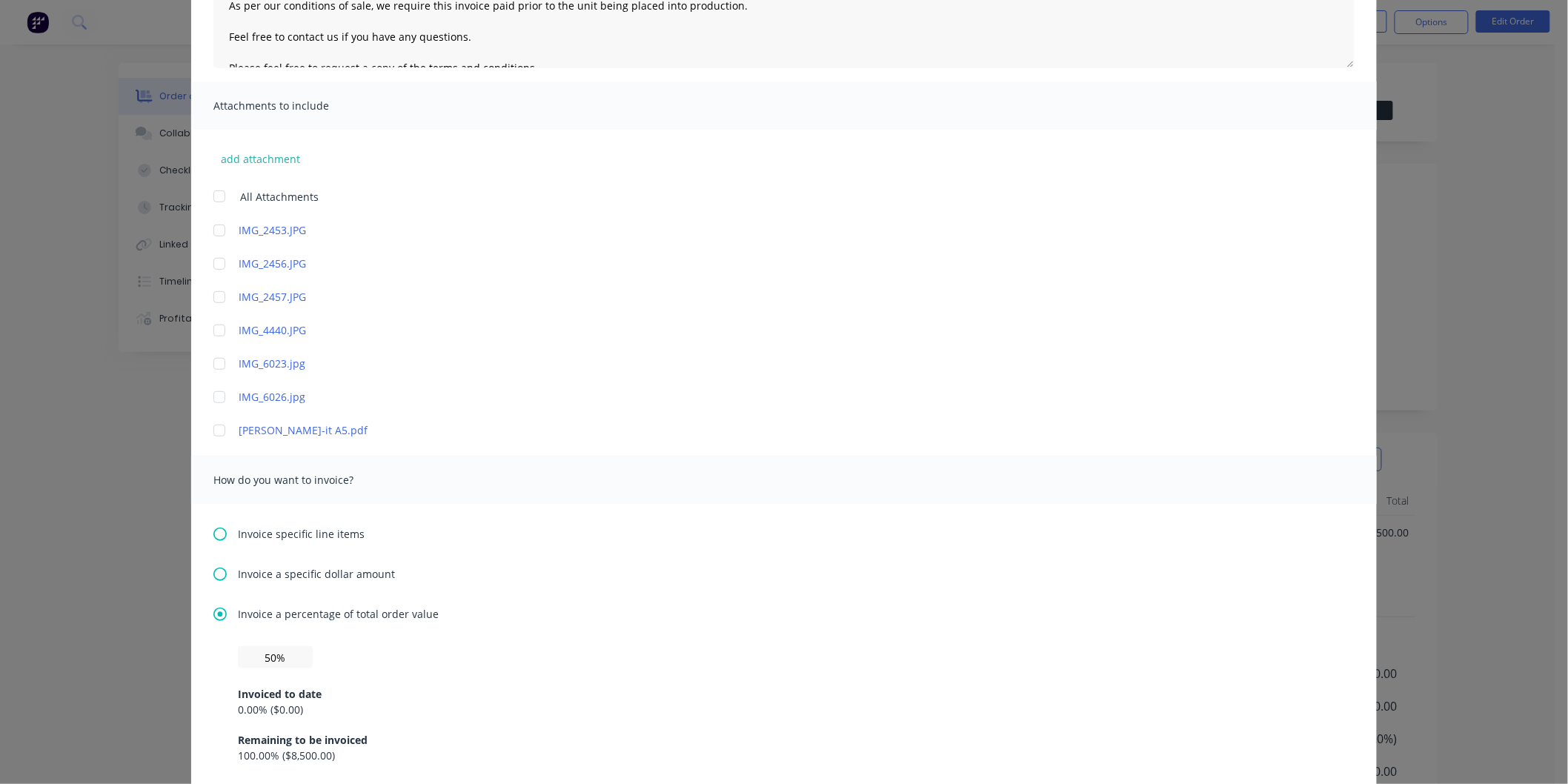
click at [276, 198] on span "All Attachments" at bounding box center [279, 196] width 79 height 15
click at [250, 152] on button "add attachment" at bounding box center [260, 158] width 94 height 22
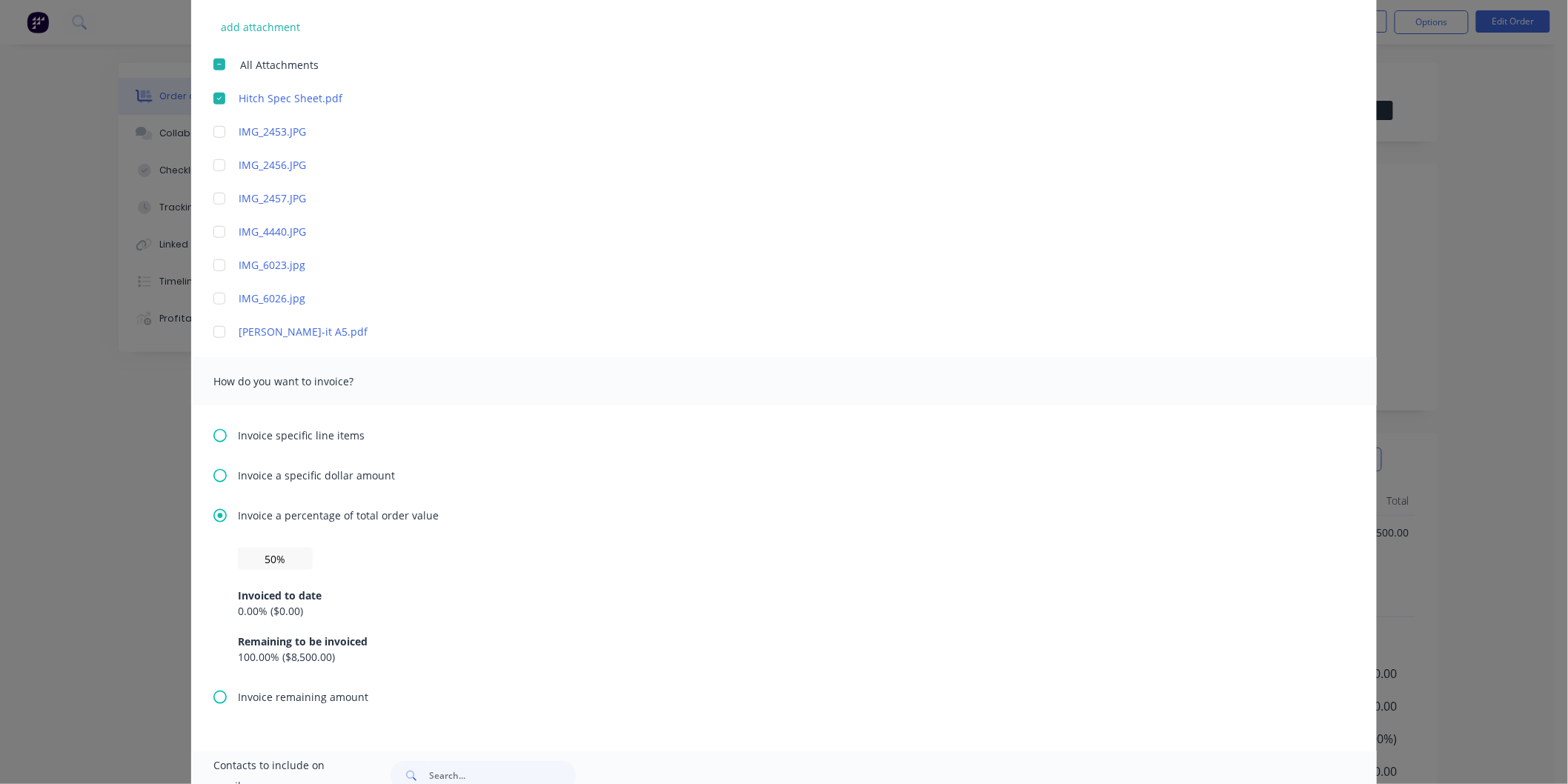
scroll to position [364, 0]
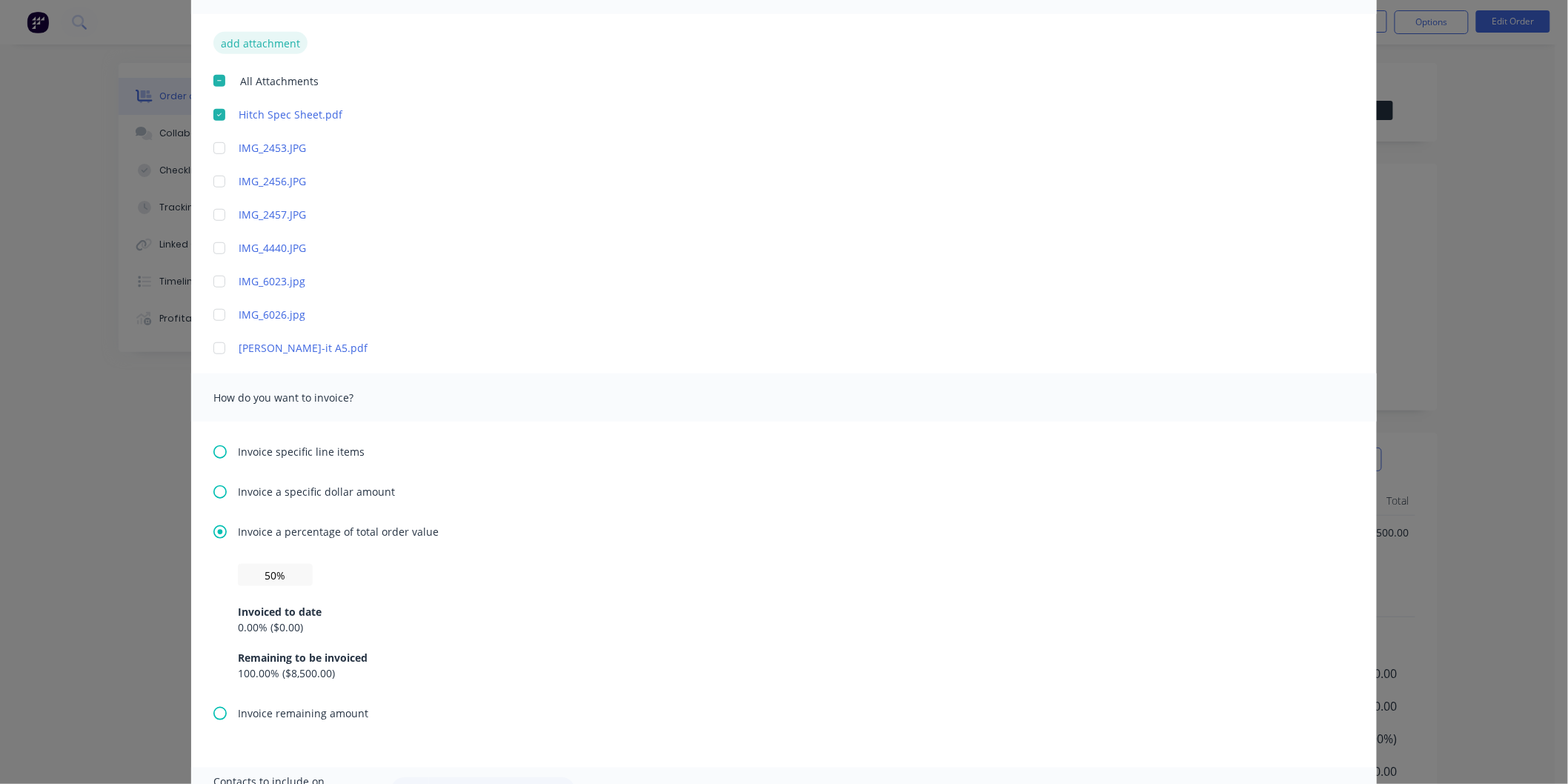
click at [252, 41] on button "add attachment" at bounding box center [260, 42] width 94 height 22
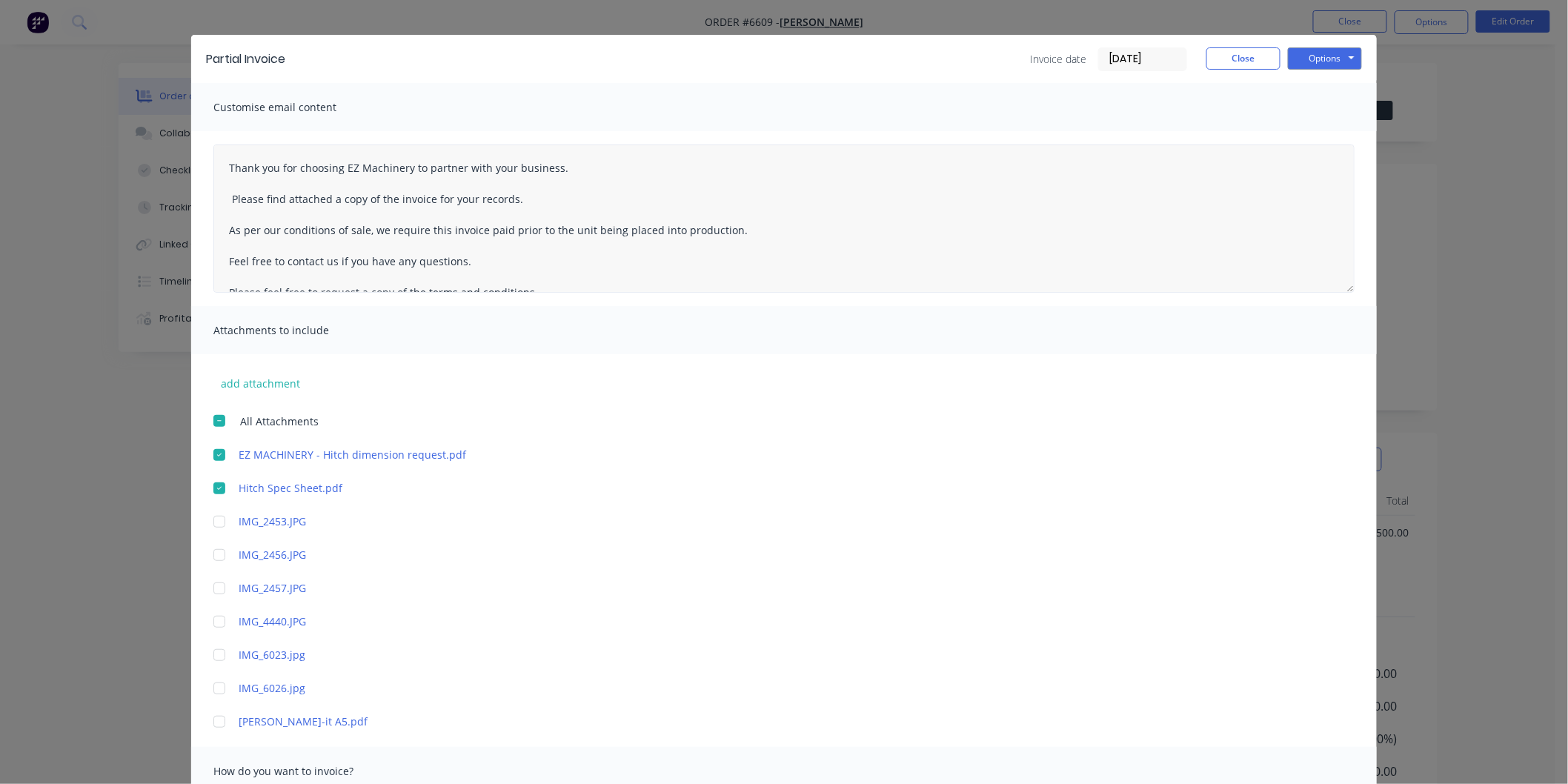
scroll to position [0, 0]
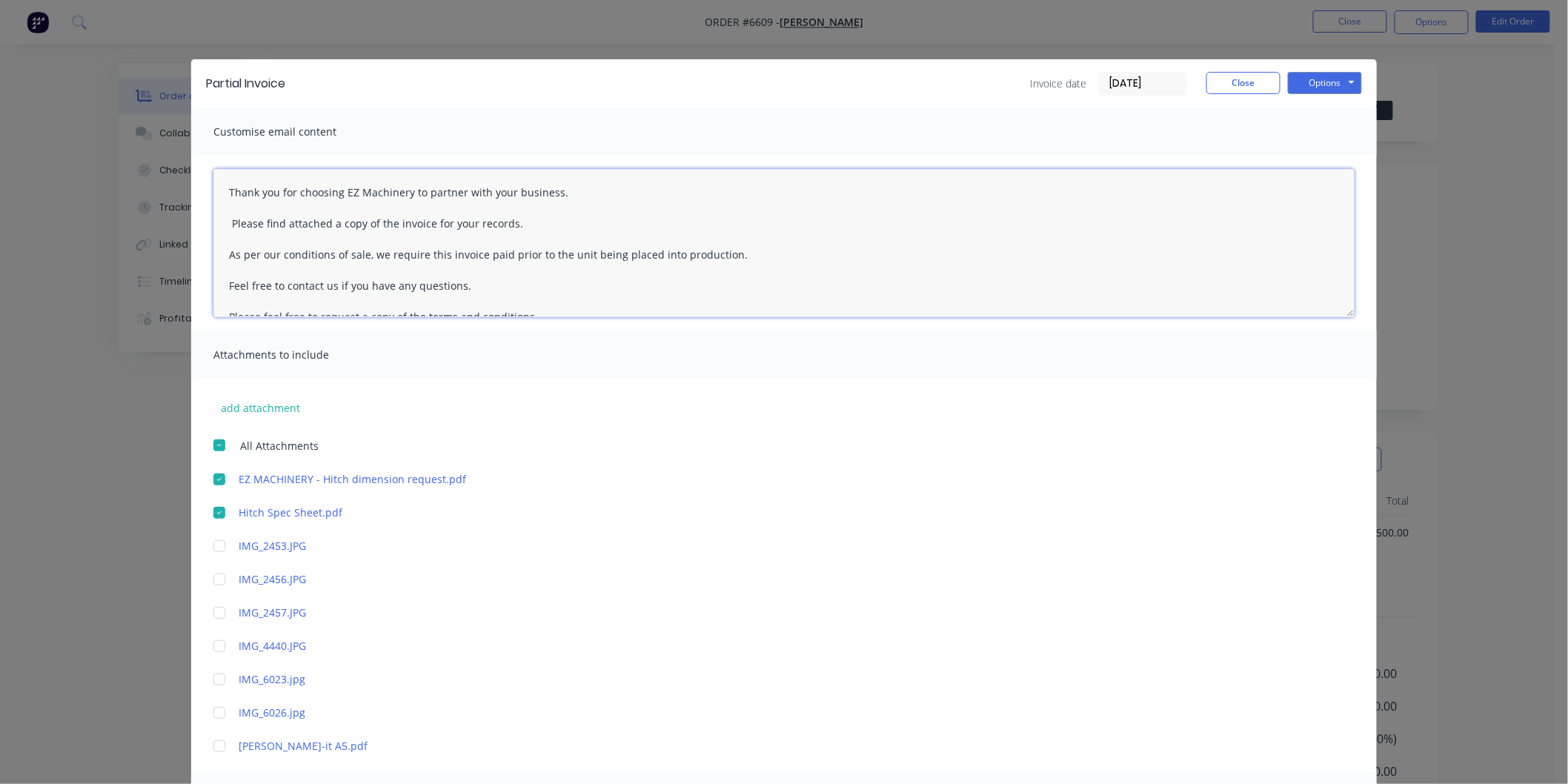
drag, startPoint x: 224, startPoint y: 189, endPoint x: 233, endPoint y: 174, distance: 17.5
click at [224, 188] on textarea "Thank you for choosing EZ Machinery to partner with your business. Please find …" at bounding box center [784, 243] width 1141 height 148
click at [543, 255] on textarea "[PERSON_NAME] Thank you for choosing EZ Machinery to partner with your business…" at bounding box center [784, 243] width 1141 height 148
type textarea "[PERSON_NAME] Thank you for choosing EZ Machinery to partner with your business…"
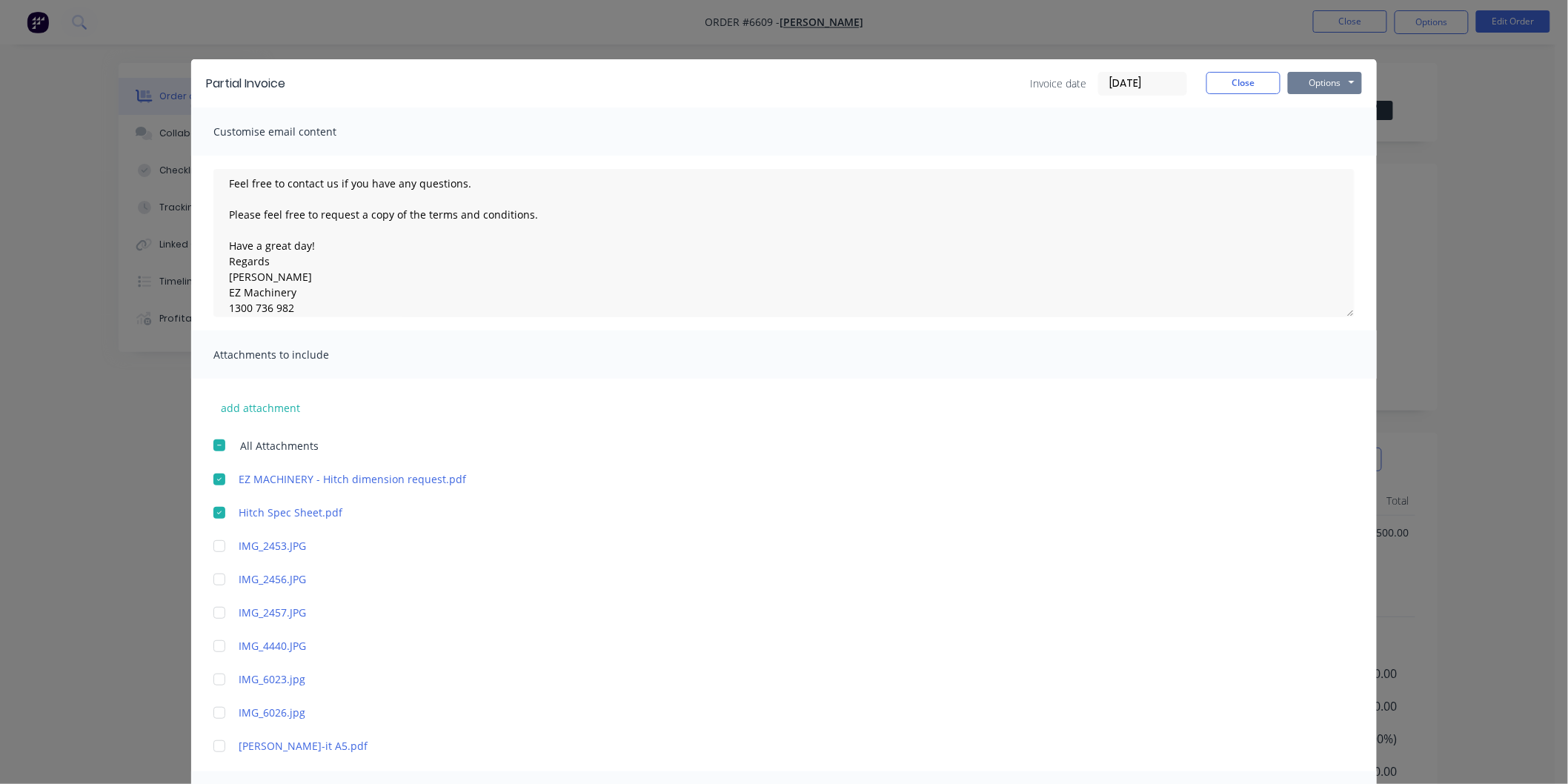
click at [1322, 75] on button "Options" at bounding box center [1324, 83] width 74 height 22
click at [1324, 160] on button "Email" at bounding box center [1335, 158] width 95 height 24
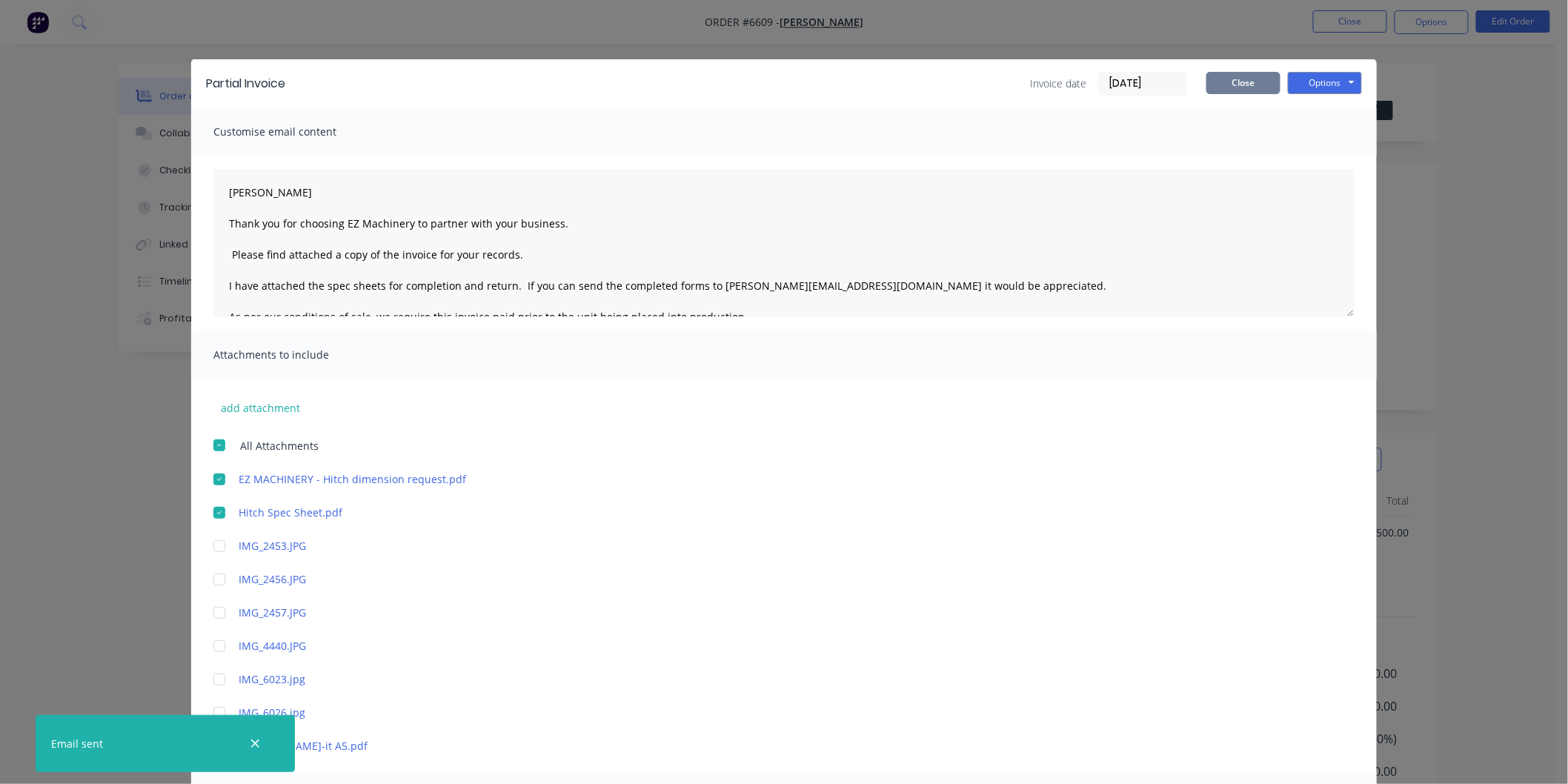
click at [1231, 80] on button "Close" at bounding box center [1243, 83] width 74 height 22
